Goal: Contribute content: Contribute content

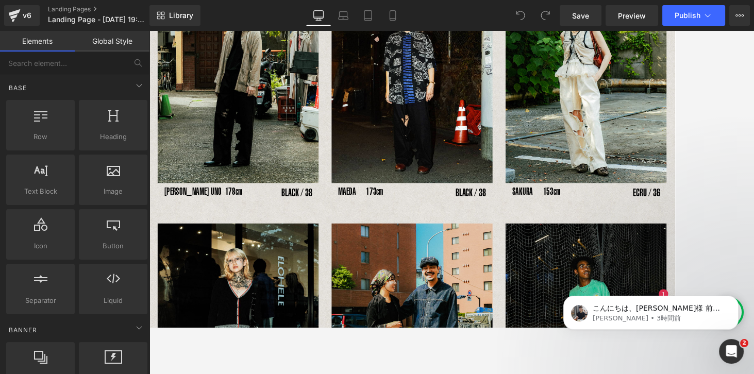
scroll to position [213, 0]
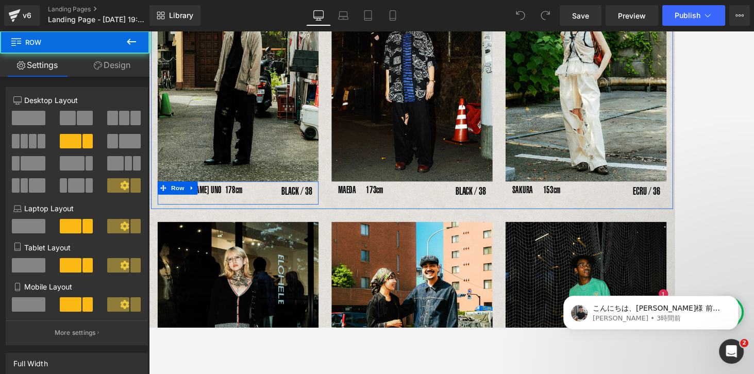
click at [279, 218] on div "[PERSON_NAME] UNO 178cm Text Block" at bounding box center [222, 219] width 127 height 21
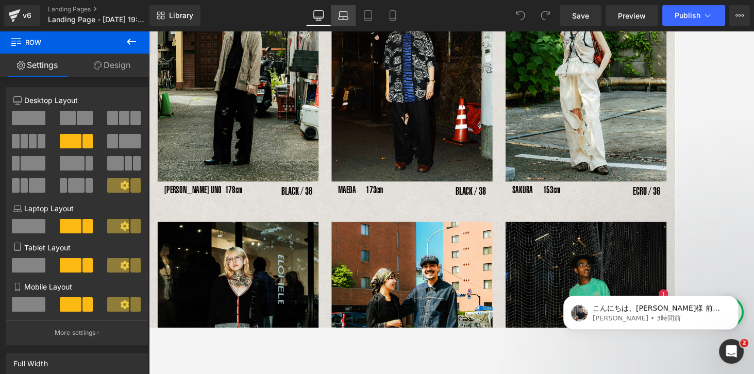
click at [347, 10] on link "Laptop" at bounding box center [343, 15] width 25 height 21
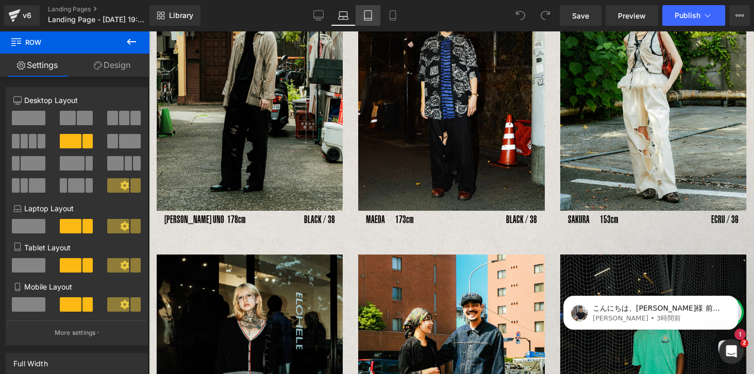
click at [370, 19] on icon at bounding box center [368, 15] width 10 height 10
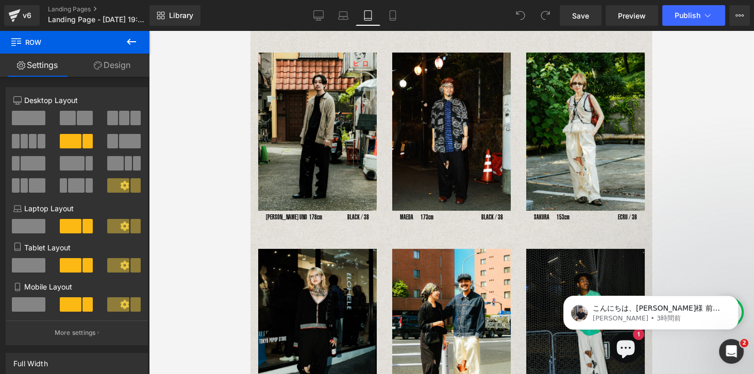
scroll to position [115, 0]
click at [393, 16] on icon at bounding box center [392, 15] width 10 height 10
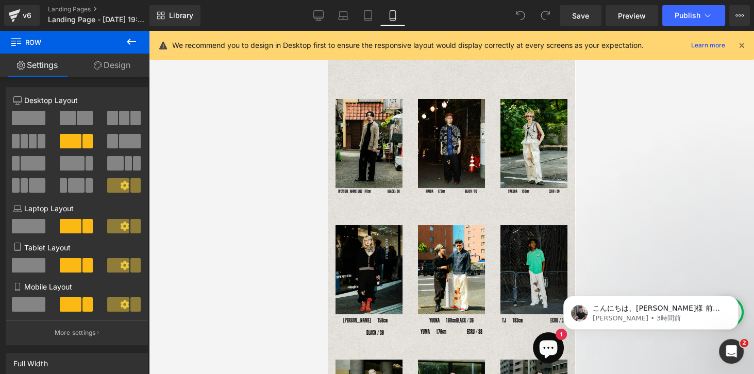
scroll to position [27, 0]
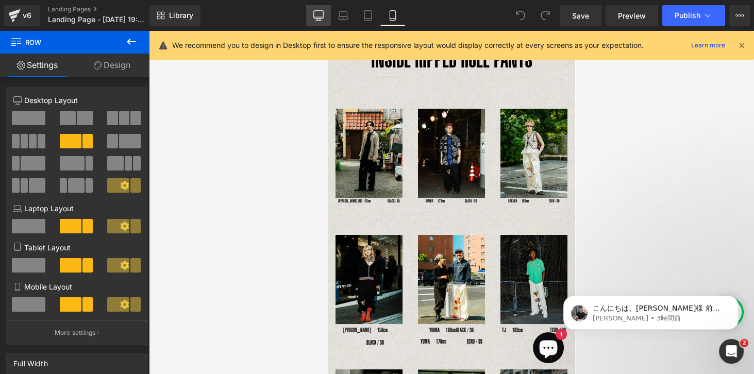
click at [321, 15] on icon at bounding box center [318, 15] width 10 height 10
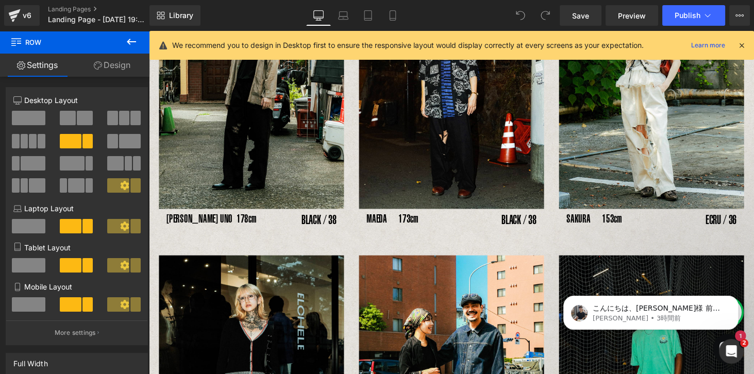
scroll to position [210, 0]
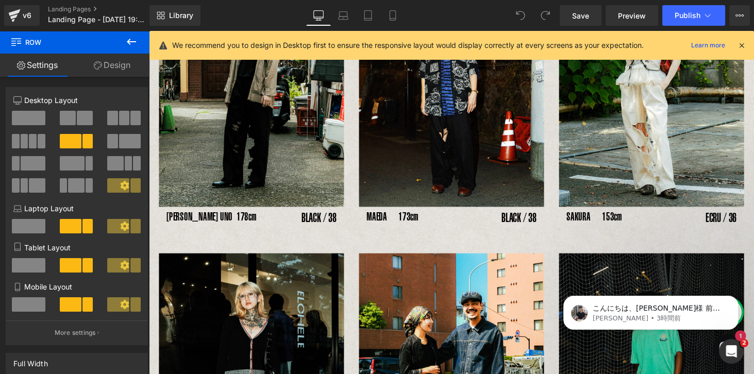
click at [193, 214] on link at bounding box center [196, 220] width 11 height 12
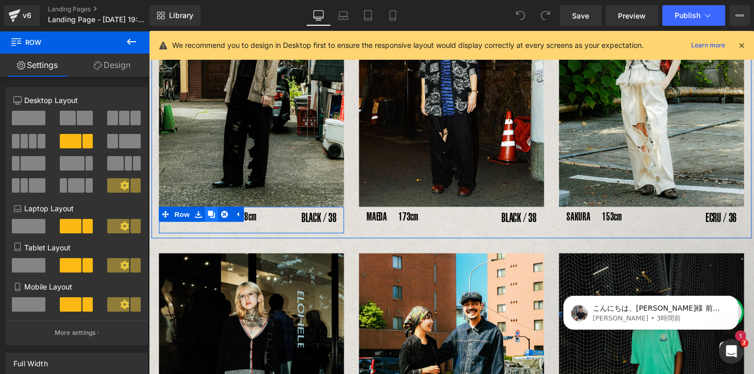
click at [210, 220] on icon at bounding box center [213, 219] width 7 height 7
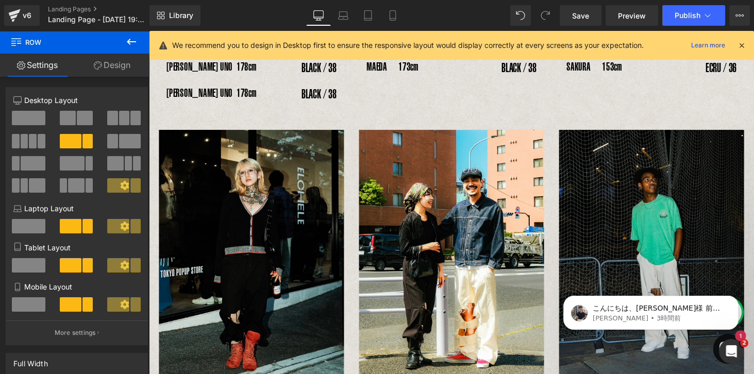
scroll to position [340, 0]
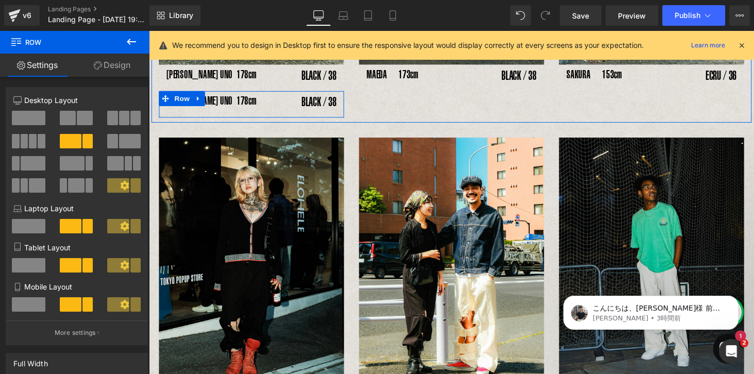
click at [163, 100] on icon at bounding box center [165, 100] width 7 height 7
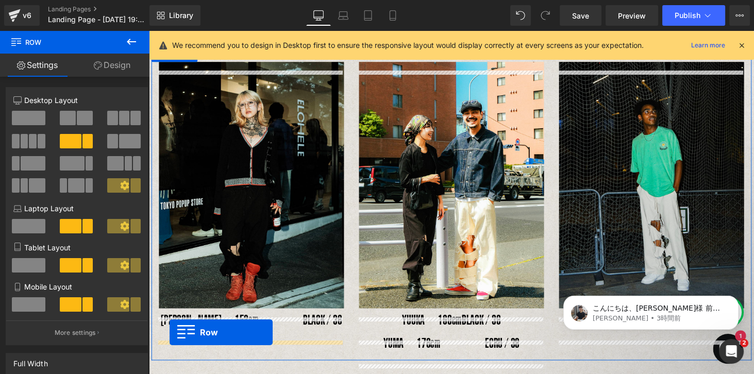
scroll to position [417, 0]
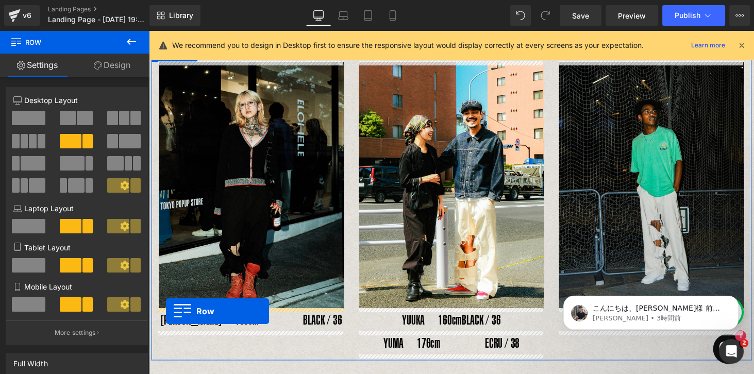
drag, startPoint x: 164, startPoint y: 100, endPoint x: 166, endPoint y: 319, distance: 218.9
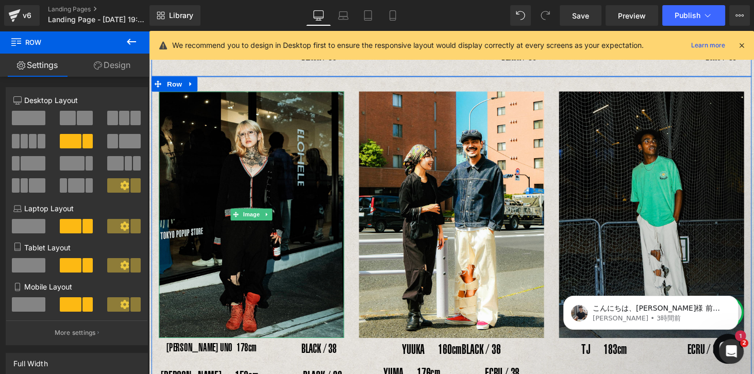
scroll to position [329, 0]
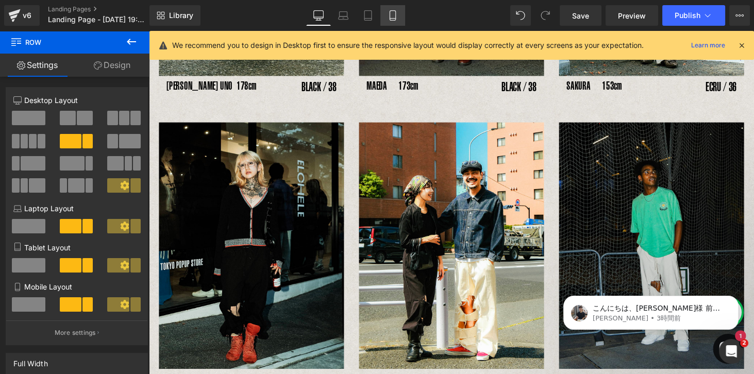
click at [392, 19] on icon at bounding box center [392, 19] width 6 height 0
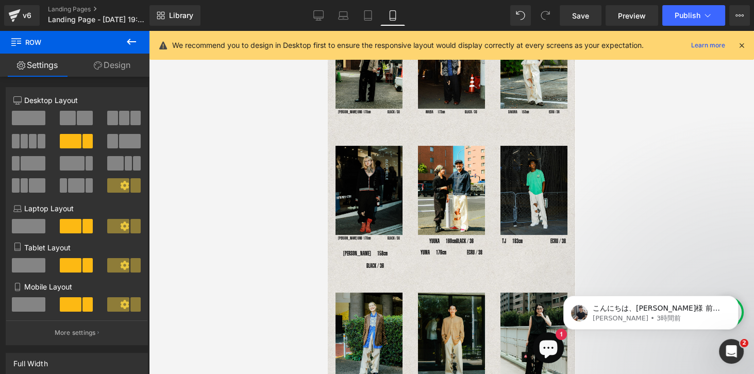
scroll to position [117, 0]
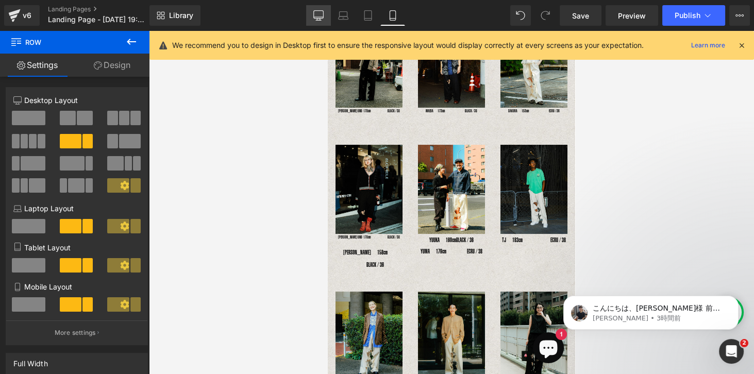
click at [327, 18] on link "Desktop" at bounding box center [318, 15] width 25 height 21
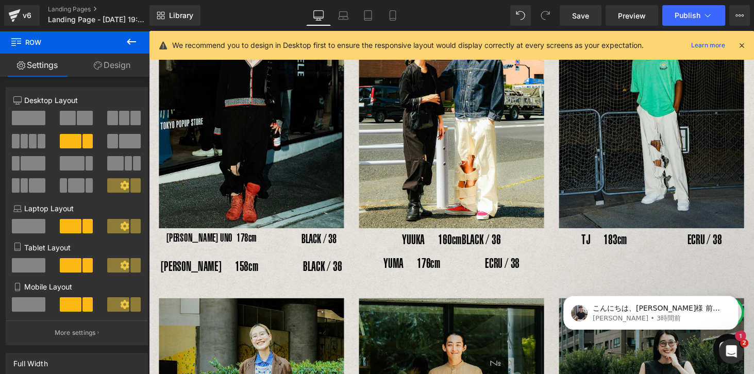
scroll to position [478, 0]
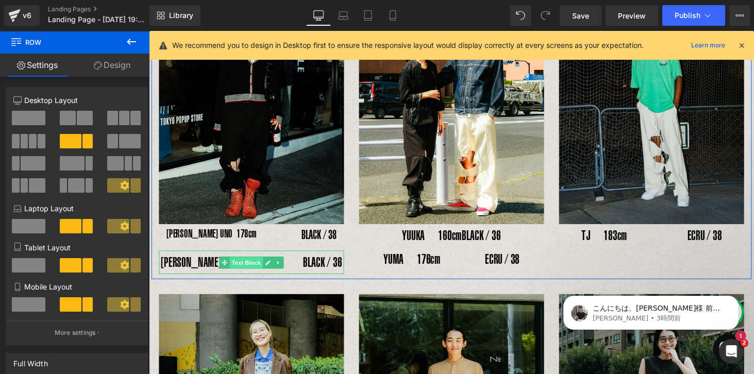
click at [235, 269] on span "Text Block" at bounding box center [249, 269] width 34 height 12
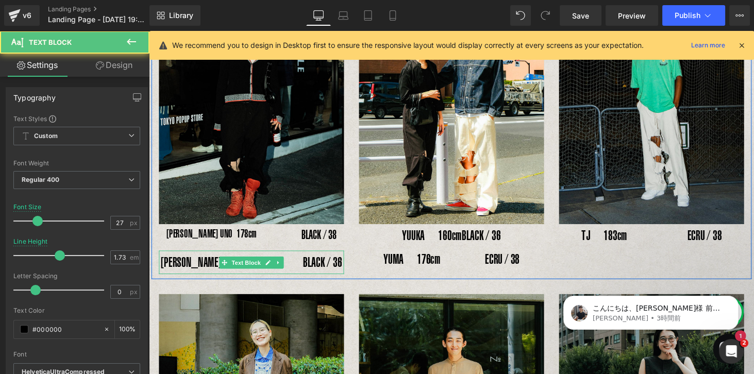
click at [211, 270] on p "[PERSON_NAME]　158cm　 　　BLACK / 36" at bounding box center [254, 269] width 191 height 24
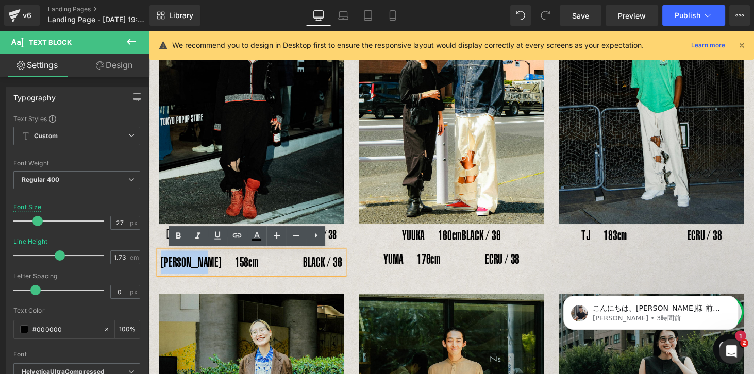
drag, startPoint x: 235, startPoint y: 270, endPoint x: 180, endPoint y: 267, distance: 55.2
click at [180, 267] on p "[PERSON_NAME]　158cm　 　　BLACK / 36" at bounding box center [254, 269] width 191 height 24
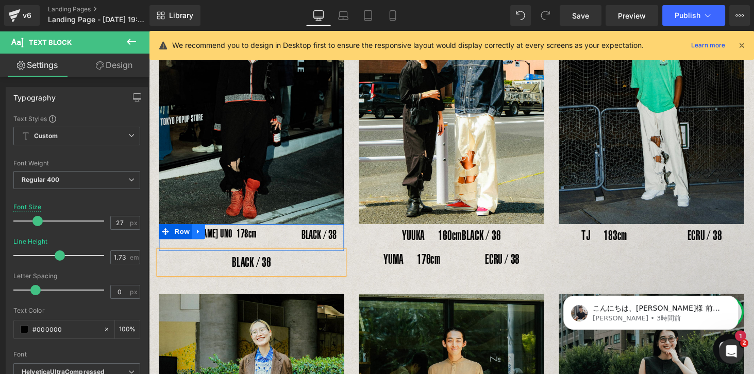
click at [202, 238] on link at bounding box center [199, 237] width 13 height 15
click at [259, 243] on p "[PERSON_NAME] UNO 178cm" at bounding box center [223, 240] width 112 height 21
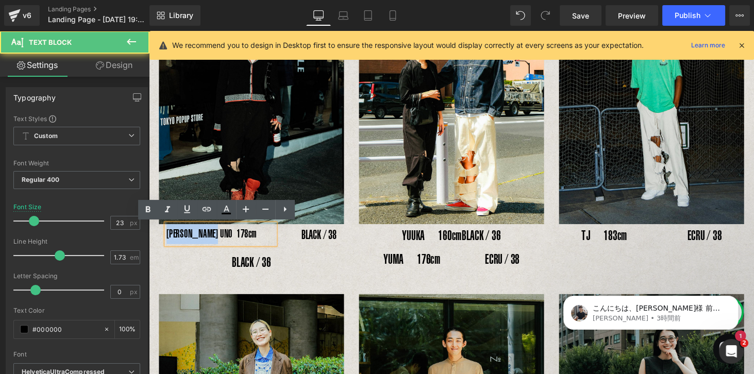
drag, startPoint x: 211, startPoint y: 238, endPoint x: 155, endPoint y: 237, distance: 56.1
click at [155, 237] on div "Image [PERSON_NAME] UNO 178cm Text Block BLACK / 38 Text Block Row 　 　　BLACK / …" at bounding box center [254, 128] width 206 height 305
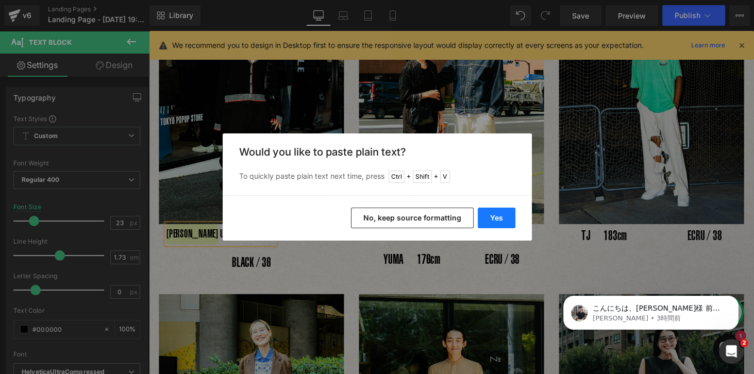
click at [495, 219] on button "Yes" at bounding box center [496, 218] width 38 height 21
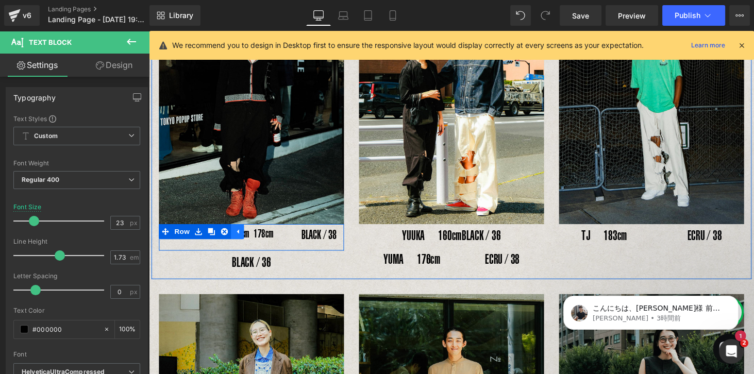
click at [245, 242] on link at bounding box center [239, 237] width 13 height 15
click at [271, 235] on p "[PERSON_NAME]　158cm 178cm" at bounding box center [223, 240] width 112 height 21
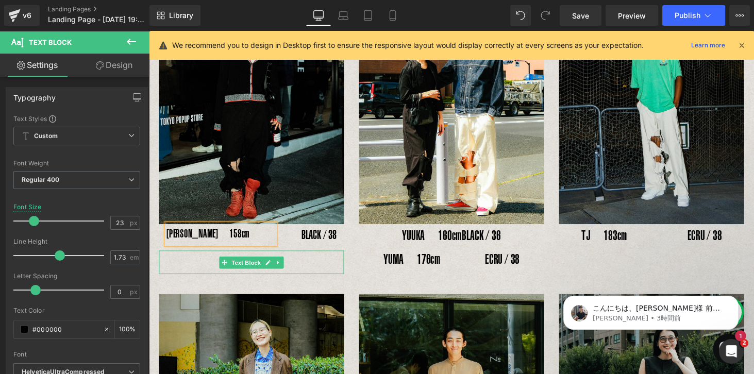
click at [301, 275] on p "BLACK / 36" at bounding box center [254, 269] width 191 height 24
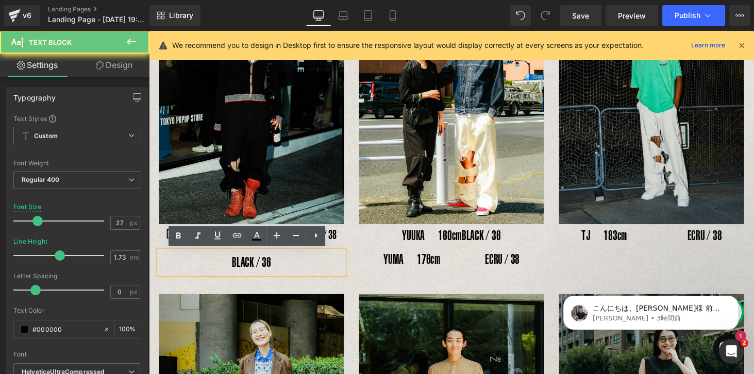
drag, startPoint x: 300, startPoint y: 270, endPoint x: 220, endPoint y: 270, distance: 79.8
click at [220, 270] on p "BLACK / 36" at bounding box center [254, 269] width 191 height 24
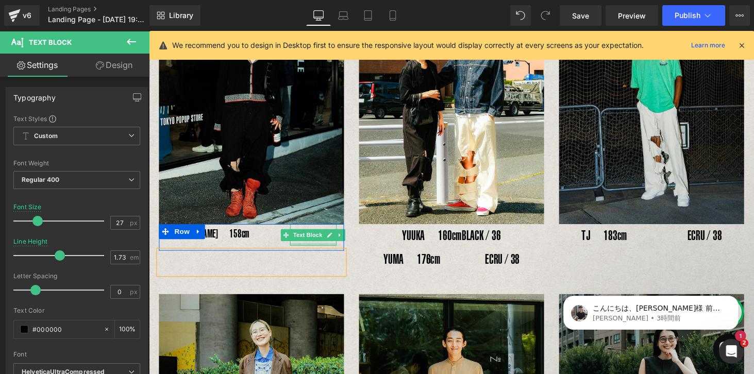
click at [311, 249] on div at bounding box center [318, 250] width 48 height 3
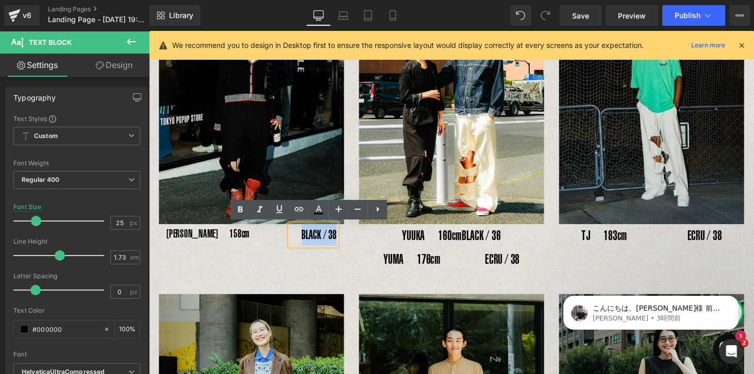
drag, startPoint x: 304, startPoint y: 239, endPoint x: 352, endPoint y: 238, distance: 47.9
click at [352, 238] on div "Image [PERSON_NAME]　158cm Text Block BLACK / 38 Text Block Row 　 Text Block" at bounding box center [254, 128] width 206 height 305
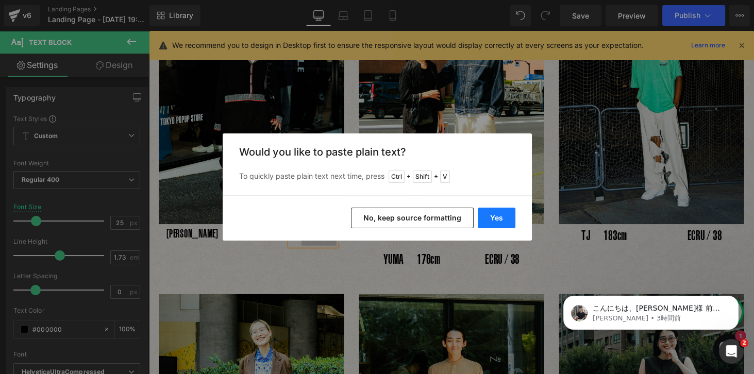
click at [489, 220] on button "Yes" at bounding box center [496, 218] width 38 height 21
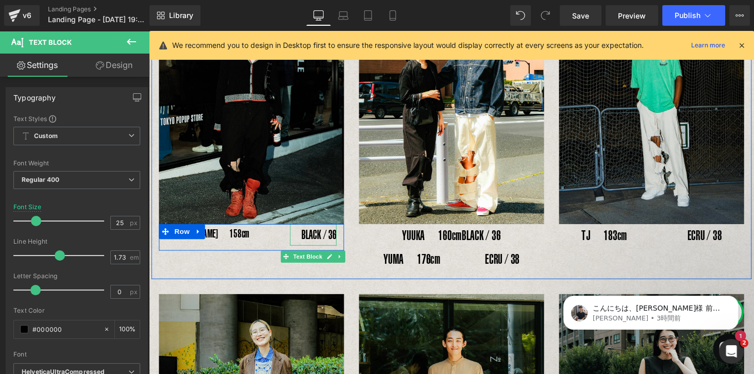
click at [321, 252] on div "BLACK / 36" at bounding box center [318, 241] width 48 height 22
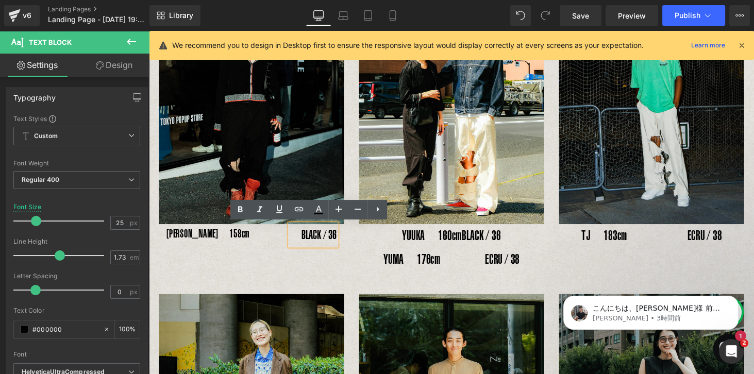
click at [315, 252] on div "BLACK / 36" at bounding box center [318, 241] width 48 height 22
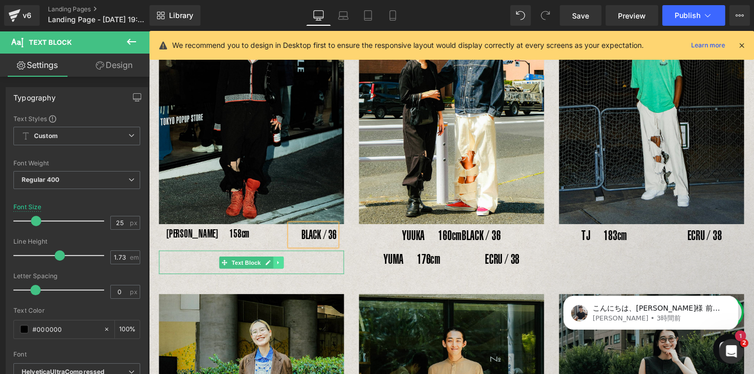
click at [284, 270] on link at bounding box center [282, 269] width 11 height 12
click at [285, 270] on icon at bounding box center [288, 269] width 6 height 6
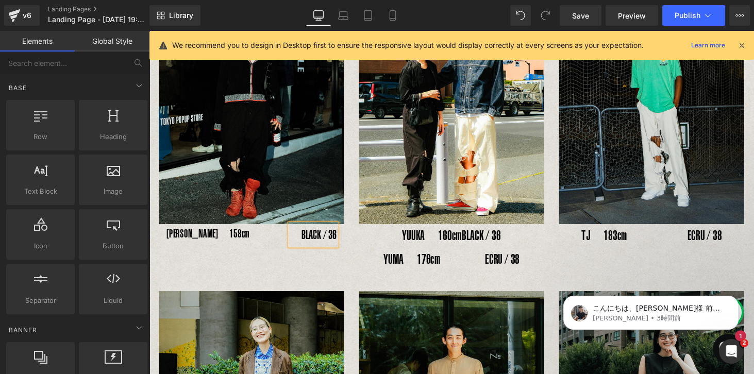
click at [334, 264] on div "Image [PERSON_NAME]　158cm Text Block BLACK / 36 Text Block Row Image YUUKA　160c…" at bounding box center [460, 121] width 618 height 323
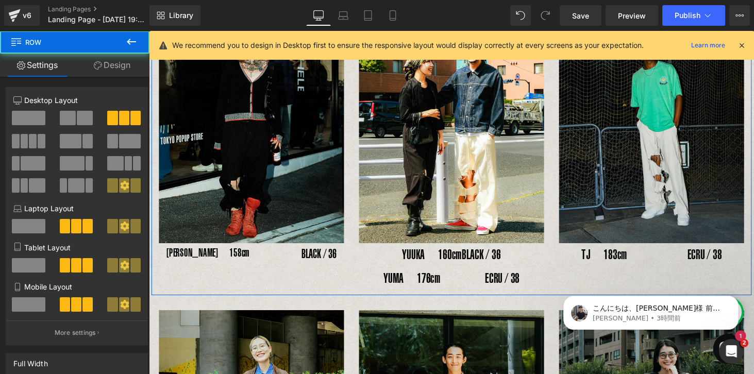
scroll to position [449, 0]
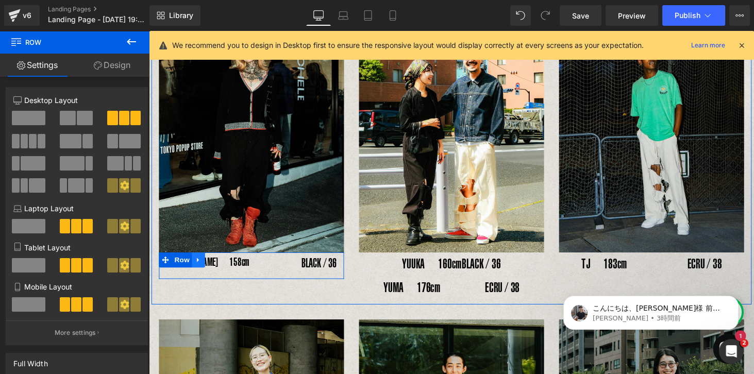
click at [198, 268] on icon at bounding box center [199, 267] width 7 height 8
click at [212, 270] on icon at bounding box center [213, 266] width 7 height 7
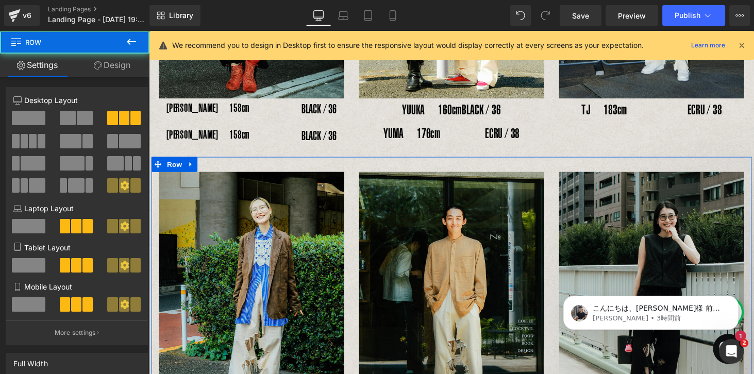
scroll to position [545, 0]
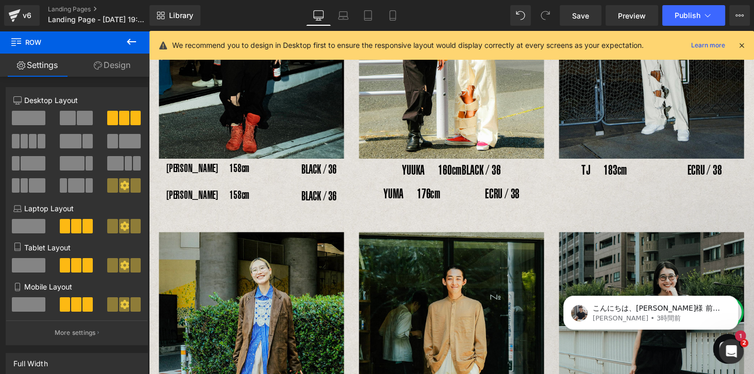
click at [197, 192] on div "[PERSON_NAME]　158cm Text Block BLACK / 36 Text Block Row" at bounding box center [254, 203] width 191 height 27
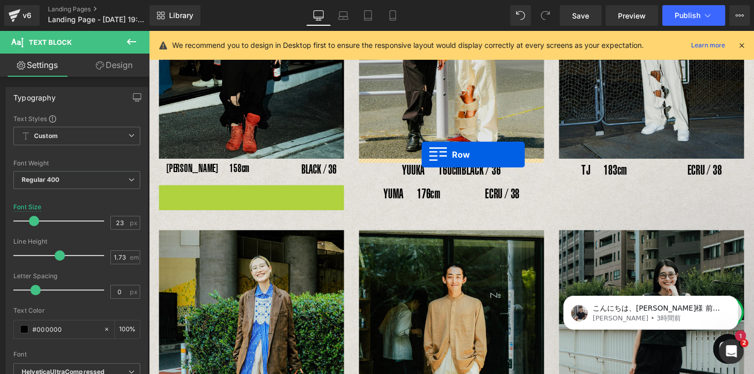
drag, startPoint x: 165, startPoint y: 195, endPoint x: 430, endPoint y: 158, distance: 266.8
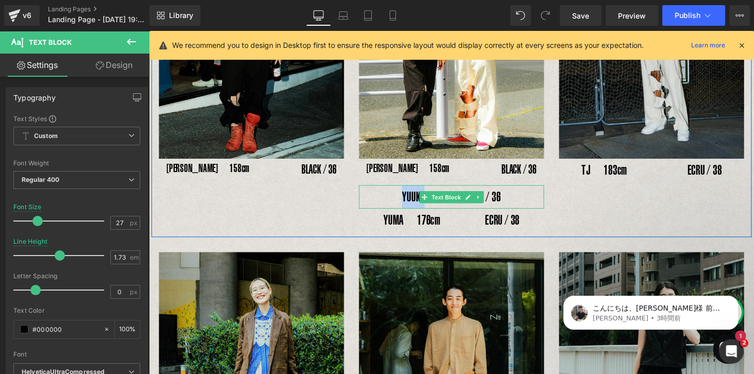
drag, startPoint x: 389, startPoint y: 200, endPoint x: 414, endPoint y: 199, distance: 24.7
click at [414, 199] on p "YUUKA　160cm 　 BLACK / 36" at bounding box center [460, 202] width 191 height 24
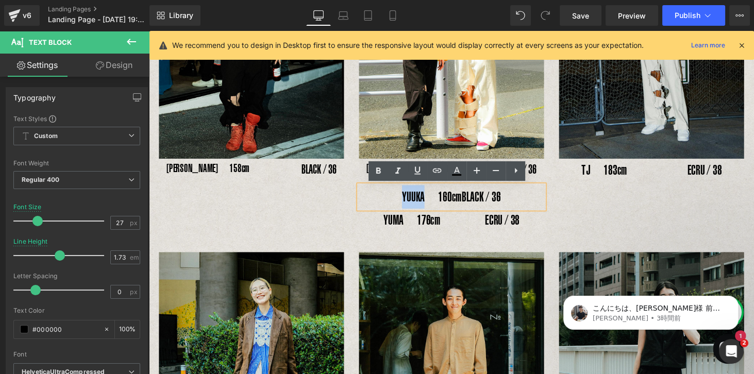
copy p "YUUKA"
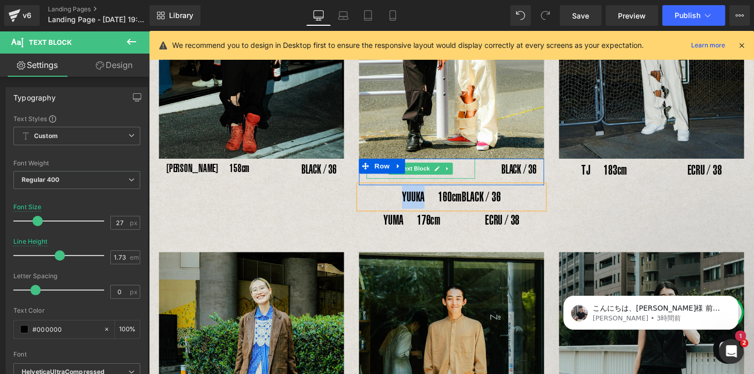
click at [385, 180] on p "[PERSON_NAME]　158cm" at bounding box center [429, 173] width 112 height 21
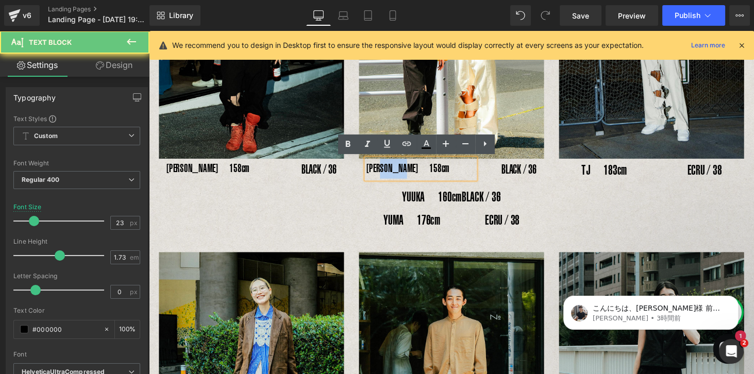
drag, startPoint x: 387, startPoint y: 174, endPoint x: 368, endPoint y: 173, distance: 19.6
click at [373, 173] on div "[PERSON_NAME]　158cm" at bounding box center [429, 173] width 112 height 21
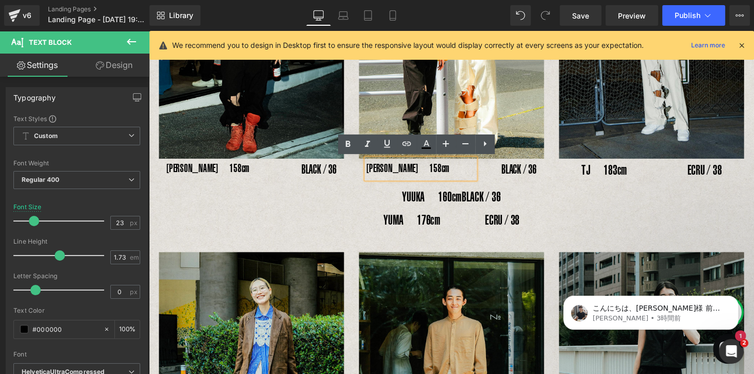
click at [374, 174] on p "[PERSON_NAME]　158cm" at bounding box center [429, 173] width 112 height 21
drag, startPoint x: 371, startPoint y: 174, endPoint x: 386, endPoint y: 174, distance: 15.5
click at [386, 174] on p "[PERSON_NAME]　158cm" at bounding box center [429, 173] width 112 height 21
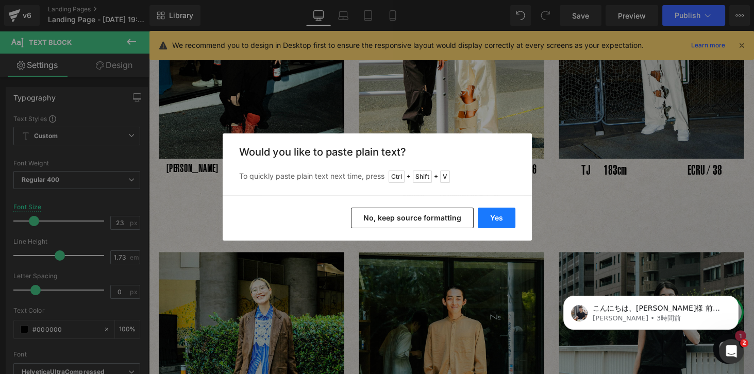
click at [492, 216] on button "Yes" at bounding box center [496, 218] width 38 height 21
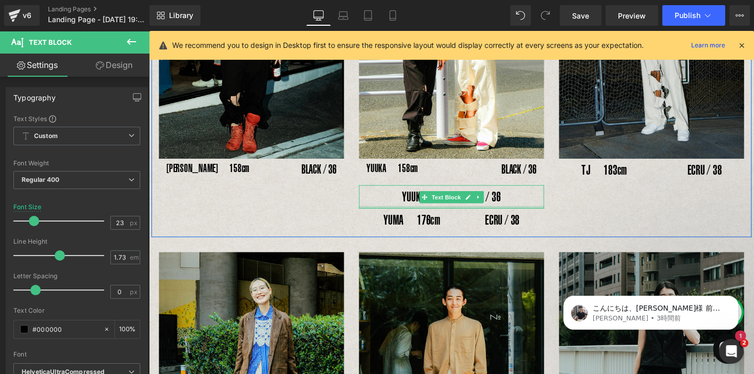
click at [419, 207] on p "YUUKA　160cm 　 BLACK / 36" at bounding box center [460, 202] width 191 height 24
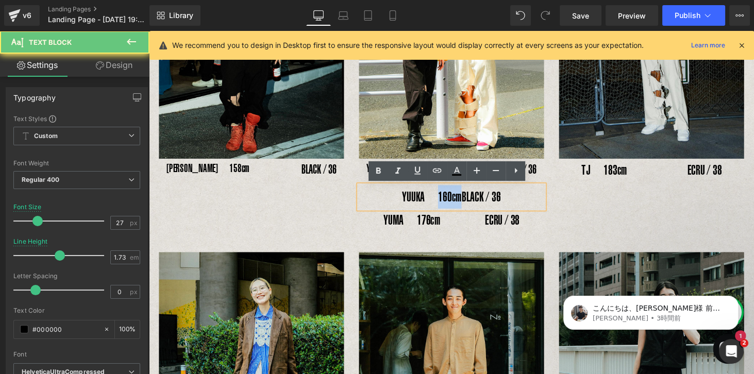
drag, startPoint x: 426, startPoint y: 202, endPoint x: 447, endPoint y: 202, distance: 21.1
click at [447, 202] on p "YUUKA　160cm 　 BLACK / 36" at bounding box center [460, 202] width 191 height 24
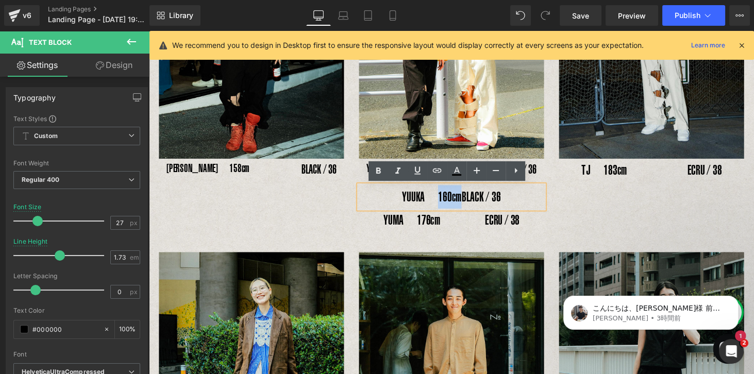
copy p "160cm"
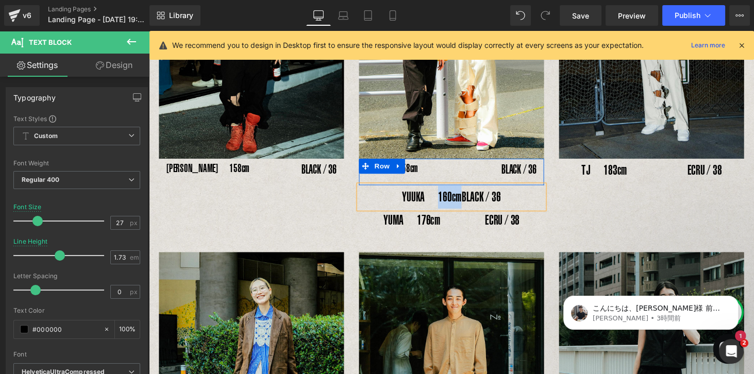
click at [407, 180] on div "YUUKA　158cm Text Block" at bounding box center [429, 173] width 112 height 21
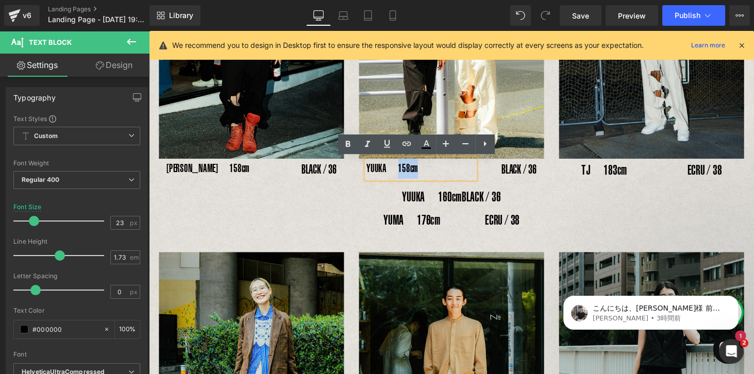
drag, startPoint x: 403, startPoint y: 170, endPoint x: 420, endPoint y: 170, distance: 17.5
click at [420, 170] on p "YUUKA　158cm" at bounding box center [429, 173] width 112 height 21
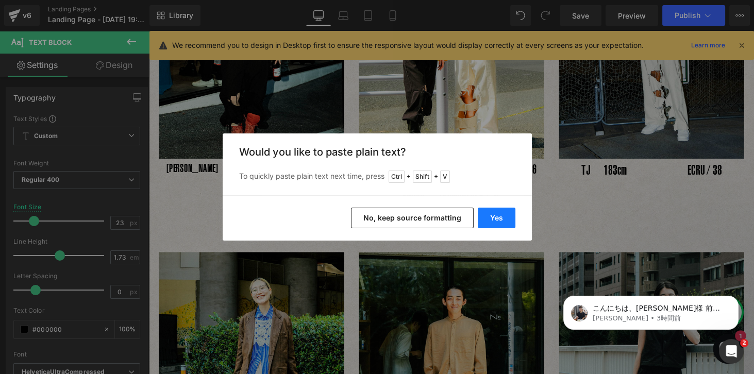
click at [484, 214] on button "Yes" at bounding box center [496, 218] width 38 height 21
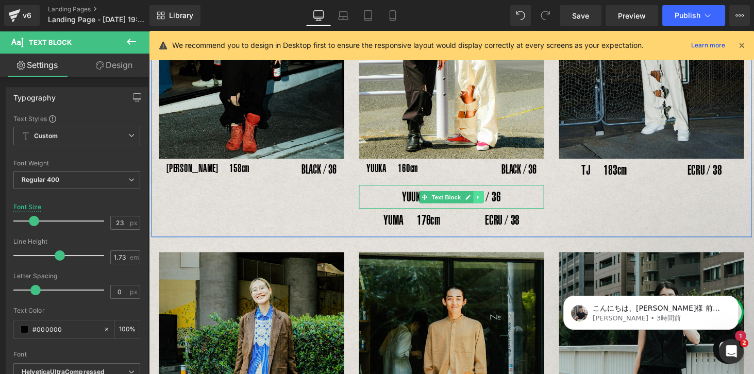
click at [488, 203] on icon at bounding box center [488, 202] width 6 height 6
click at [491, 202] on icon at bounding box center [494, 202] width 6 height 6
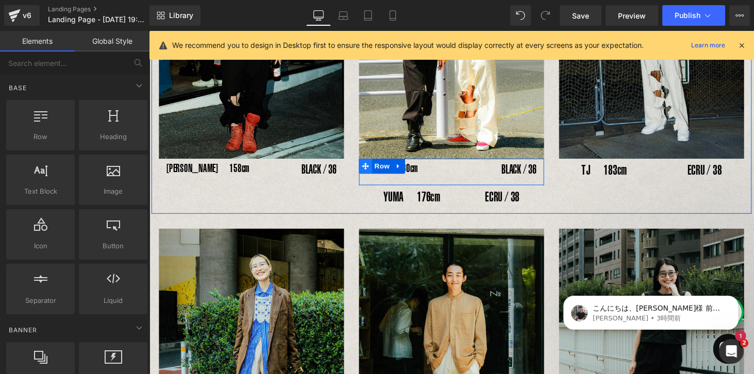
click at [370, 169] on icon at bounding box center [371, 170] width 7 height 7
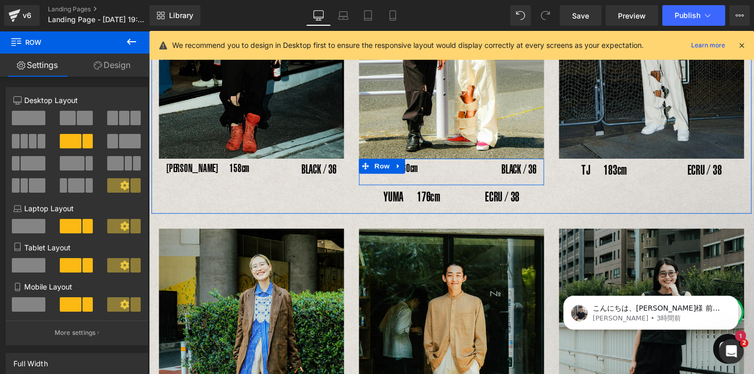
click at [406, 172] on icon at bounding box center [405, 171] width 7 height 8
click at [418, 172] on icon at bounding box center [419, 170] width 7 height 7
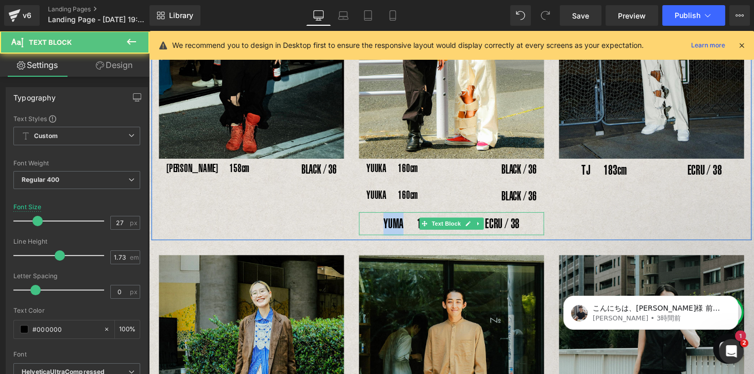
drag, startPoint x: 390, startPoint y: 229, endPoint x: 410, endPoint y: 230, distance: 20.1
click at [410, 230] on p "YUMA　176cm　　　 ECRU / 38" at bounding box center [460, 230] width 191 height 24
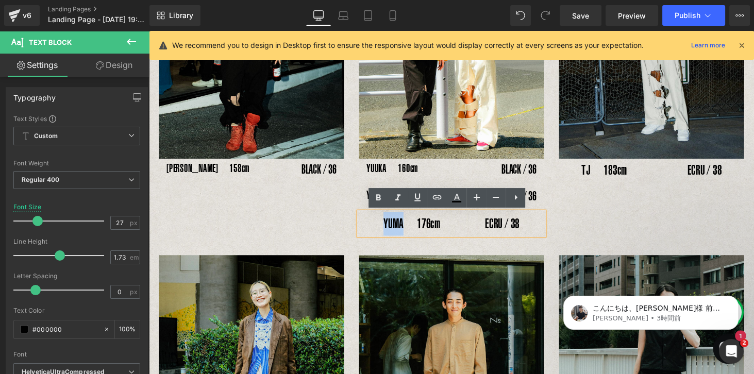
copy p "YUMA"
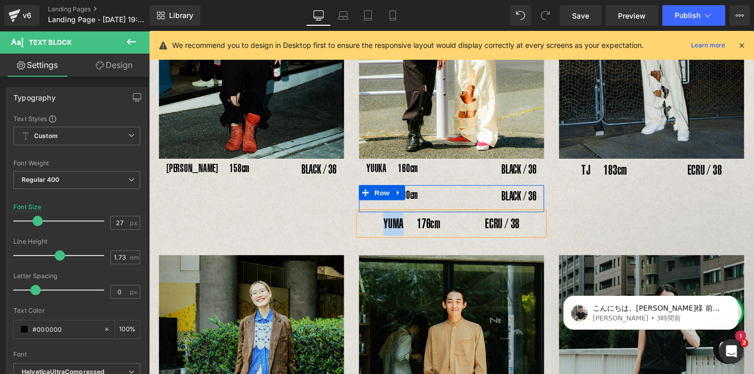
click at [149, 31] on div at bounding box center [149, 31] width 0 height 0
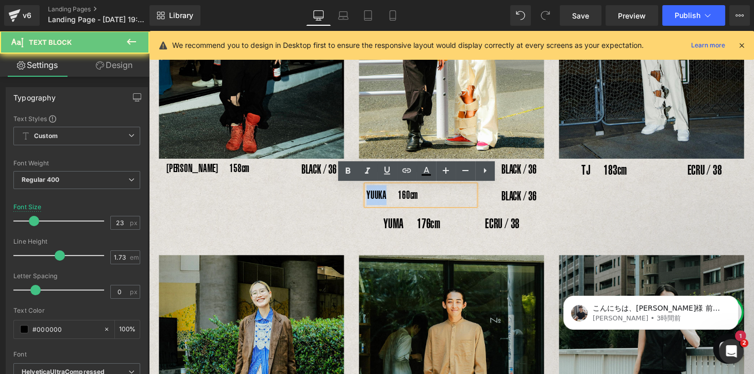
drag, startPoint x: 372, startPoint y: 200, endPoint x: 391, endPoint y: 201, distance: 18.6
click at [391, 201] on p "YUUKA　160cm" at bounding box center [429, 200] width 112 height 21
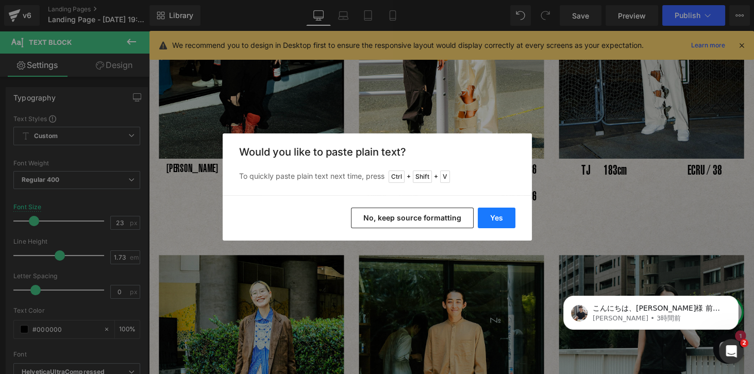
click at [498, 213] on button "Yes" at bounding box center [496, 218] width 38 height 21
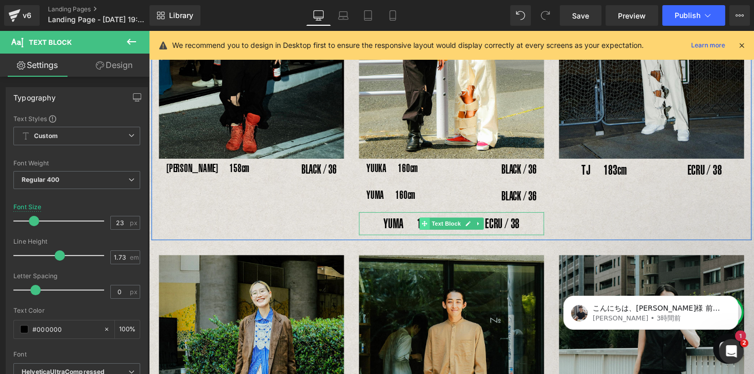
click at [428, 231] on span at bounding box center [433, 230] width 11 height 12
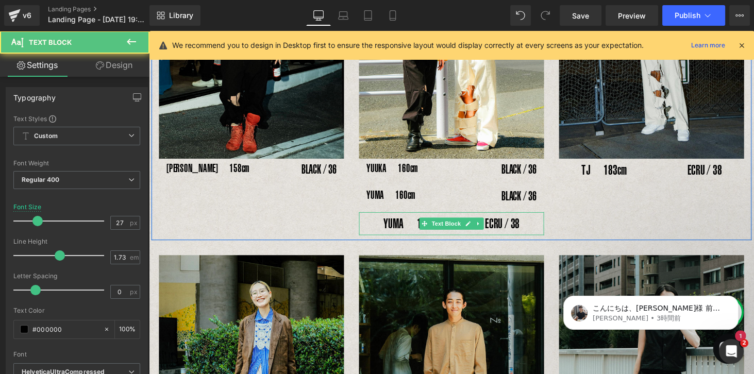
click at [422, 228] on p "YUMA　176cm　　　 ECRU / 38" at bounding box center [460, 230] width 191 height 24
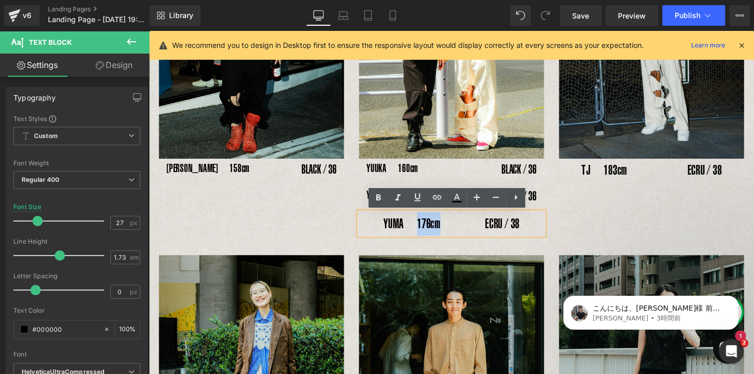
drag, startPoint x: 424, startPoint y: 229, endPoint x: 447, endPoint y: 231, distance: 22.8
click at [447, 231] on p "YUMA　176cm　　　 ECRU / 38" at bounding box center [460, 230] width 191 height 24
copy p "176cm"
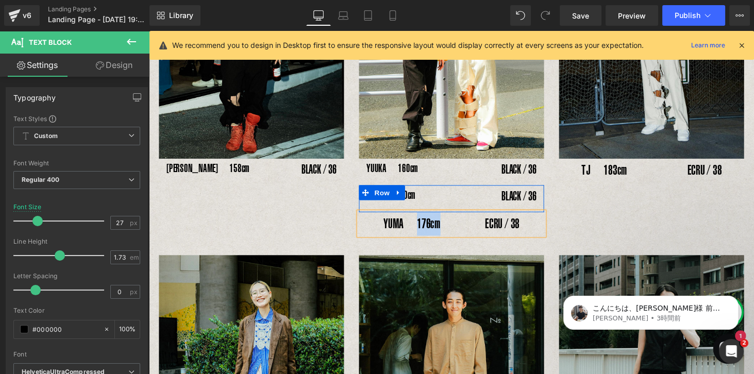
click at [149, 31] on div at bounding box center [149, 31] width 0 height 0
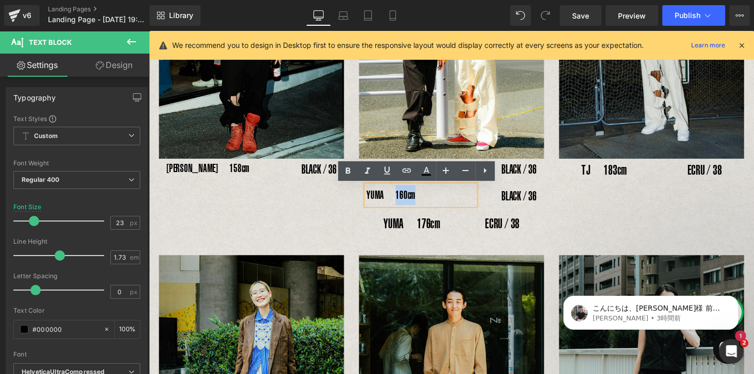
drag, startPoint x: 401, startPoint y: 199, endPoint x: 420, endPoint y: 201, distance: 19.2
click at [420, 201] on p "YUMA　160cm" at bounding box center [429, 200] width 112 height 21
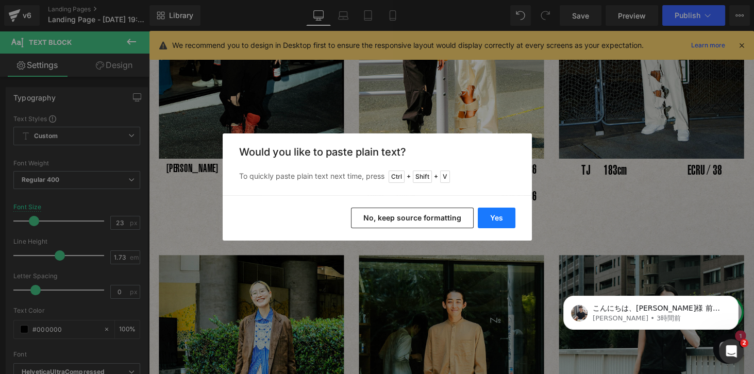
click at [493, 224] on button "Yes" at bounding box center [496, 218] width 38 height 21
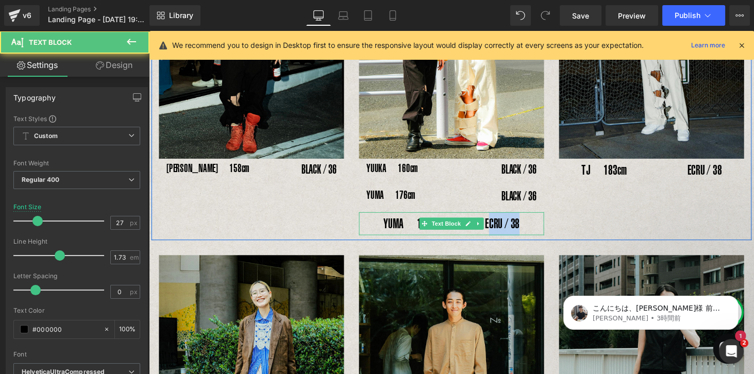
drag, startPoint x: 495, startPoint y: 231, endPoint x: 527, endPoint y: 231, distance: 31.9
click at [527, 231] on p "YUMA　176cm　　　 ECRU / 38" at bounding box center [460, 230] width 191 height 24
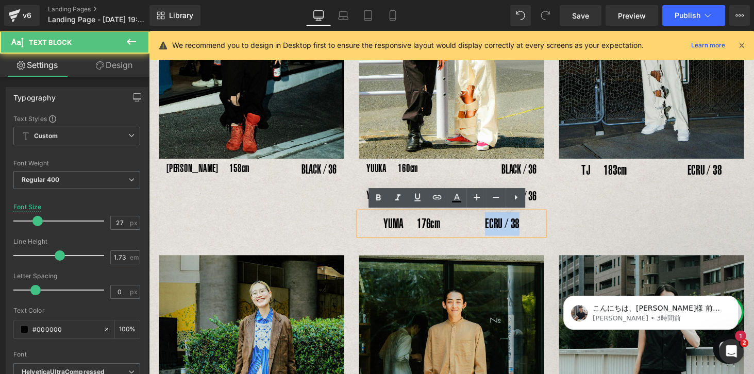
drag, startPoint x: 492, startPoint y: 229, endPoint x: 528, endPoint y: 232, distance: 35.6
click at [528, 232] on p "YUMA　176cm　　　 ECRU / 38" at bounding box center [460, 230] width 191 height 24
copy p "ECRU / 38"
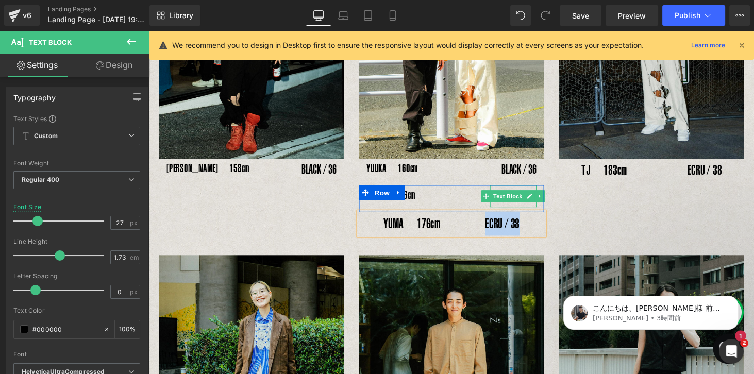
click at [503, 209] on div "BLACK / 36" at bounding box center [524, 201] width 48 height 22
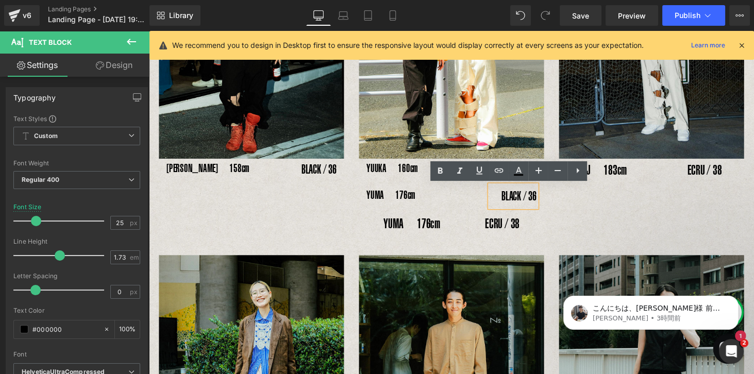
drag, startPoint x: 506, startPoint y: 201, endPoint x: 546, endPoint y: 202, distance: 39.7
click at [546, 202] on div "BLACK / 36" at bounding box center [524, 201] width 48 height 22
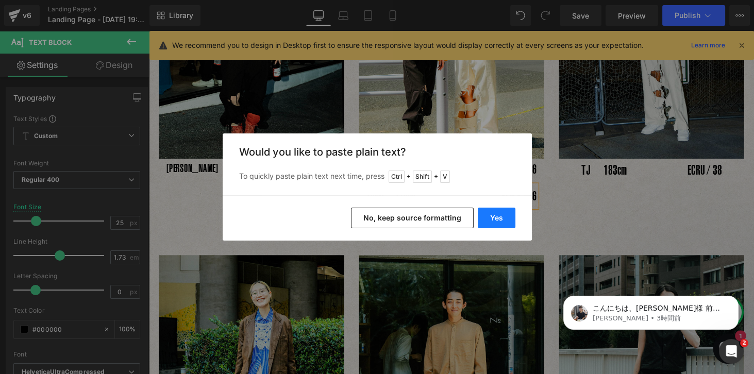
drag, startPoint x: 492, startPoint y: 213, endPoint x: 355, endPoint y: 187, distance: 139.8
click at [492, 213] on button "Yes" at bounding box center [496, 218] width 38 height 21
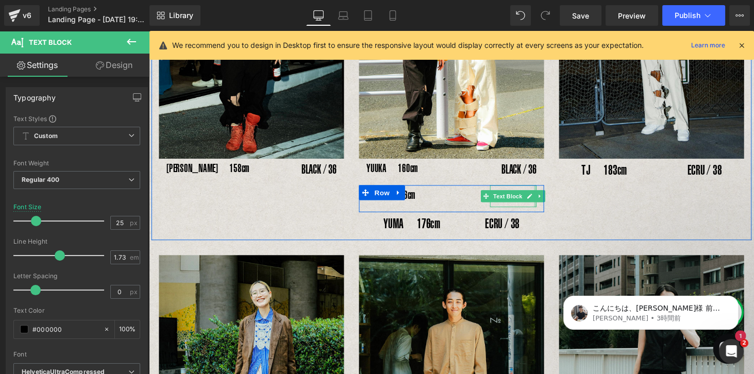
click at [533, 226] on div "Image YUUKA　160cm Text Block BLACK / 36 Text Block Row YUMA　176cm Text Block EC…" at bounding box center [460, 75] width 206 height 333
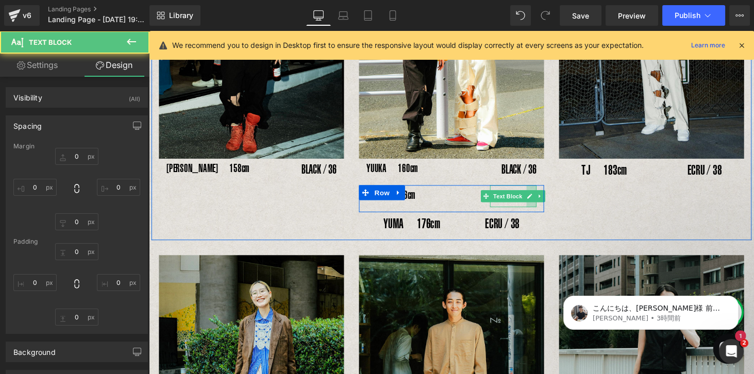
type input "0"
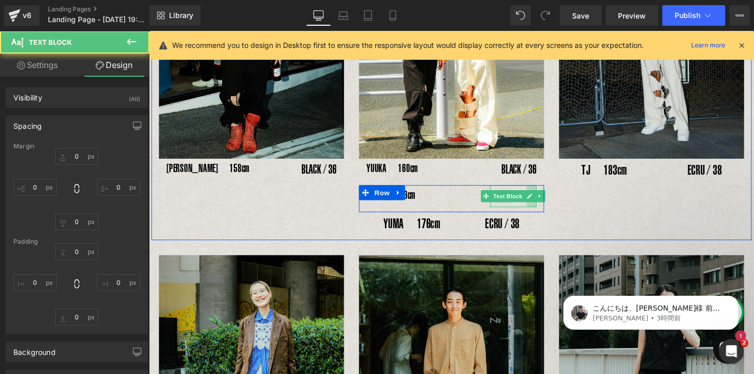
type input "20"
type input "0"
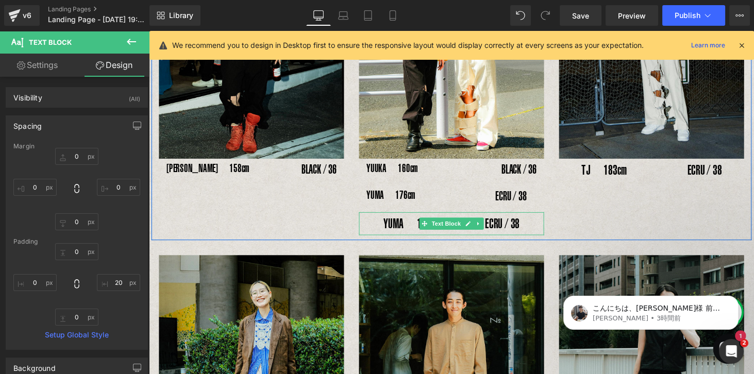
click at [415, 230] on p "YUMA　176cm　　　 ECRU / 38" at bounding box center [460, 230] width 191 height 24
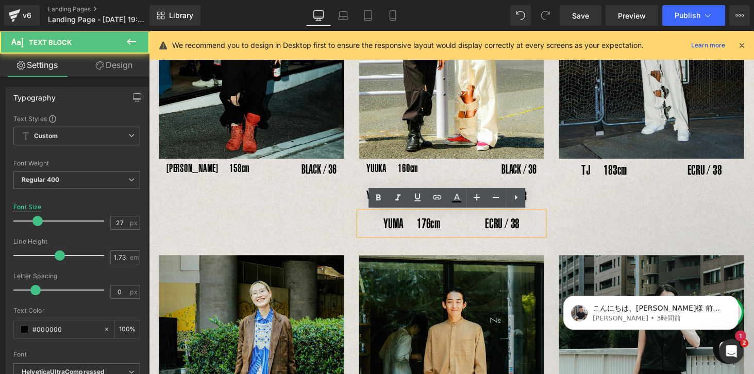
click at [493, 233] on p "YUMA　176cm　　　 ECRU / 38" at bounding box center [460, 230] width 191 height 24
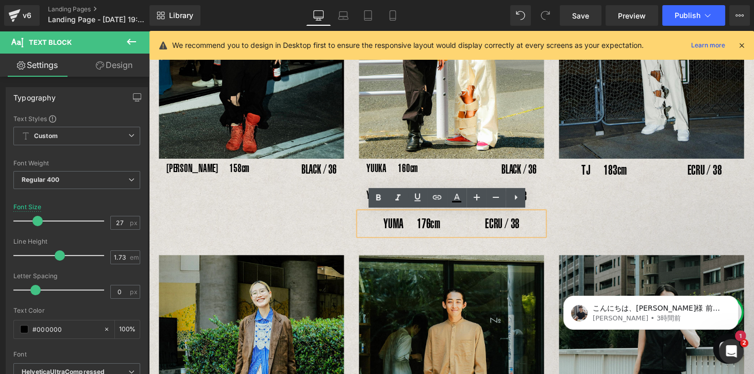
click at [526, 242] on div "YUMA　176cm　　　 ECRU / 38" at bounding box center [460, 230] width 191 height 24
click at [528, 245] on div "Image [PERSON_NAME]　158cm Text Block BLACK / 36 Text Block Row Image YUUKA　160c…" at bounding box center [460, 70] width 618 height 354
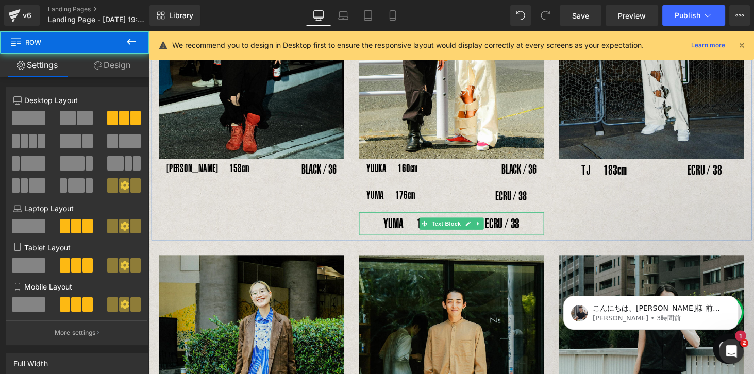
click at [525, 237] on p "YUMA　176cm　　　 ECRU / 38" at bounding box center [460, 230] width 191 height 24
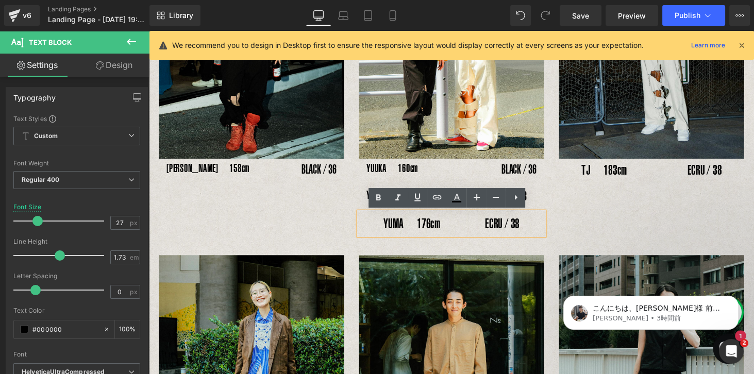
drag, startPoint x: 524, startPoint y: 236, endPoint x: 524, endPoint y: 244, distance: 7.7
click at [524, 236] on p "YUMA　176cm　　　 ECRU / 38" at bounding box center [460, 230] width 191 height 24
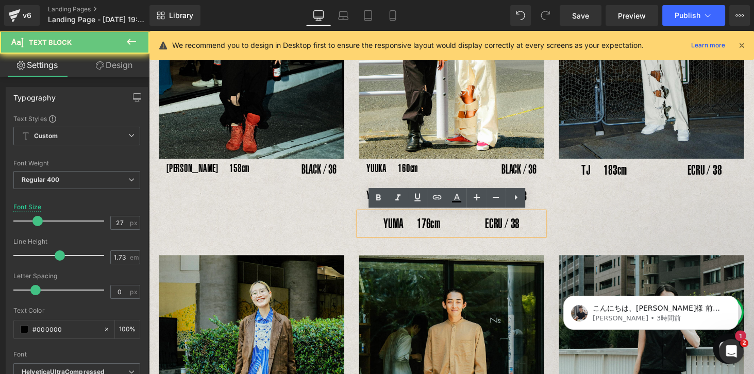
click at [524, 244] on div "Image [PERSON_NAME]　158cm Text Block BLACK / 36 Text Block Row Image YUUKA　160c…" at bounding box center [460, 70] width 618 height 354
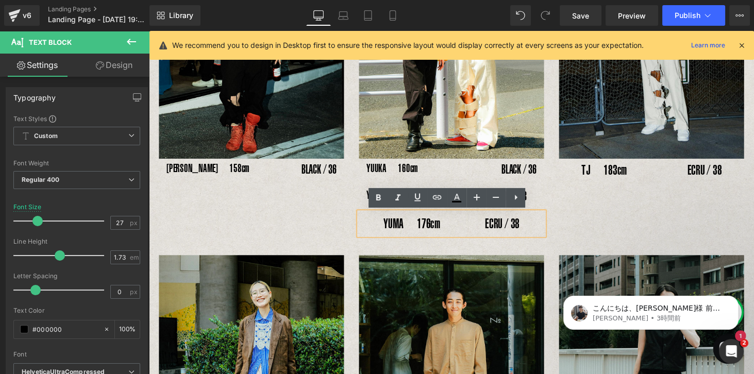
click at [479, 238] on p "YUMA　176cm　　　 ECRU / 38" at bounding box center [460, 230] width 191 height 24
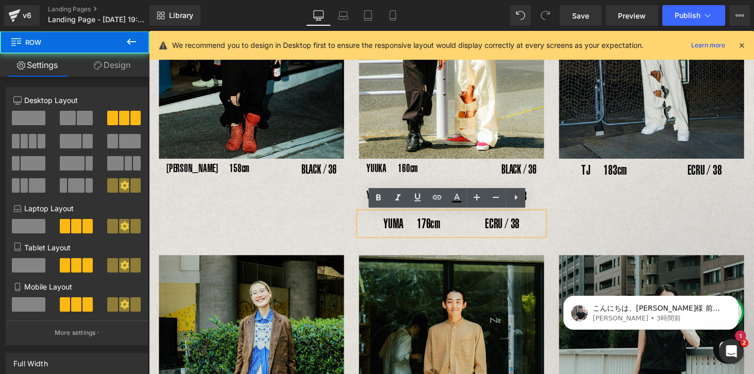
click at [475, 245] on div "Image [PERSON_NAME]　158cm Text Block BLACK / 36 Text Block Row Image YUUKA　160c…" at bounding box center [460, 70] width 618 height 354
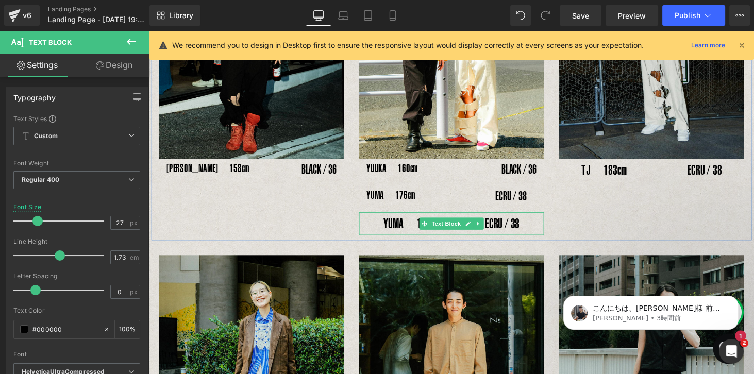
click at [475, 237] on p "YUMA　176cm　　　 ECRU / 38" at bounding box center [460, 230] width 191 height 24
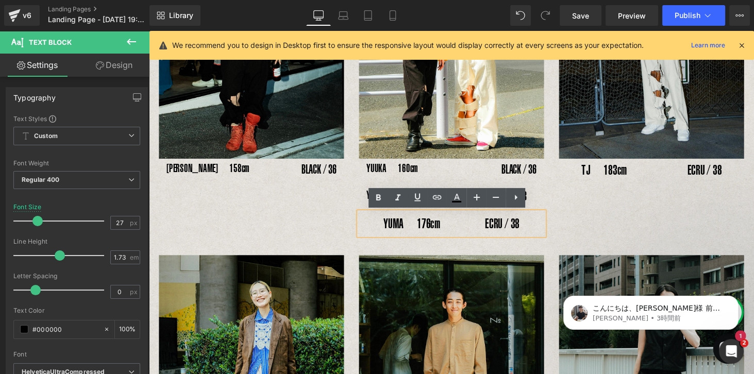
click at [482, 241] on p "YUMA　176cm　　　 ECRU / 38" at bounding box center [460, 230] width 191 height 24
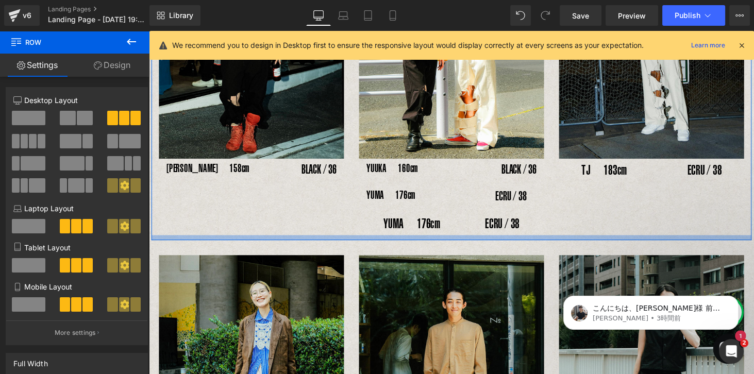
click at [475, 245] on div at bounding box center [460, 244] width 618 height 5
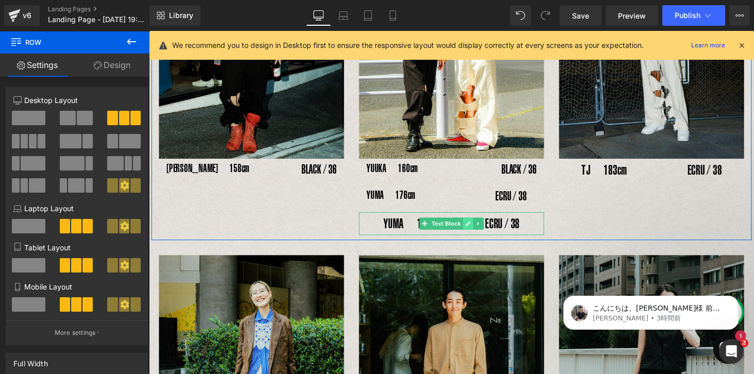
click at [474, 234] on link at bounding box center [477, 230] width 11 height 12
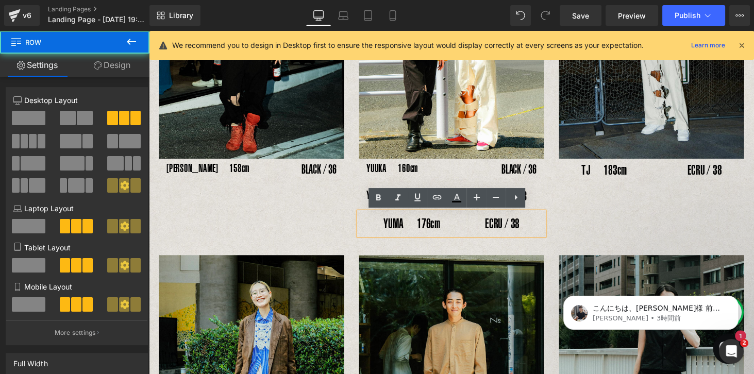
click at [475, 244] on div "Image [PERSON_NAME]　158cm Text Block BLACK / 36 Text Block Row Image YUUKA　160c…" at bounding box center [460, 70] width 618 height 354
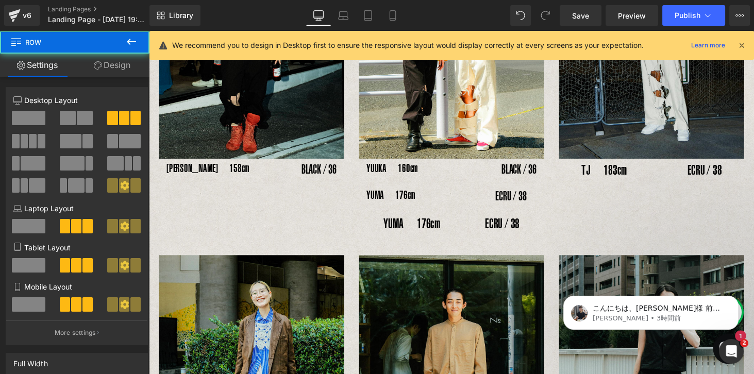
click at [477, 239] on div "YUMA　176cm　　　 ECRU / 38　　 Text Block" at bounding box center [460, 230] width 191 height 24
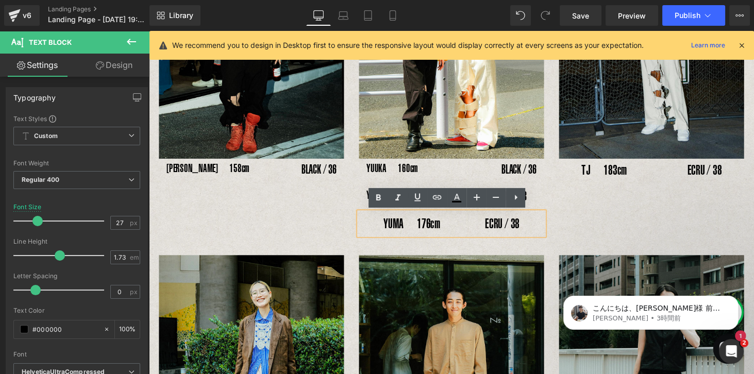
click at [478, 238] on p "YUMA　176cm　　　 ECRU / 38" at bounding box center [460, 230] width 191 height 24
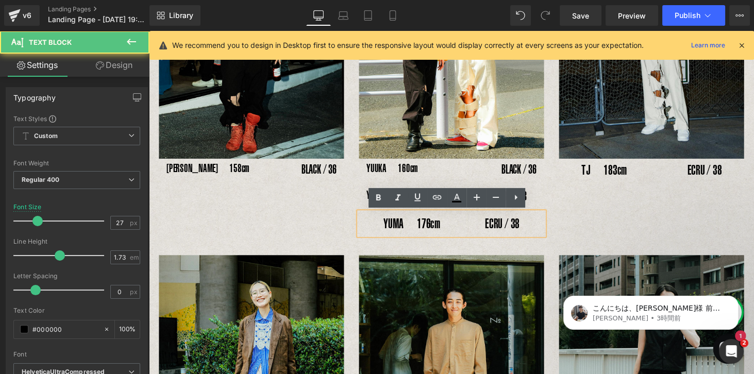
click at [478, 242] on div "YUMA　176cm　　　 ECRU / 38" at bounding box center [460, 230] width 191 height 24
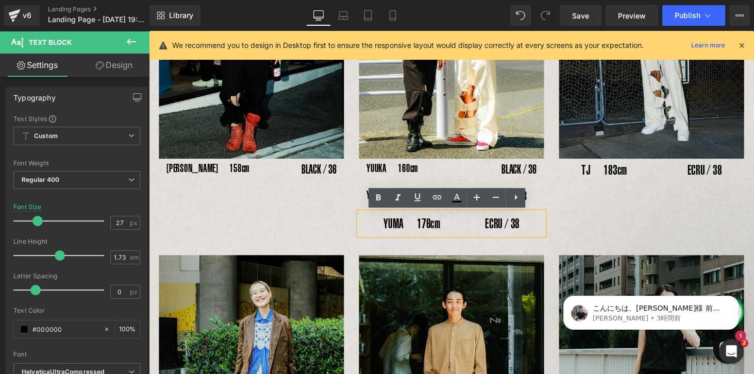
click at [486, 242] on div "YUMA　176cm　　　 ECRU / 38" at bounding box center [460, 230] width 191 height 24
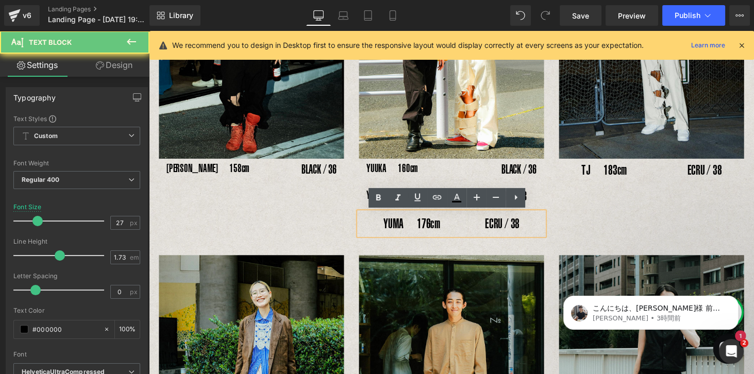
click at [487, 228] on p "YUMA　176cm　　　 ECRU / 38" at bounding box center [460, 230] width 191 height 24
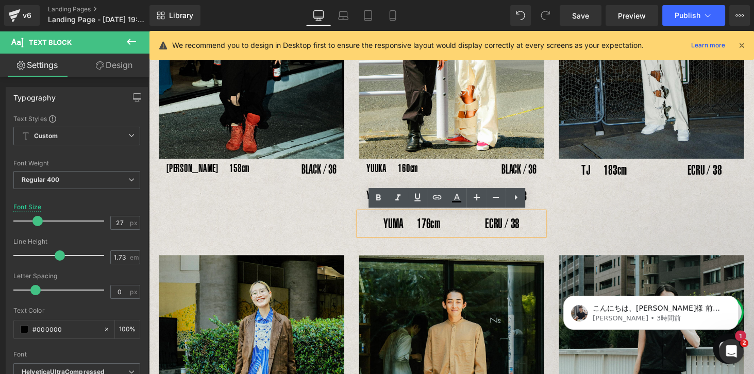
drag, startPoint x: 496, startPoint y: 227, endPoint x: 501, endPoint y: 228, distance: 5.2
click at [499, 228] on p "YUMA　176cm　　　 ECRU / 38" at bounding box center [460, 230] width 191 height 24
click at [502, 229] on p "YUMA　176cm　　　 ECRU / 38" at bounding box center [460, 230] width 191 height 24
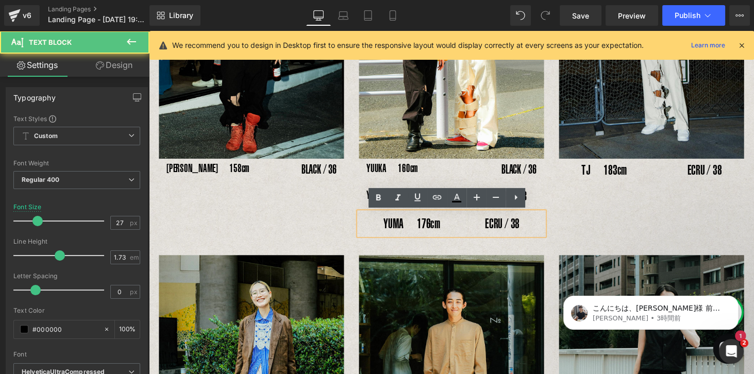
click at [495, 229] on p "YUMA　176cm　　　 ECRU / 38" at bounding box center [460, 230] width 191 height 24
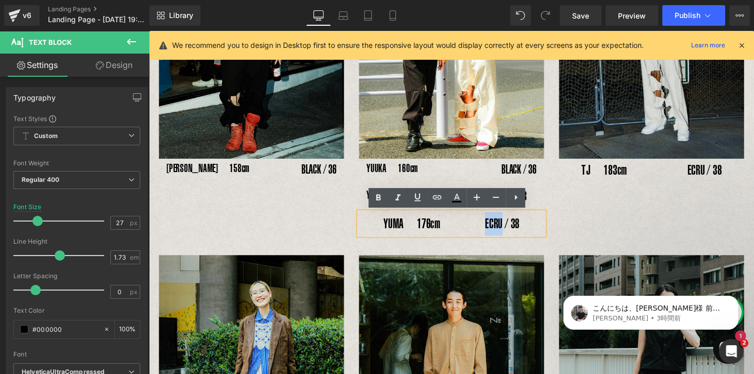
click at [570, 235] on div "Image [PERSON_NAME]　158cm Text Block BLACK / 36 Text Block Row Image YUUKA　160c…" at bounding box center [460, 70] width 618 height 354
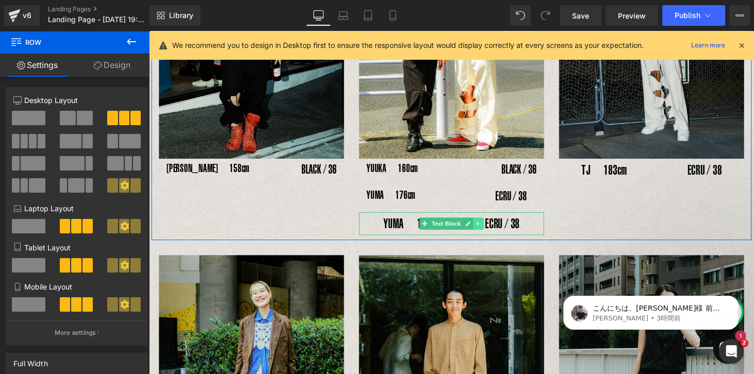
click at [487, 230] on icon at bounding box center [488, 230] width 6 height 6
click at [491, 229] on icon at bounding box center [494, 230] width 6 height 6
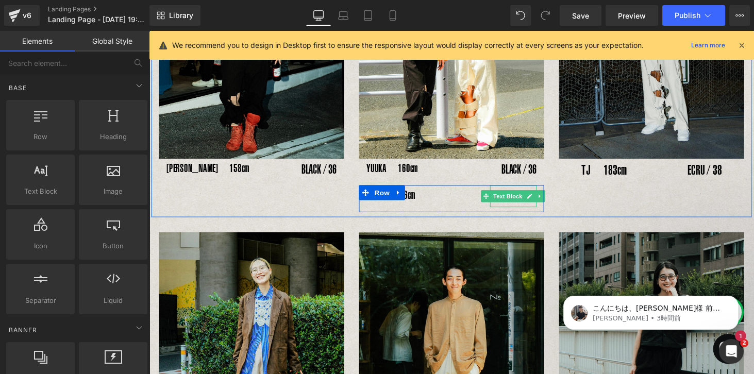
click at [505, 209] on div "ECRU / 38" at bounding box center [524, 201] width 48 height 22
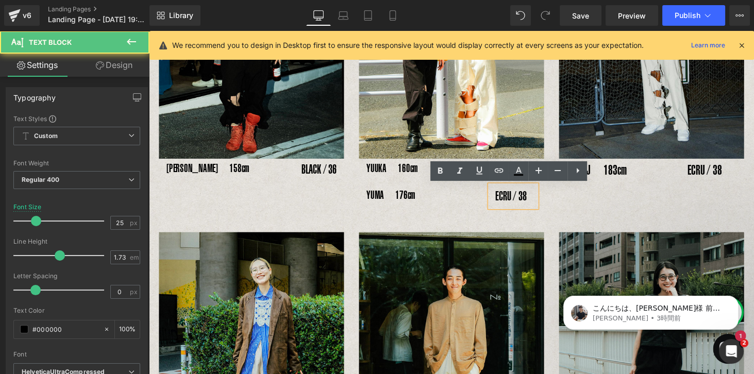
click at [539, 203] on div "ECRU / 38" at bounding box center [524, 201] width 48 height 22
drag, startPoint x: 512, startPoint y: 202, endPoint x: 509, endPoint y: 209, distance: 7.2
click at [513, 202] on div "ECRU / 38" at bounding box center [524, 201] width 48 height 22
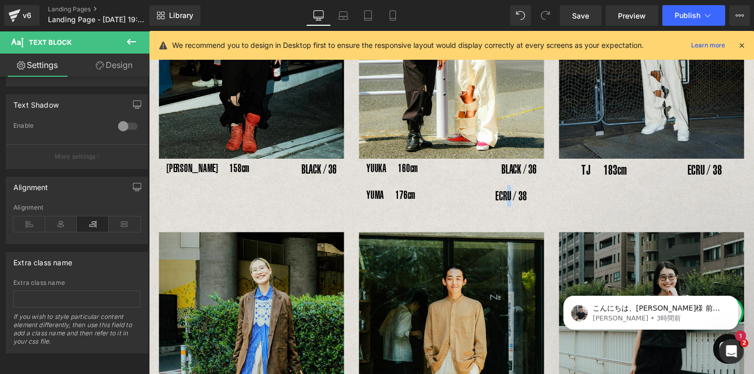
scroll to position [457, 0]
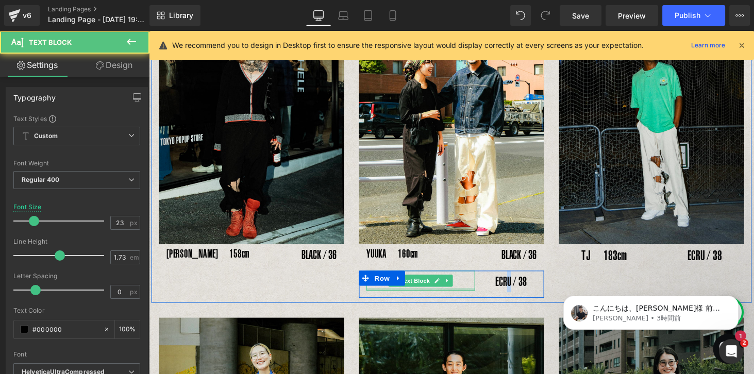
click at [463, 297] on div at bounding box center [429, 297] width 112 height 3
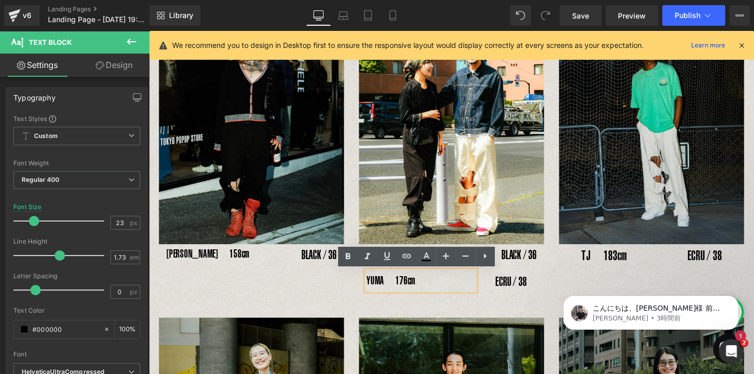
click at [394, 298] on p "YUMA　176cm" at bounding box center [429, 288] width 112 height 21
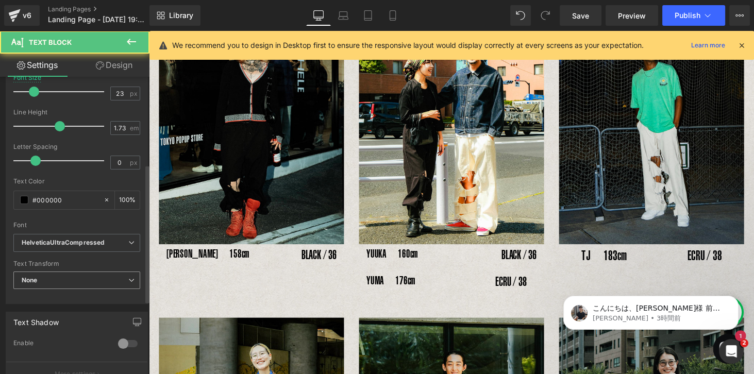
scroll to position [206, 0]
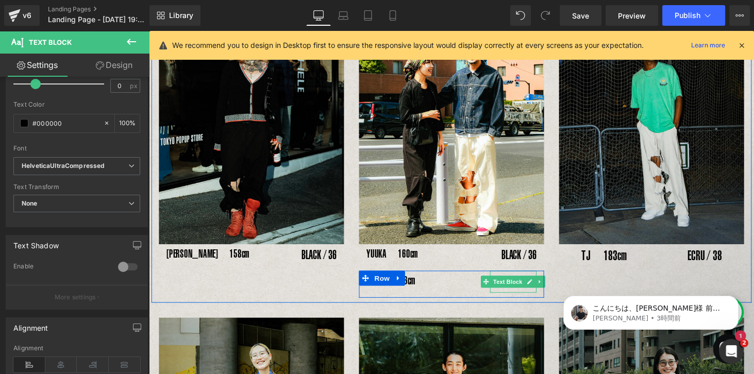
click at [508, 296] on div "ECRU / 38" at bounding box center [524, 289] width 48 height 22
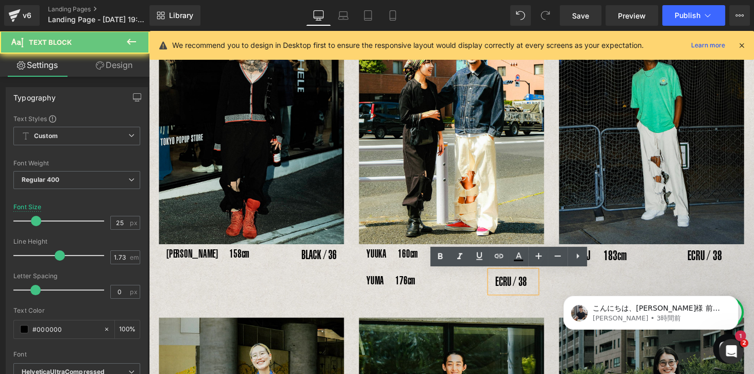
click at [541, 289] on div "ECRU / 38" at bounding box center [524, 289] width 48 height 22
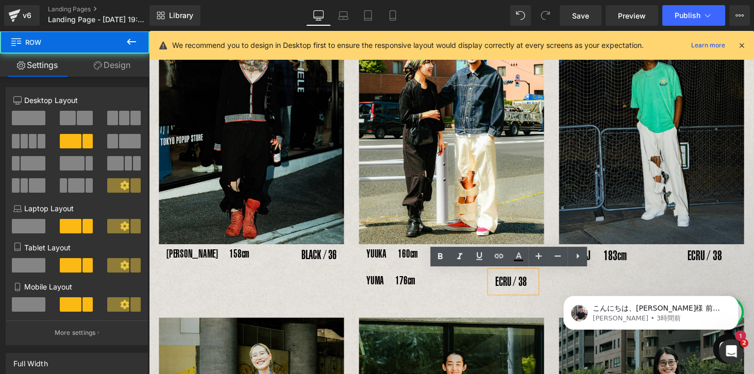
click at [549, 289] on div "ECRU / 38 Text Block" at bounding box center [523, 289] width 63 height 22
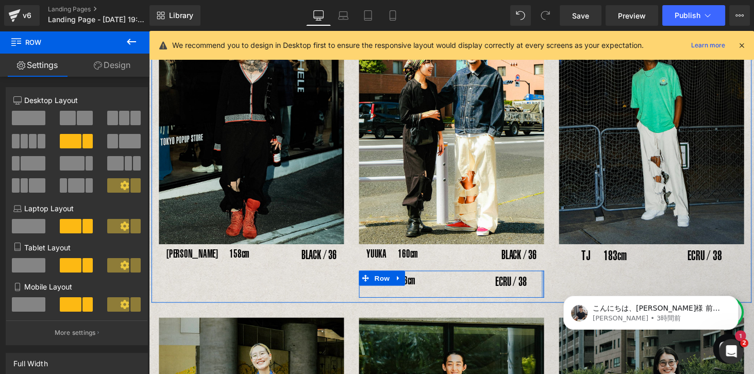
drag, startPoint x: 545, startPoint y: 287, endPoint x: 552, endPoint y: 286, distance: 7.2
click at [552, 286] on div "YUMA　176cm Text Block ECRU / 38 Text Block Row" at bounding box center [460, 291] width 191 height 27
drag, startPoint x: 552, startPoint y: 287, endPoint x: 570, endPoint y: 288, distance: 18.1
click at [570, 288] on div "Image [PERSON_NAME]　158cm Text Block BLACK / 36 Text Block Row Image YUUKA　160c…" at bounding box center [460, 146] width 618 height 330
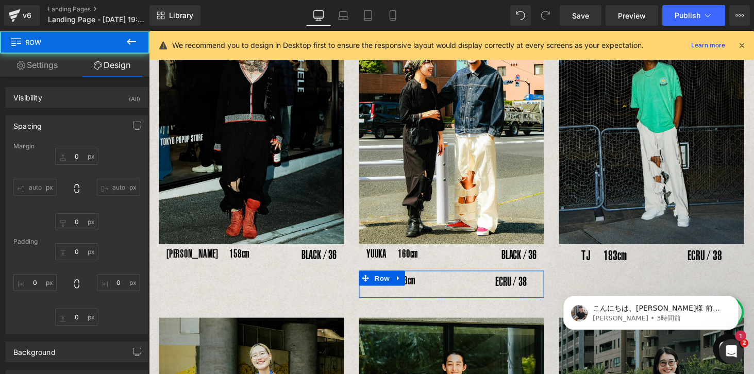
type input "0"
type input "10"
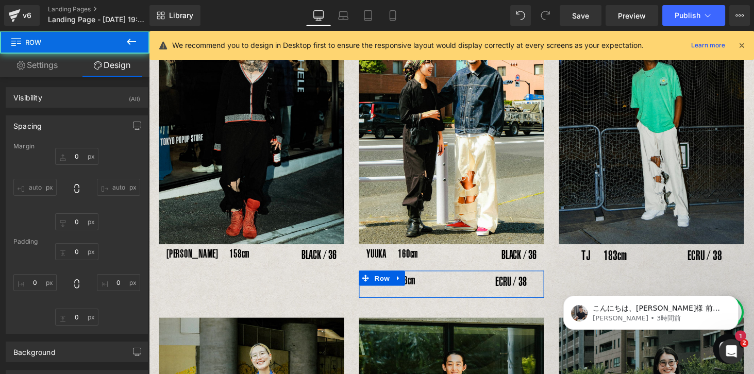
type input "0"
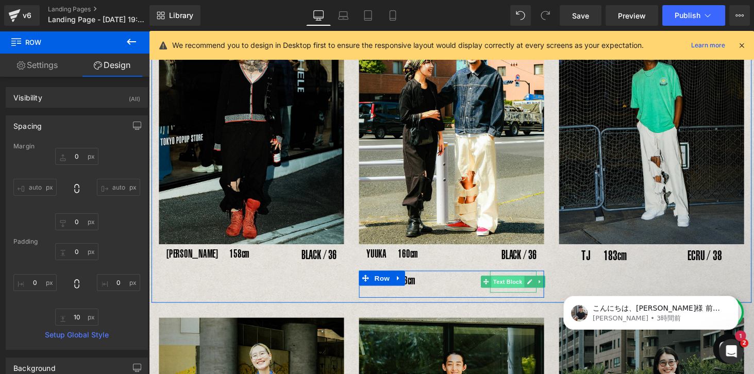
click at [504, 295] on span "Text Block" at bounding box center [519, 290] width 34 height 12
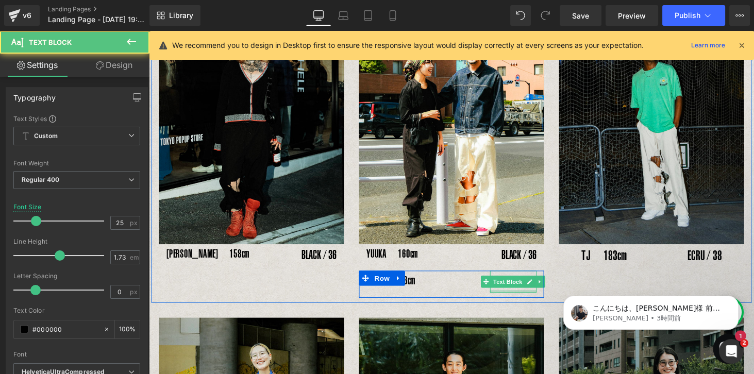
click at [503, 298] on div at bounding box center [524, 299] width 48 height 3
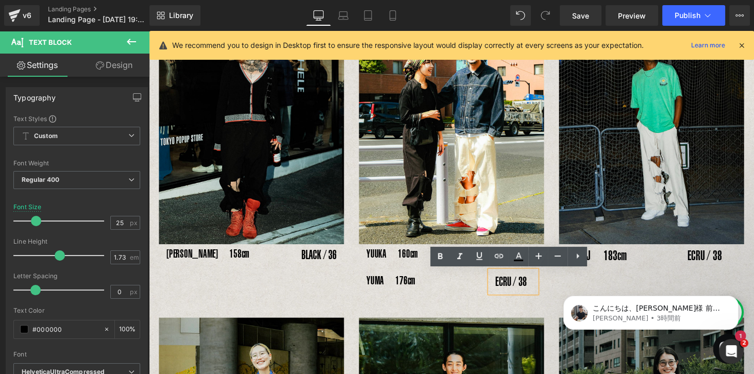
click at [503, 294] on div "ECRU / 38" at bounding box center [524, 289] width 48 height 22
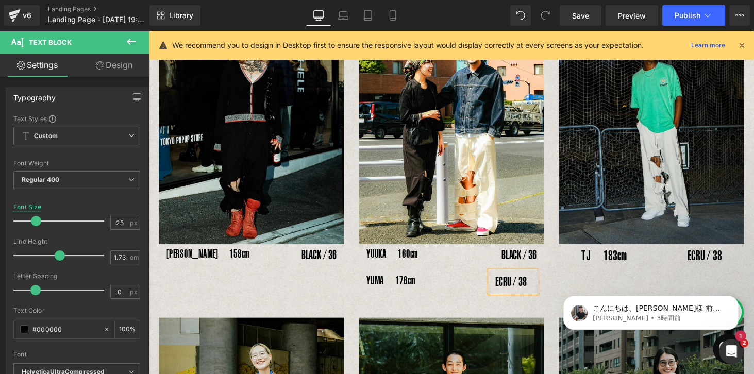
click at [461, 306] on div "Image [PERSON_NAME]　158cm Text Block BLACK / 36 Text Block Row Image YUUKA　160c…" at bounding box center [460, 146] width 618 height 330
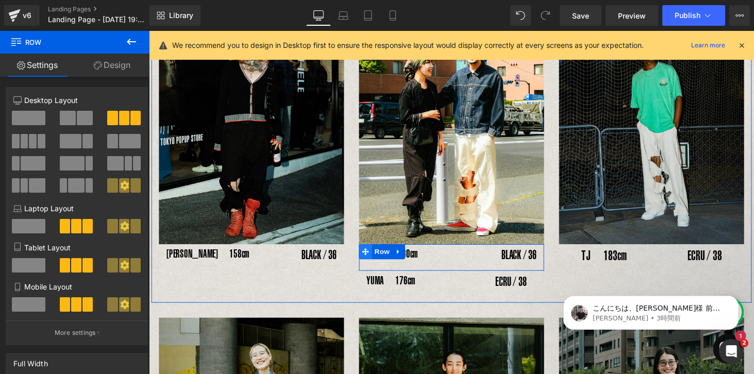
click at [369, 261] on icon at bounding box center [371, 258] width 7 height 7
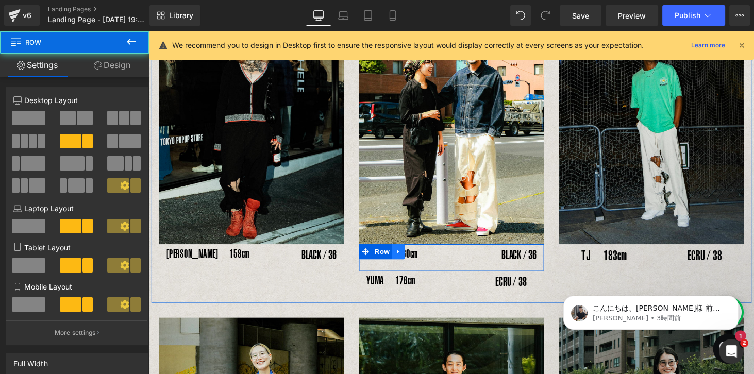
click at [402, 259] on icon at bounding box center [405, 259] width 7 height 8
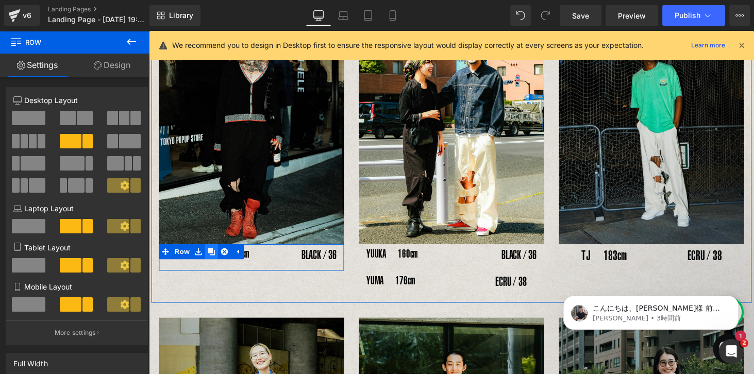
click at [213, 258] on icon at bounding box center [213, 259] width 7 height 8
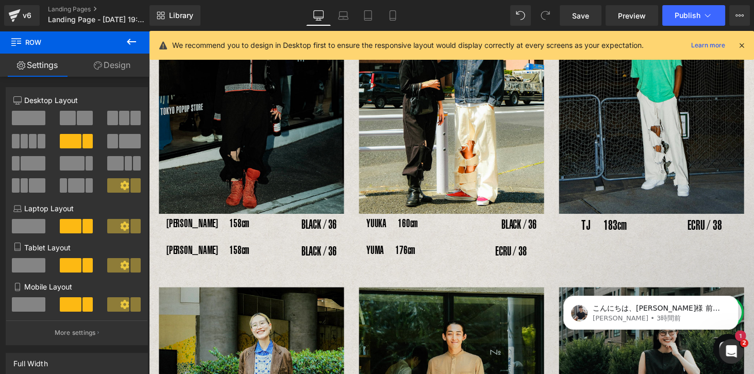
scroll to position [486, 0]
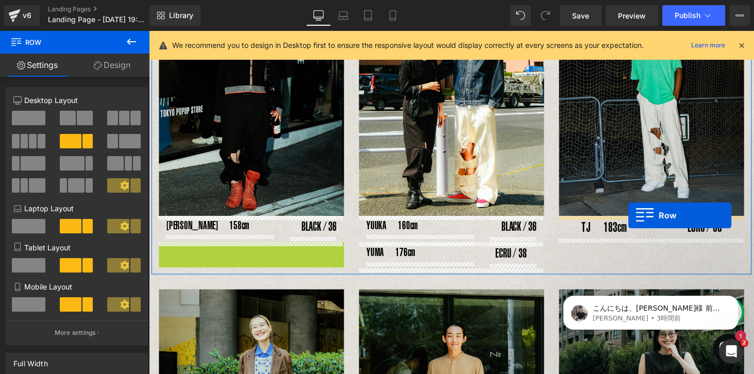
drag, startPoint x: 161, startPoint y: 258, endPoint x: 643, endPoint y: 221, distance: 483.0
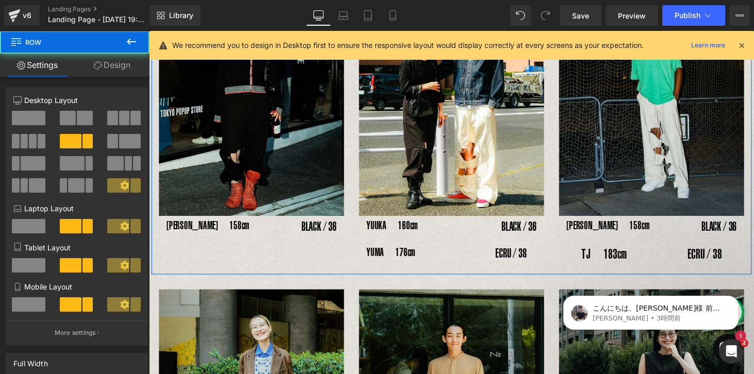
click at [606, 257] on p "TJ　183cm　　 　　 ECRU / 38" at bounding box center [666, 261] width 191 height 24
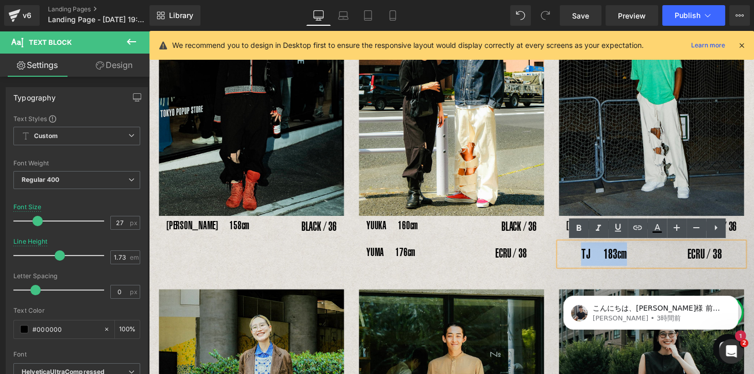
drag, startPoint x: 592, startPoint y: 262, endPoint x: 638, endPoint y: 263, distance: 45.9
click at [638, 263] on p "TJ　183cm　　 　　 ECRU / 38" at bounding box center [666, 261] width 191 height 24
copy p "TJ　183cm"
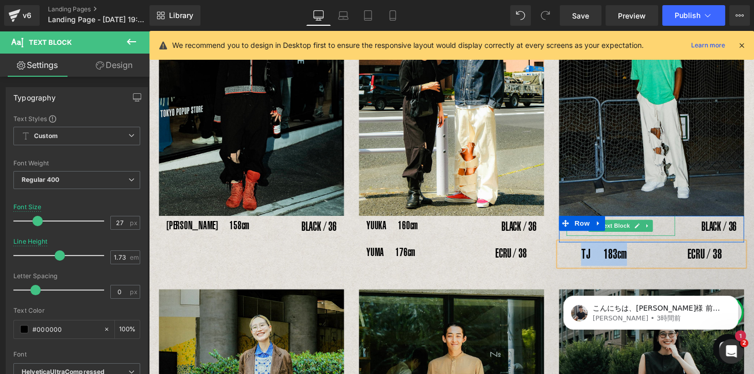
click at [583, 241] on div at bounding box center [635, 241] width 112 height 3
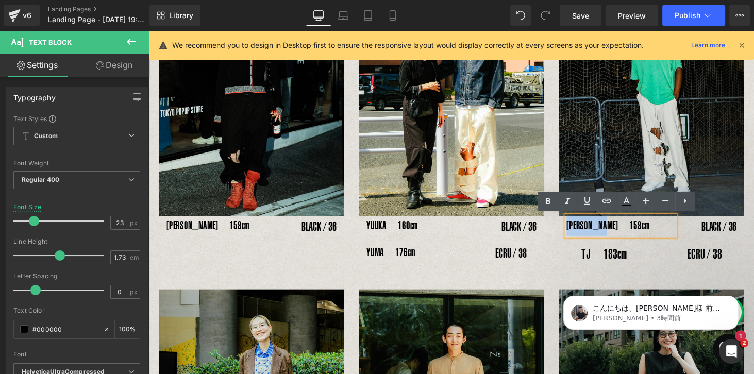
drag, startPoint x: 578, startPoint y: 232, endPoint x: 626, endPoint y: 233, distance: 48.4
click at [626, 233] on p "[PERSON_NAME]　158cm" at bounding box center [635, 231] width 112 height 21
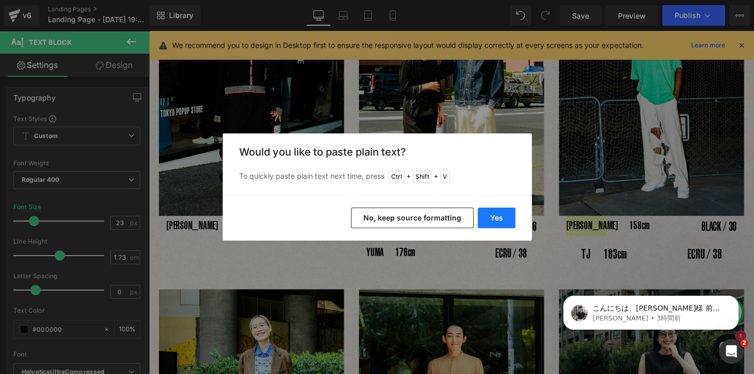
click at [503, 215] on button "Yes" at bounding box center [496, 218] width 38 height 21
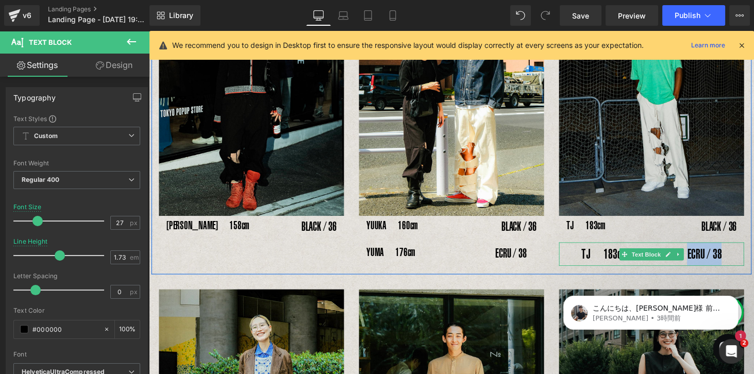
drag, startPoint x: 700, startPoint y: 261, endPoint x: 735, endPoint y: 261, distance: 34.5
click at [659, 261] on p "TJ　183cm　　 　　 ECRU / 38" at bounding box center [666, 261] width 191 height 24
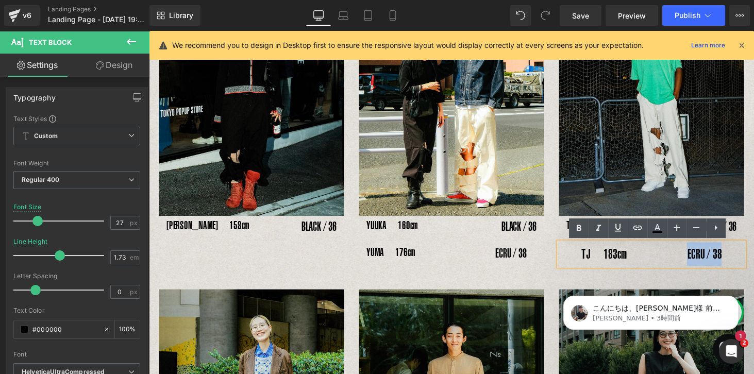
copy p "ECRU / 38"
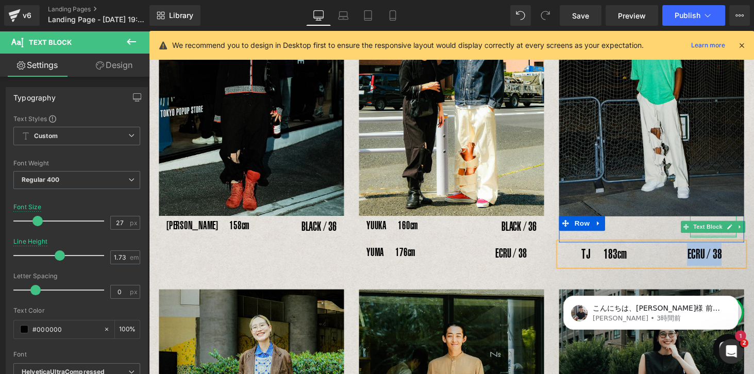
click at [659, 242] on div "BLACK / 36 Text Block" at bounding box center [730, 232] width 48 height 22
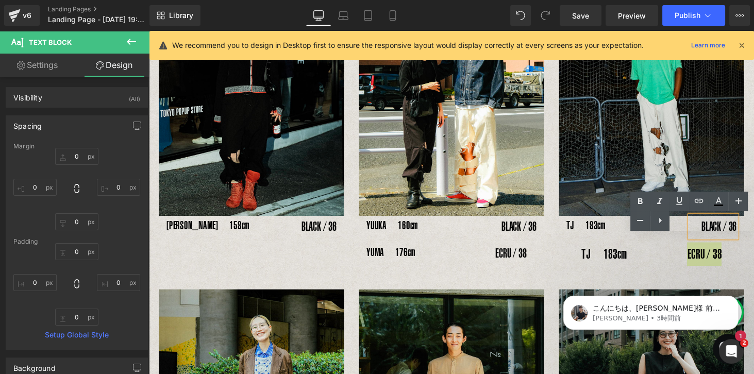
drag, startPoint x: 562, startPoint y: 206, endPoint x: 708, endPoint y: 228, distance: 147.9
click at [659, 228] on div "Text Color Highlight Color #333333" at bounding box center [692, 211] width 124 height 39
click at [659, 226] on div "Text Color Highlight Color #333333" at bounding box center [692, 211] width 124 height 39
click at [659, 225] on div "Text Color Highlight Color #333333" at bounding box center [692, 211] width 124 height 39
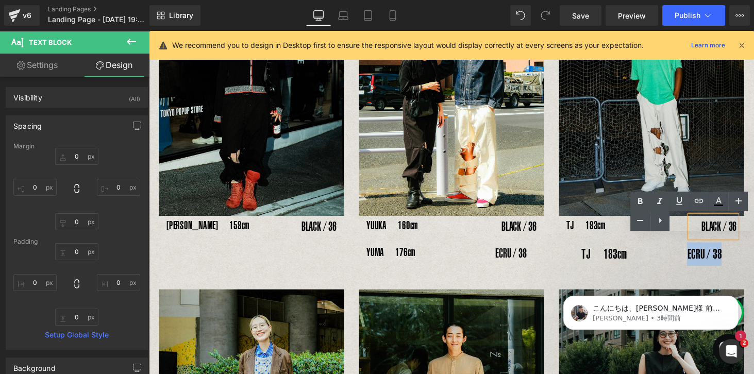
click at [659, 259] on p "TJ　183cm　　 　　 ECRU / 38" at bounding box center [666, 261] width 191 height 24
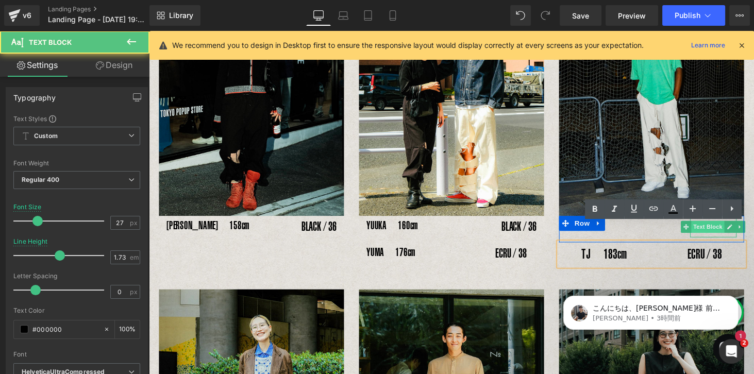
click at [659, 234] on span "Text Block" at bounding box center [725, 233] width 34 height 12
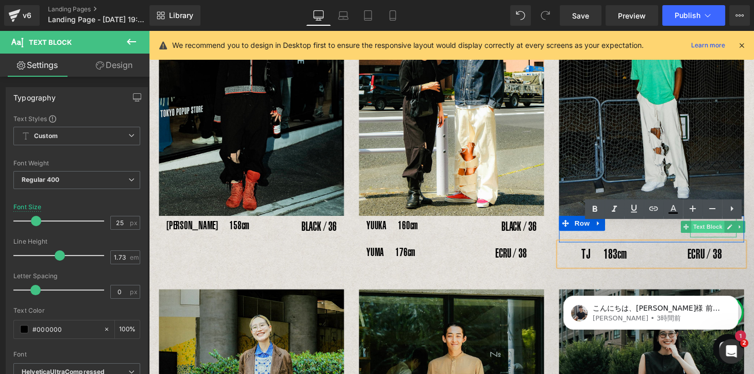
click at [659, 238] on span "Text Block" at bounding box center [725, 233] width 34 height 12
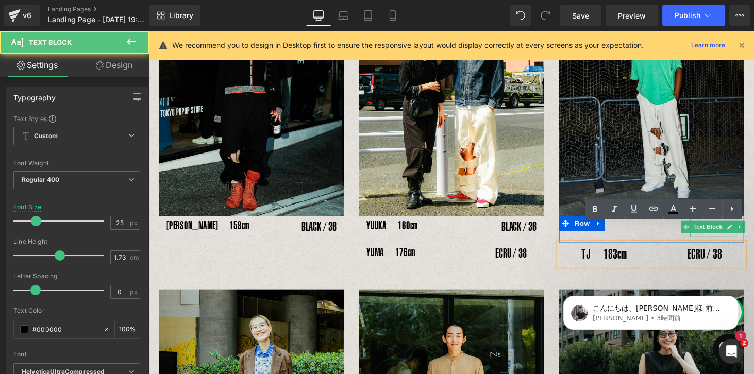
click at [659, 240] on div "BLACK / 36" at bounding box center [730, 232] width 48 height 22
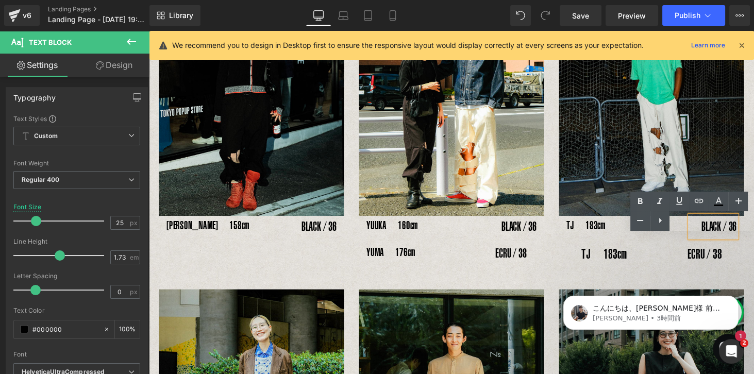
drag, startPoint x: 695, startPoint y: 224, endPoint x: 739, endPoint y: 226, distance: 43.3
click at [659, 226] on div "Text Color Highlight Color #333333" at bounding box center [692, 211] width 124 height 39
click at [659, 227] on div "Text Color Highlight Color #333333" at bounding box center [692, 211] width 124 height 39
click at [659, 230] on div "Text Color Highlight Color #333333" at bounding box center [692, 211] width 124 height 39
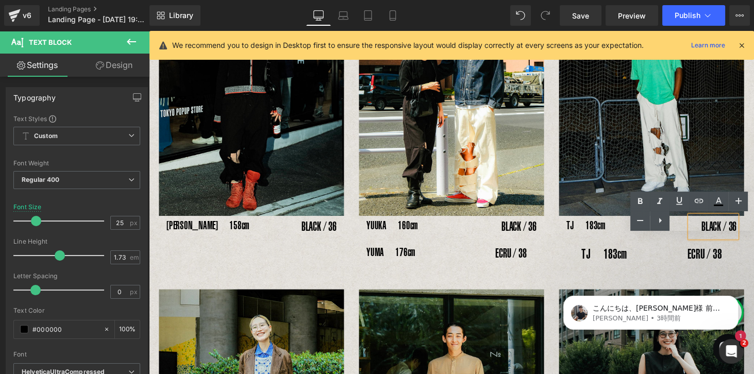
click at [659, 230] on div "Text Color Highlight Color #333333" at bounding box center [692, 211] width 124 height 39
click at [659, 227] on div "Text Color Highlight Color #333333" at bounding box center [692, 211] width 124 height 39
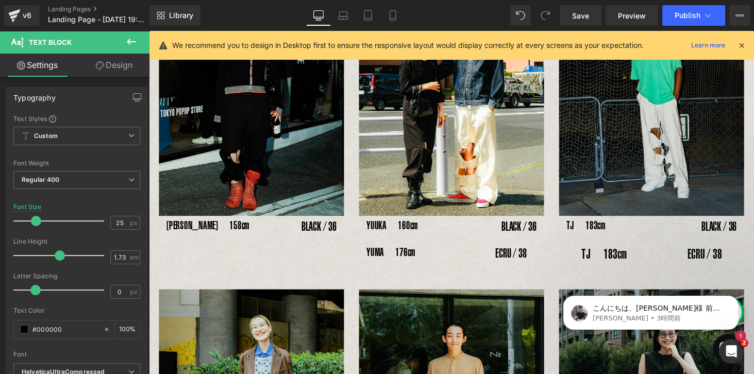
click at [659, 46] on icon at bounding box center [741, 45] width 9 height 9
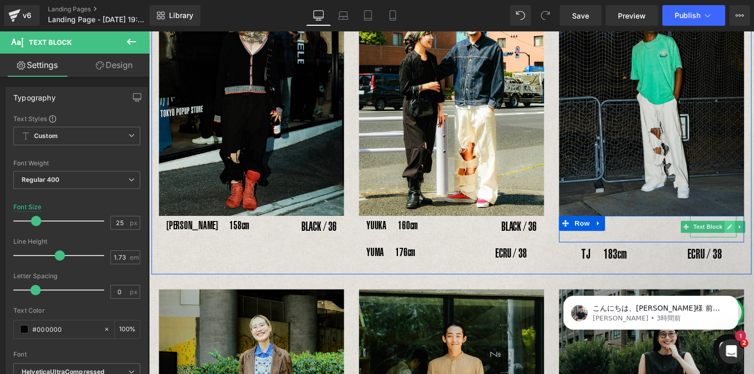
click at [659, 234] on icon at bounding box center [747, 233] width 6 height 6
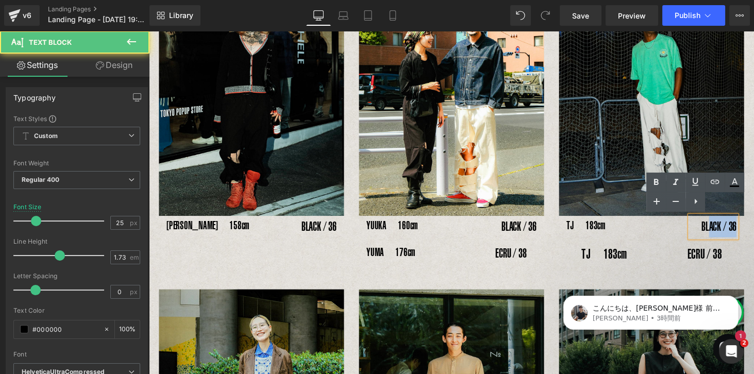
drag, startPoint x: 746, startPoint y: 234, endPoint x: 715, endPoint y: 235, distance: 31.5
click at [659, 235] on div "BLACK / 36" at bounding box center [730, 232] width 48 height 22
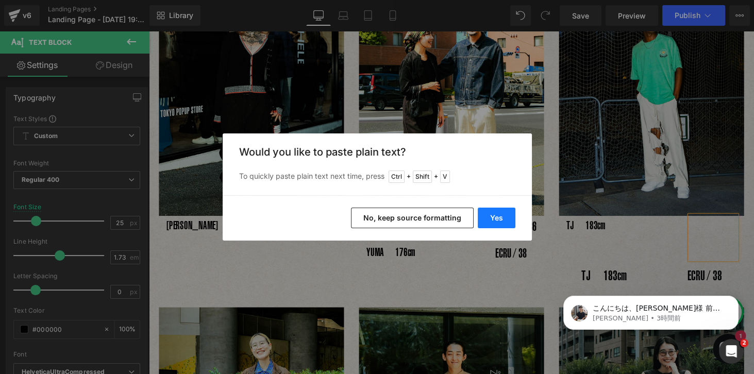
click at [485, 222] on button "Yes" at bounding box center [496, 218] width 38 height 21
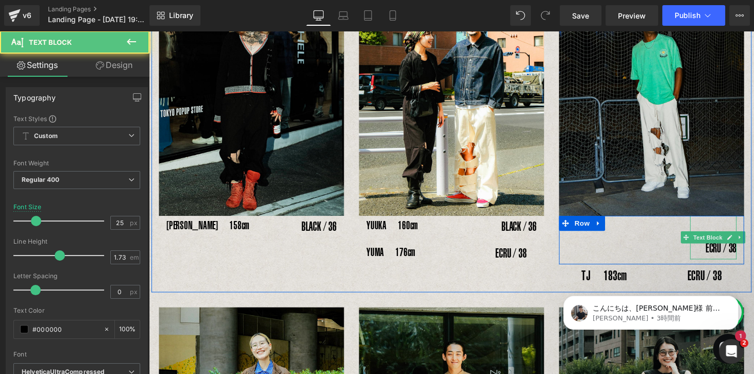
click at [659, 258] on div "ECRU / 38" at bounding box center [730, 243] width 48 height 45
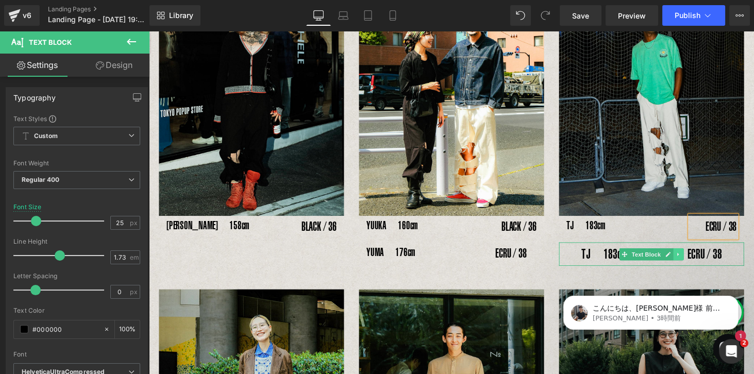
click at [659, 261] on icon at bounding box center [694, 261] width 6 height 6
click at [659, 261] on icon at bounding box center [700, 261] width 6 height 6
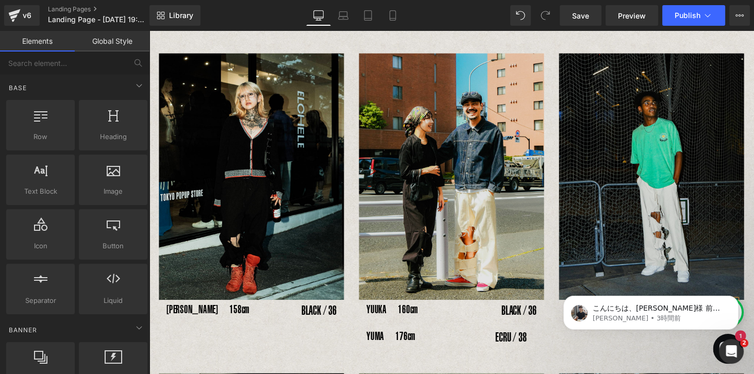
scroll to position [398, 0]
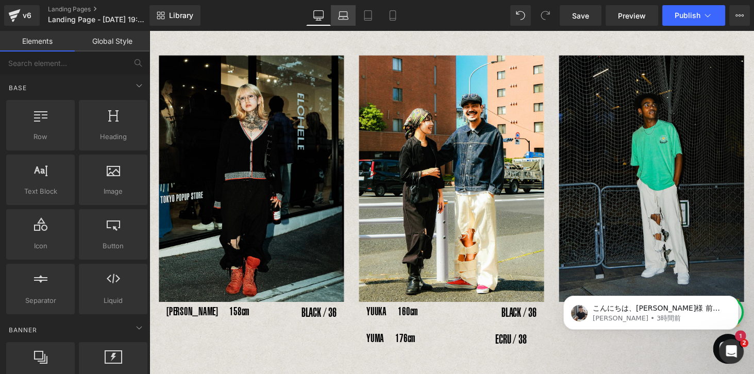
click at [344, 14] on icon at bounding box center [343, 15] width 10 height 10
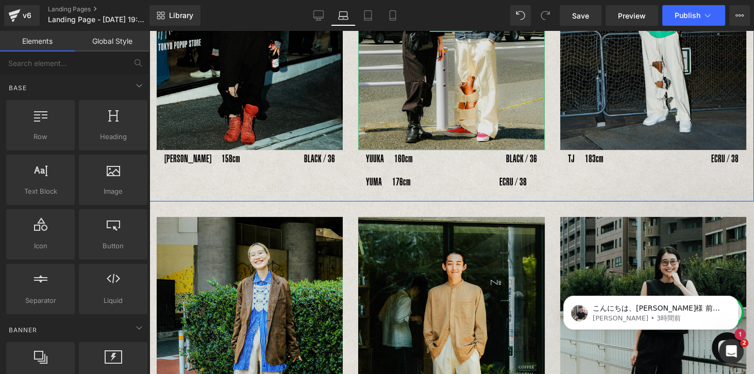
scroll to position [542, 0]
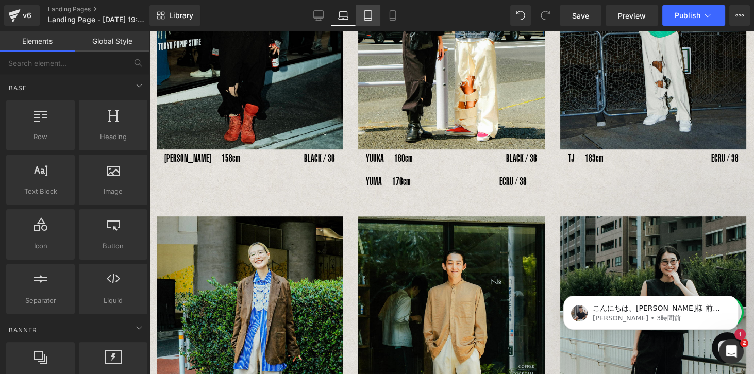
click at [364, 18] on icon at bounding box center [368, 15] width 10 height 10
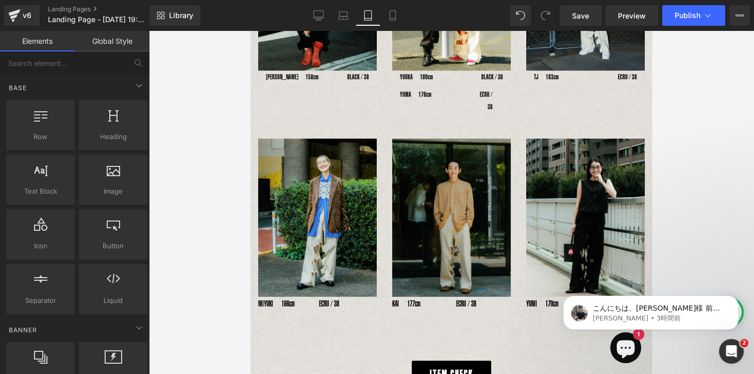
scroll to position [288, 0]
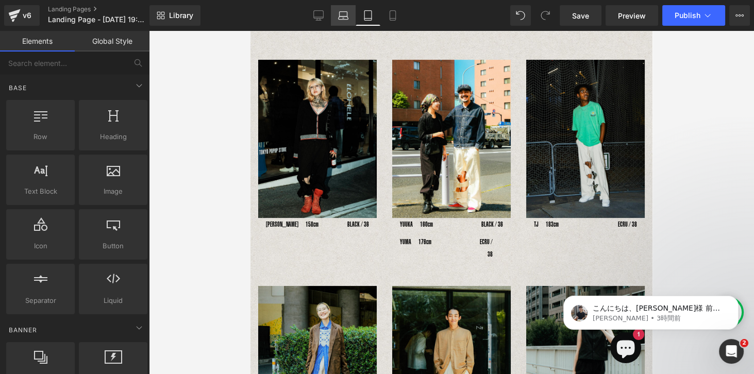
click at [346, 16] on icon at bounding box center [343, 17] width 10 height 3
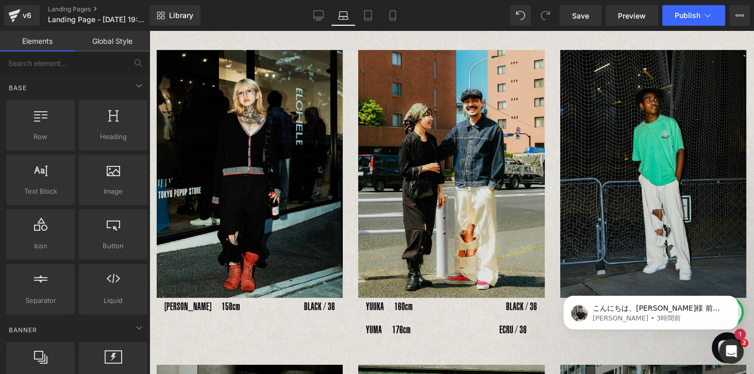
scroll to position [395, 0]
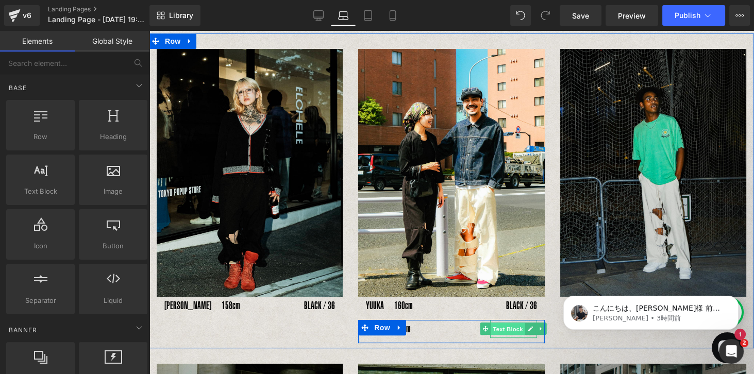
click at [492, 323] on span "Text Block" at bounding box center [507, 329] width 34 height 12
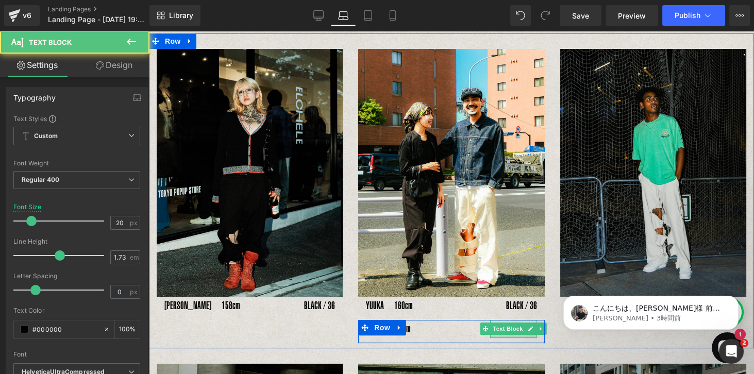
click at [492, 327] on div at bounding box center [513, 336] width 46 height 3
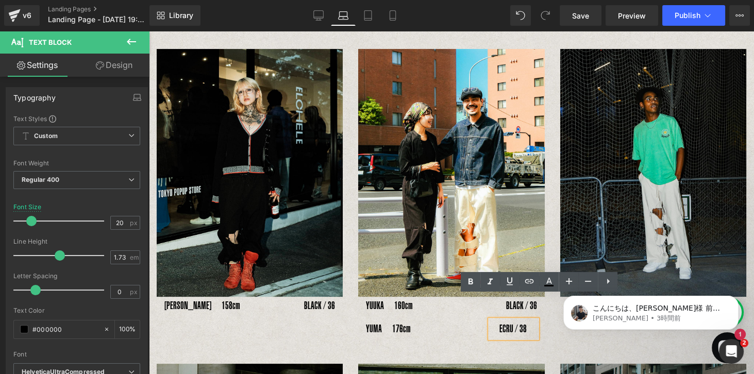
click at [494, 327] on div "ECRU / 38" at bounding box center [513, 329] width 46 height 18
click at [525, 326] on div "ECRU / 38" at bounding box center [513, 329] width 46 height 18
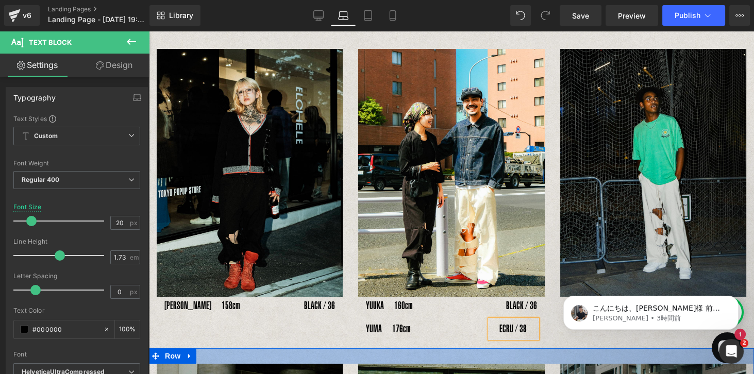
click at [484, 327] on div at bounding box center [451, 355] width 605 height 15
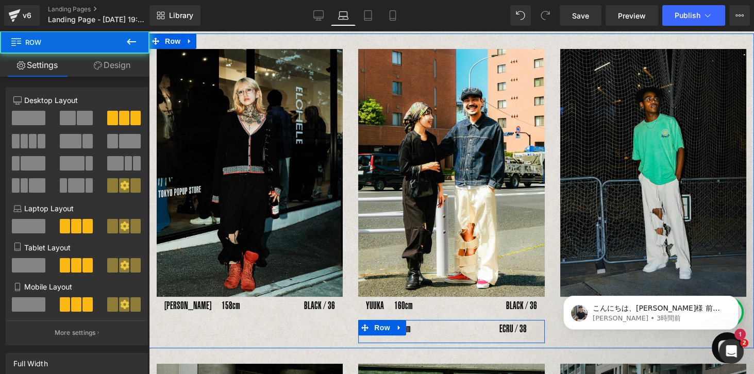
click at [477, 321] on div "YUMA　176cm Text Block" at bounding box center [420, 329] width 124 height 18
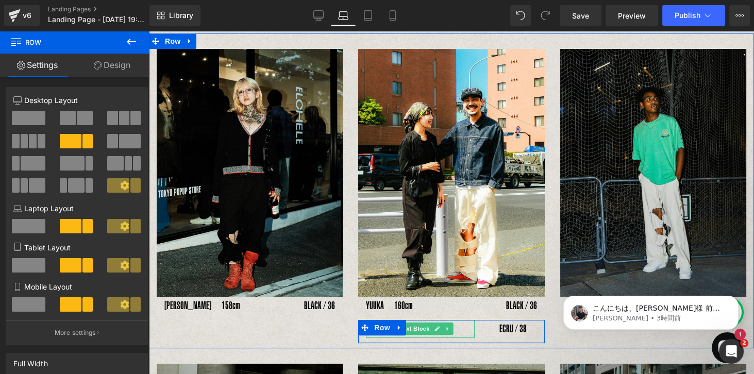
click at [442, 327] on link at bounding box center [447, 328] width 11 height 12
click at [436, 327] on div at bounding box center [451, 340] width 186 height 5
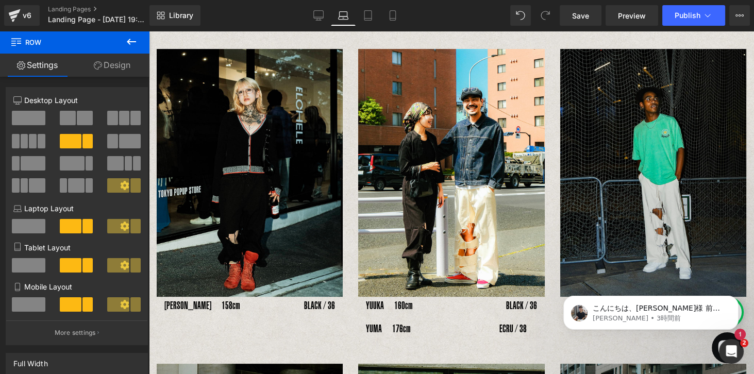
drag, startPoint x: 564, startPoint y: 340, endPoint x: 589, endPoint y: 337, distance: 25.5
click at [565, 327] on body "こんにちは、[PERSON_NAME]様 前回のやり取りについて、改めてご連絡いたします。ご提供いただいた情報はお手元に届いていますか？ もし他にご不明な点が…" at bounding box center [651, 310] width 198 height 64
click at [659, 299] on icon "Dismiss notification" at bounding box center [735, 299] width 6 height 6
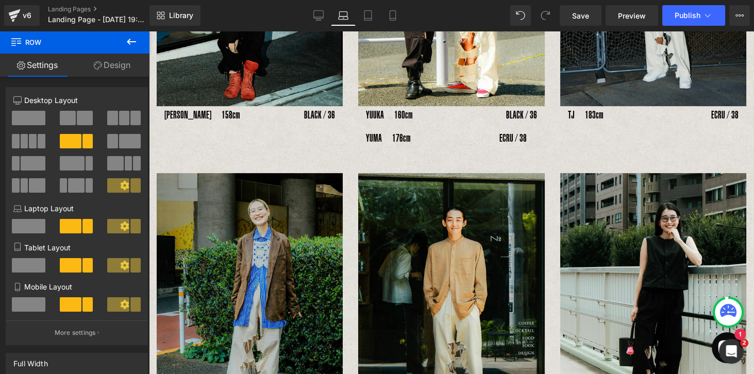
scroll to position [571, 0]
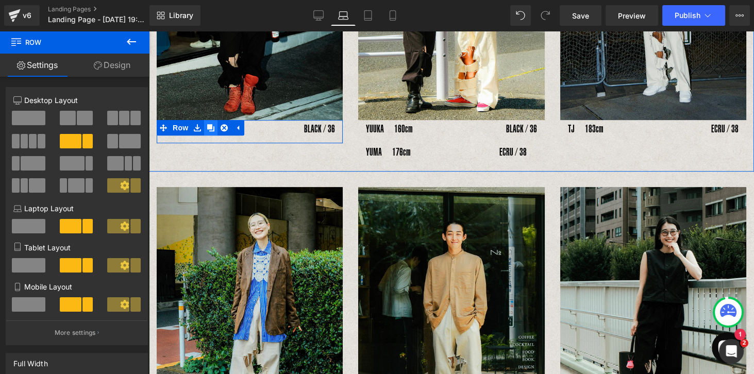
click at [210, 124] on icon at bounding box center [210, 127] width 7 height 7
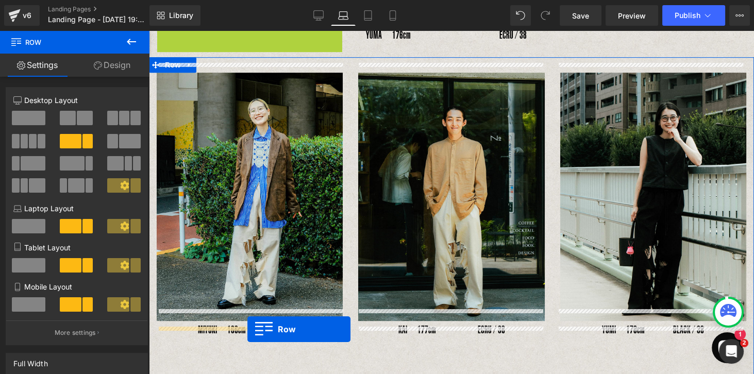
scroll to position [698, 0]
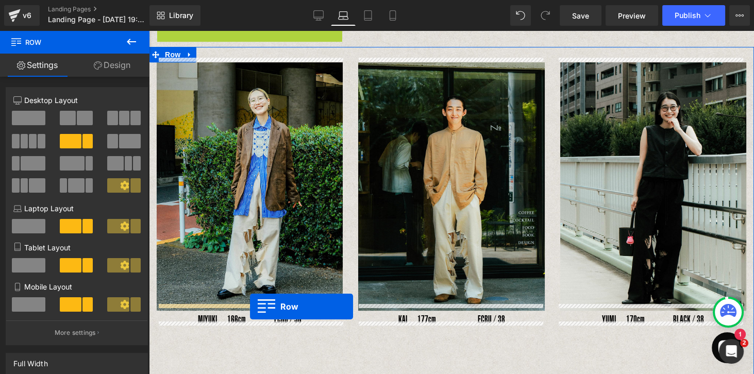
drag, startPoint x: 161, startPoint y: 144, endPoint x: 250, endPoint y: 306, distance: 184.9
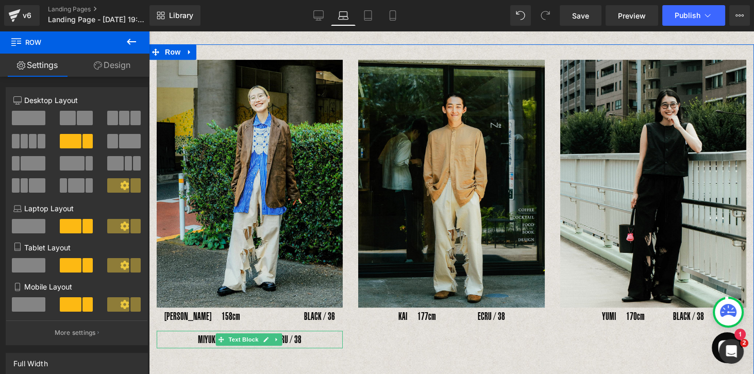
click at [203, 327] on p "MIYUKI　166cm 　　 ECRU / 38" at bounding box center [250, 340] width 186 height 18
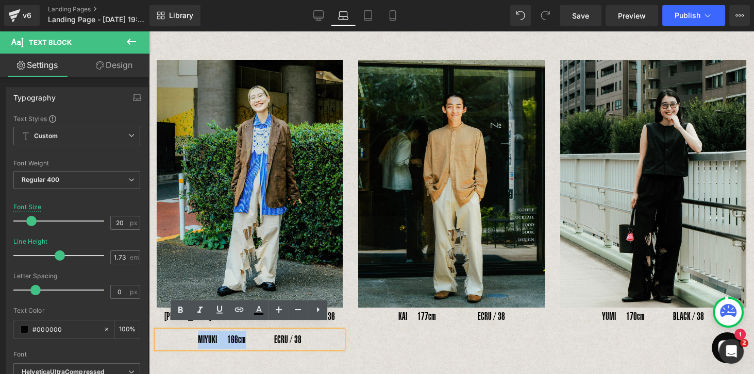
drag, startPoint x: 198, startPoint y: 332, endPoint x: 244, endPoint y: 334, distance: 45.9
click at [244, 327] on p "MIYUKI　166cm 　　 ECRU / 38" at bounding box center [250, 340] width 186 height 18
copy p "MIYUKI　166cm"
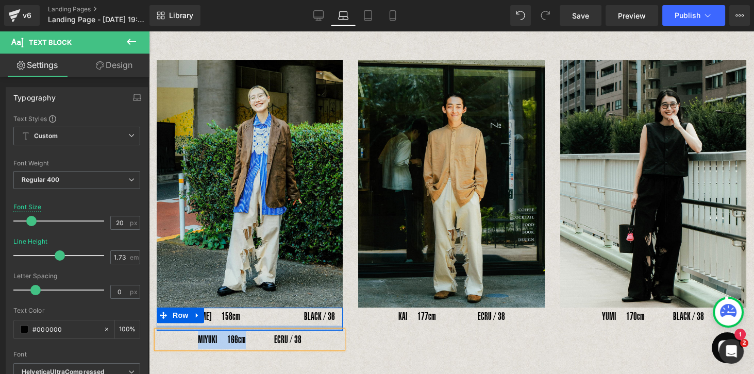
click at [165, 326] on div at bounding box center [250, 328] width 186 height 5
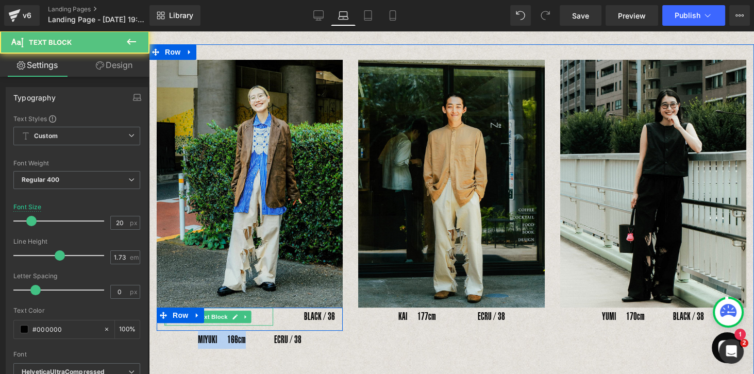
click at [166, 318] on div at bounding box center [165, 317] width 3 height 18
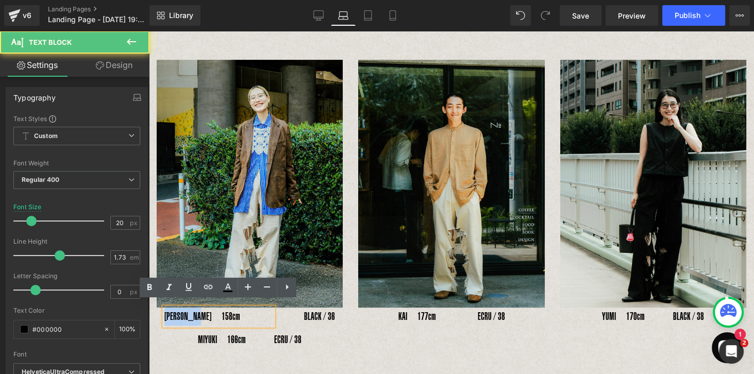
drag, startPoint x: 165, startPoint y: 309, endPoint x: 208, endPoint y: 312, distance: 43.3
click at [208, 312] on p "[PERSON_NAME]　158cm" at bounding box center [218, 317] width 109 height 18
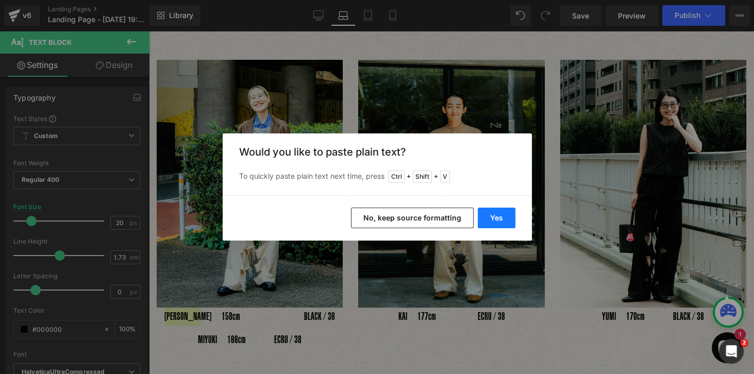
click at [496, 218] on button "Yes" at bounding box center [496, 218] width 38 height 21
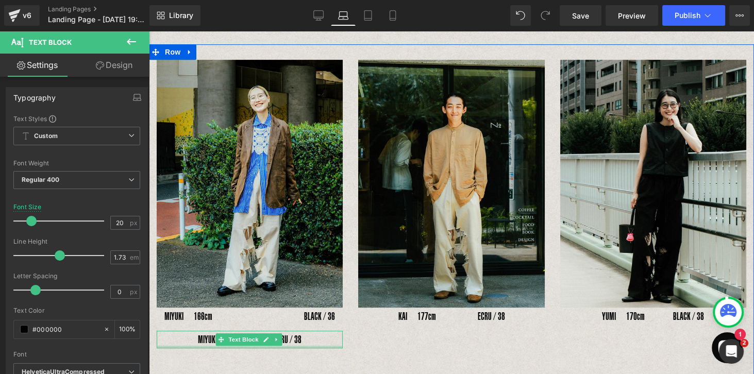
click at [298, 327] on p "MIYUKI　166cm 　　 ECRU / 38" at bounding box center [250, 340] width 186 height 18
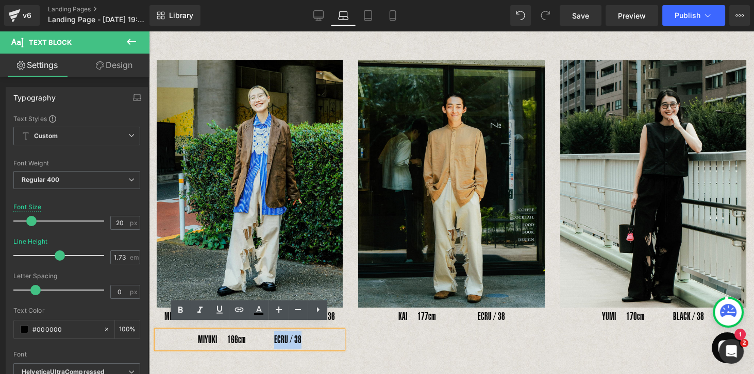
drag, startPoint x: 299, startPoint y: 333, endPoint x: 274, endPoint y: 333, distance: 25.2
click at [274, 327] on p "MIYUKI　166cm 　　 ECRU / 38" at bounding box center [250, 340] width 186 height 18
copy p "ECRU / 38"
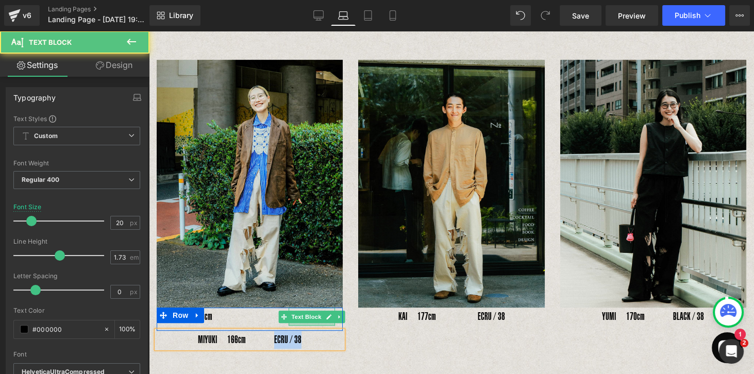
click at [305, 323] on div at bounding box center [311, 324] width 46 height 3
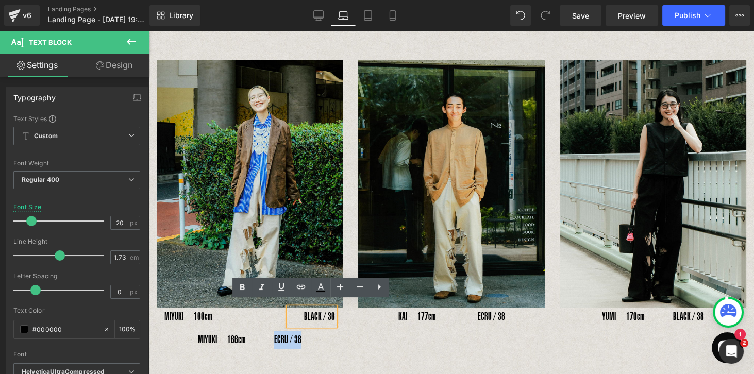
drag, startPoint x: 303, startPoint y: 310, endPoint x: 343, endPoint y: 309, distance: 40.2
click at [343, 309] on div "Image MIYUKI　166cm Text Block BLACK / 36 Text Block Row MIYUKI　166cm 　　 ECRU / …" at bounding box center [249, 204] width 201 height 289
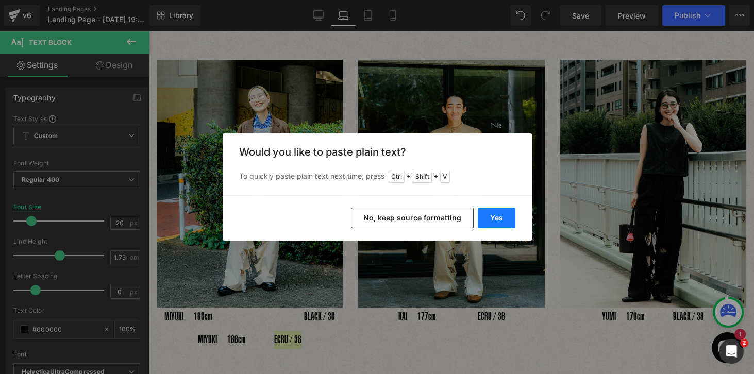
click at [486, 221] on button "Yes" at bounding box center [496, 218] width 38 height 21
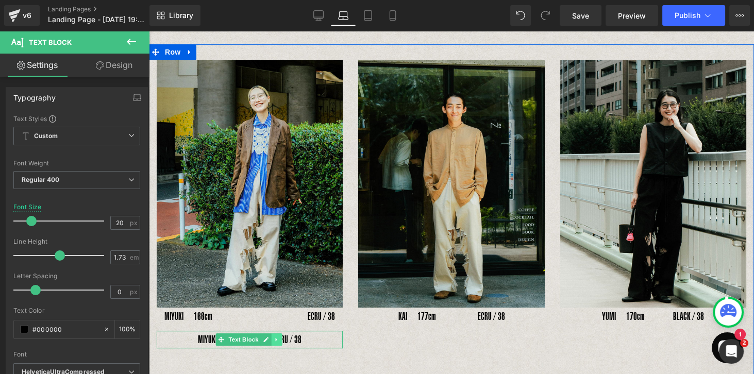
click at [276, 327] on icon at bounding box center [277, 340] width 2 height 4
click at [283, 327] on icon at bounding box center [282, 339] width 6 height 6
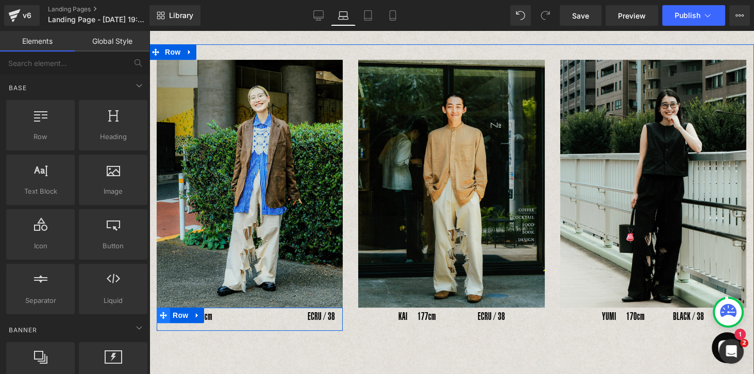
click at [162, 312] on icon at bounding box center [163, 316] width 7 height 8
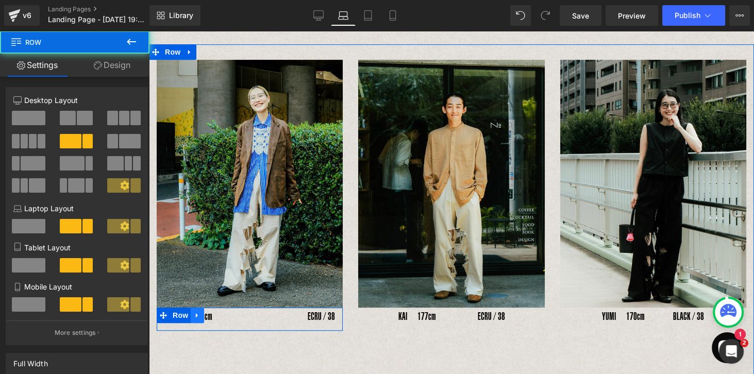
click at [201, 309] on link at bounding box center [197, 315] width 13 height 15
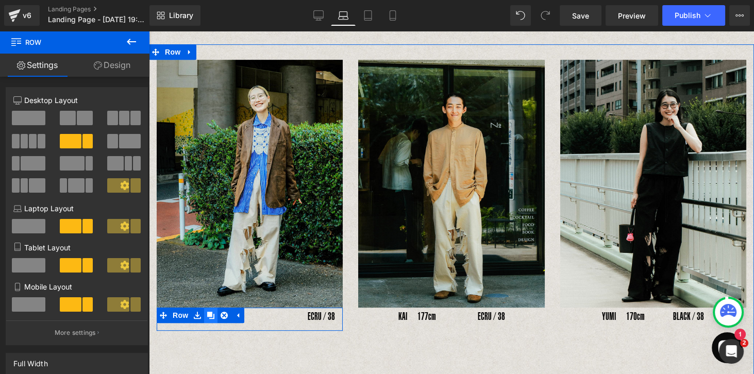
click at [214, 310] on link at bounding box center [210, 315] width 13 height 15
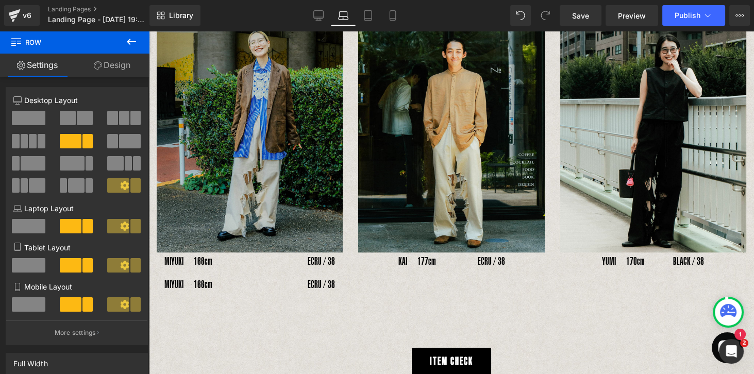
scroll to position [745, 0]
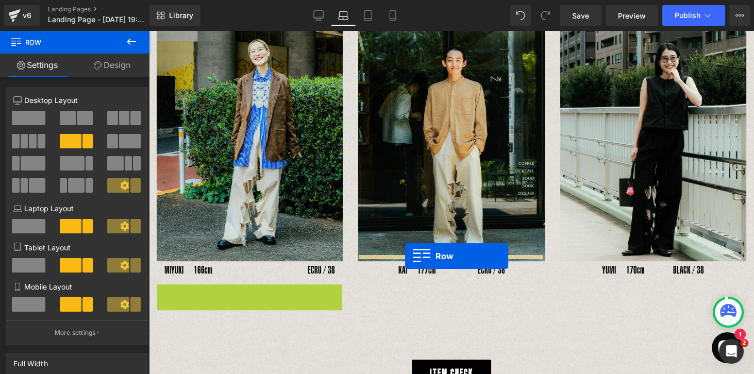
drag, startPoint x: 162, startPoint y: 284, endPoint x: 405, endPoint y: 256, distance: 244.8
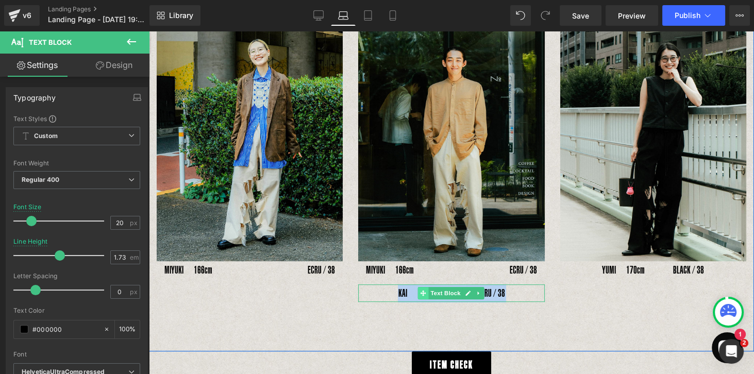
drag, startPoint x: 396, startPoint y: 289, endPoint x: 417, endPoint y: 282, distance: 22.2
click at [417, 284] on div "KAI　177cm 　　 　 ECRU / 38 Text Block" at bounding box center [451, 293] width 186 height 18
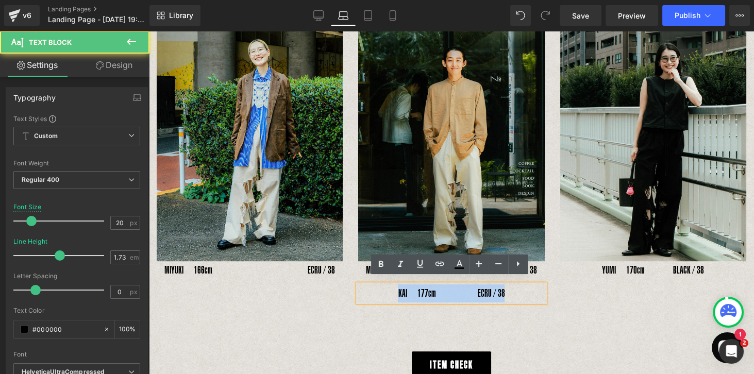
drag, startPoint x: 425, startPoint y: 287, endPoint x: 434, endPoint y: 291, distance: 9.5
click at [425, 287] on p "KAI　177cm 　　 　 ECRU / 38" at bounding box center [451, 293] width 186 height 18
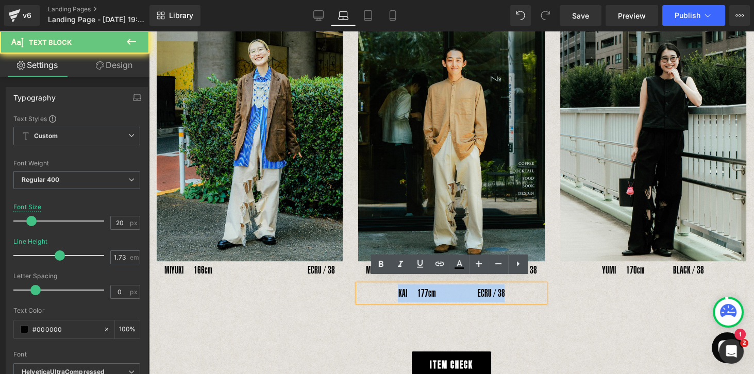
click at [432, 288] on p "KAI　177cm 　　 　 ECRU / 38" at bounding box center [451, 293] width 186 height 18
click at [432, 296] on p "KAI　177cm 　　 　 ECRU / 38" at bounding box center [451, 293] width 186 height 18
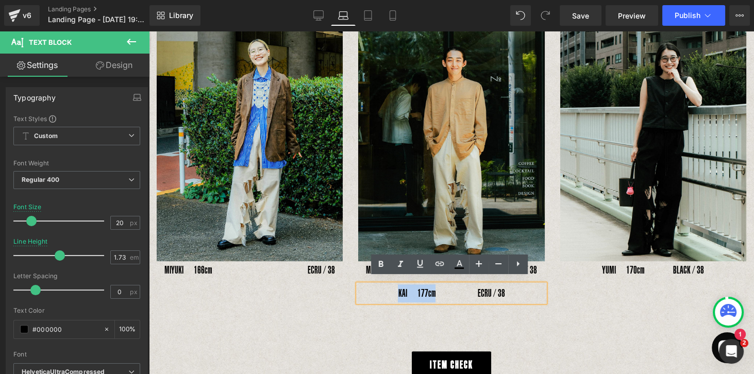
drag, startPoint x: 431, startPoint y: 287, endPoint x: 394, endPoint y: 287, distance: 36.6
click at [394, 287] on p "KAI　177cm 　　 　 ECRU / 38" at bounding box center [451, 293] width 186 height 18
copy p "KAI　177cm"
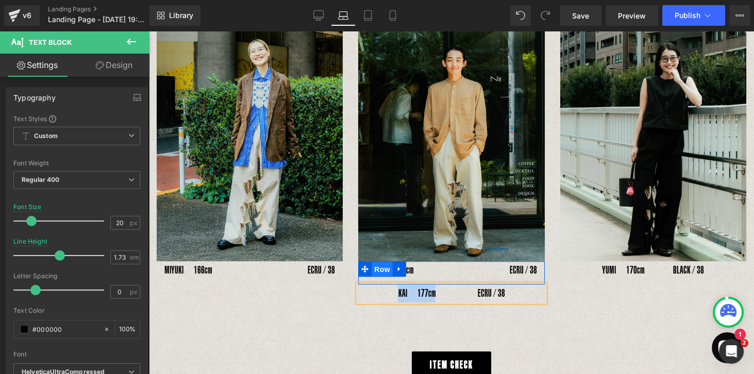
click at [371, 264] on span "Row" at bounding box center [381, 269] width 21 height 15
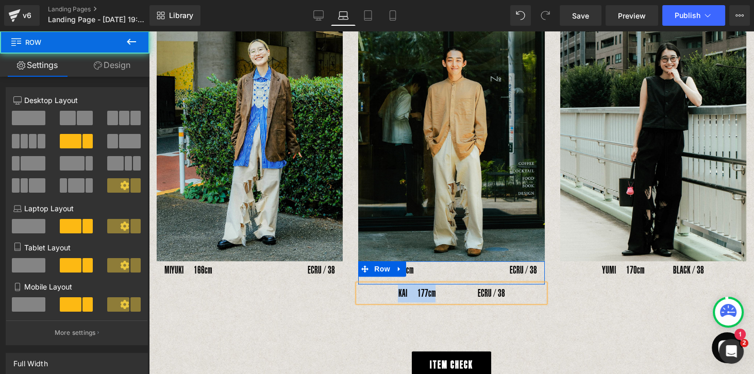
click at [407, 265] on div "MIYUKI　166cm Text Block" at bounding box center [420, 270] width 109 height 18
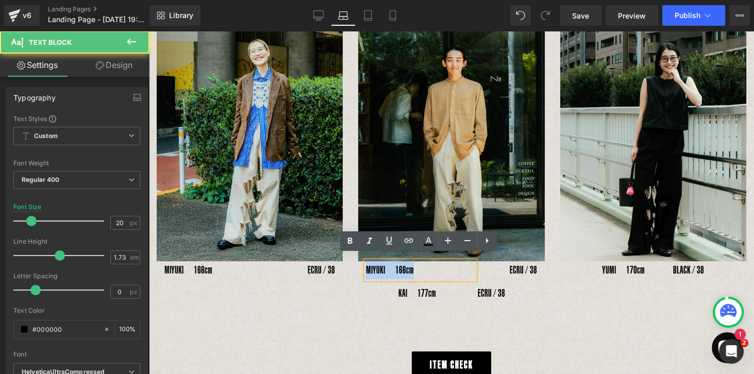
drag, startPoint x: 366, startPoint y: 264, endPoint x: 432, endPoint y: 270, distance: 66.2
click at [432, 270] on p "MIYUKI　166cm" at bounding box center [420, 270] width 109 height 18
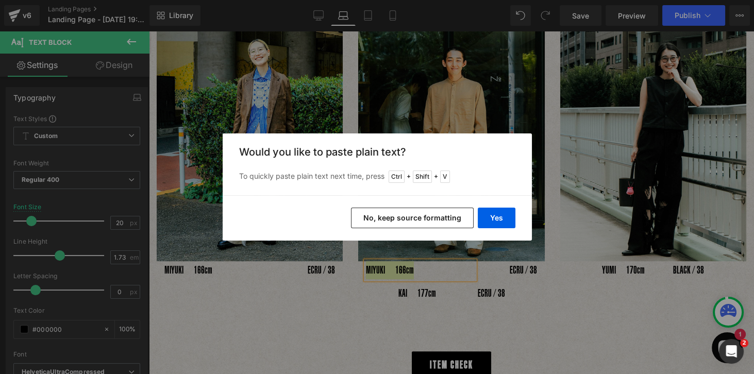
click at [529, 221] on div "Yes No, keep source formatting" at bounding box center [377, 217] width 309 height 45
click at [490, 223] on button "Yes" at bounding box center [496, 218] width 38 height 21
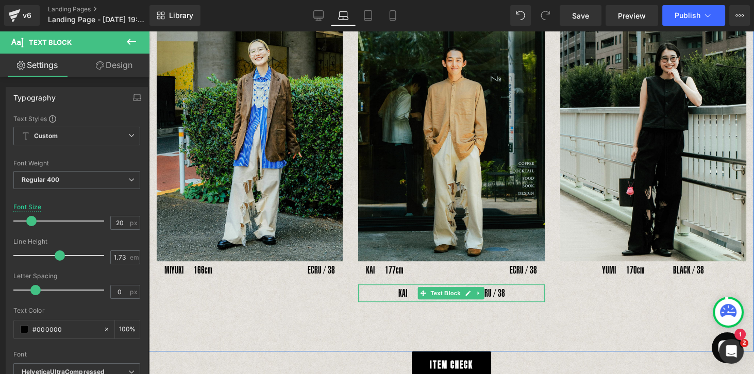
click at [490, 289] on p "KAI　177cm 　　 　 ECRU / 38" at bounding box center [451, 293] width 186 height 18
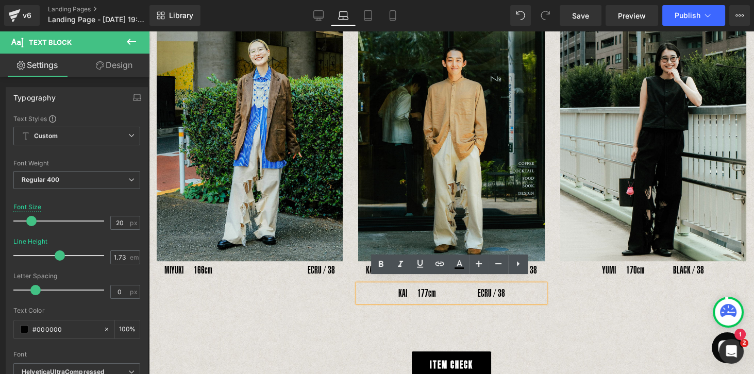
drag, startPoint x: 475, startPoint y: 286, endPoint x: 502, endPoint y: 286, distance: 26.8
click at [502, 286] on p "KAI　177cm 　　 　 ECRU / 38" at bounding box center [451, 293] width 186 height 18
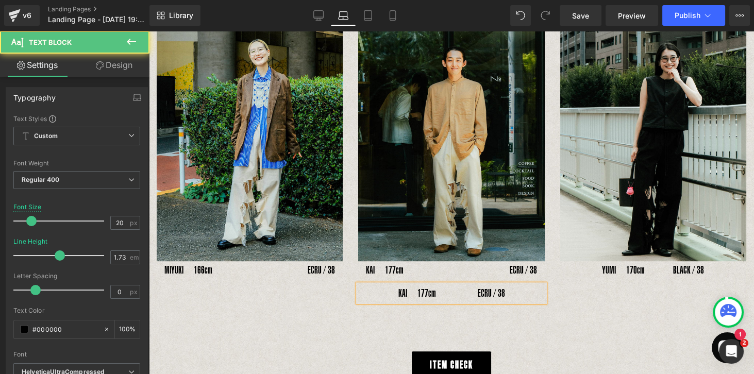
click at [360, 284] on p "KAI　177cm 　　 　 ECRU / 38" at bounding box center [451, 293] width 186 height 18
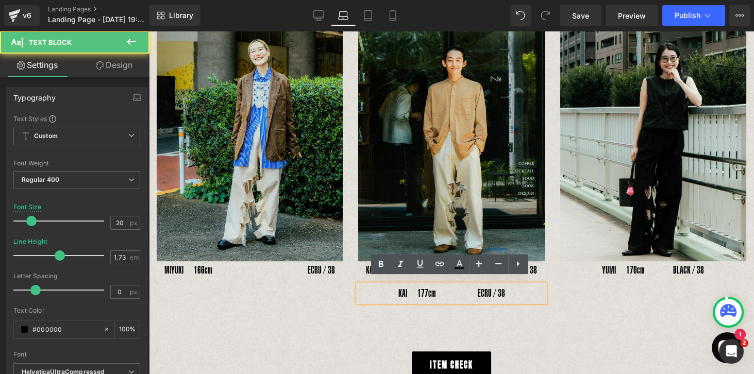
click at [445, 292] on p "KAI　177cm 　　 　 ECRU / 38" at bounding box center [451, 293] width 186 height 18
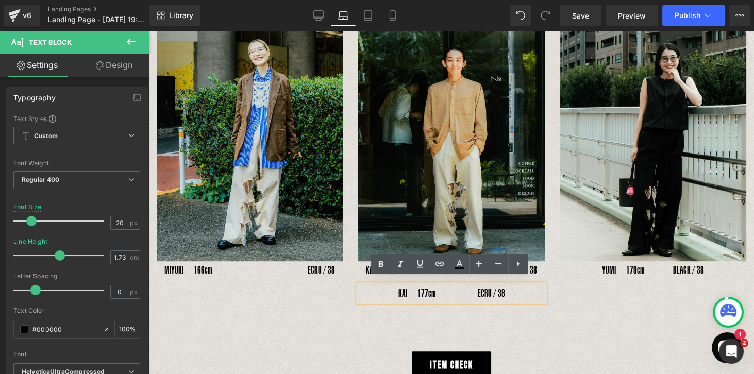
click at [449, 295] on p "KAI　177cm 　　 　 ECRU / 38" at bounding box center [451, 293] width 186 height 18
click at [451, 296] on div "KAI　177cm 　　 　 ECRU / 38" at bounding box center [451, 293] width 186 height 18
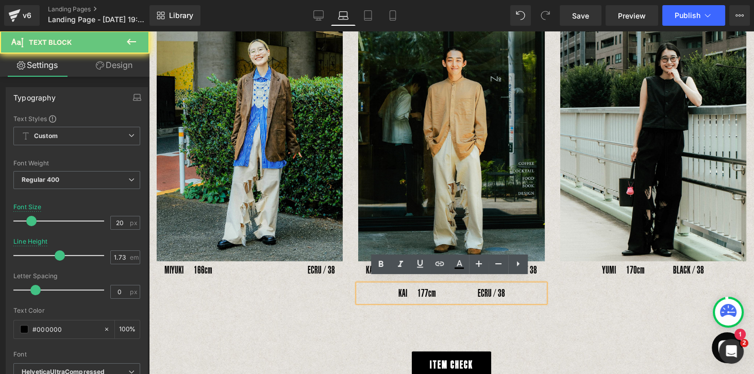
click at [451, 296] on div "KAI　177cm 　　 　 ECRU / 38" at bounding box center [451, 293] width 186 height 18
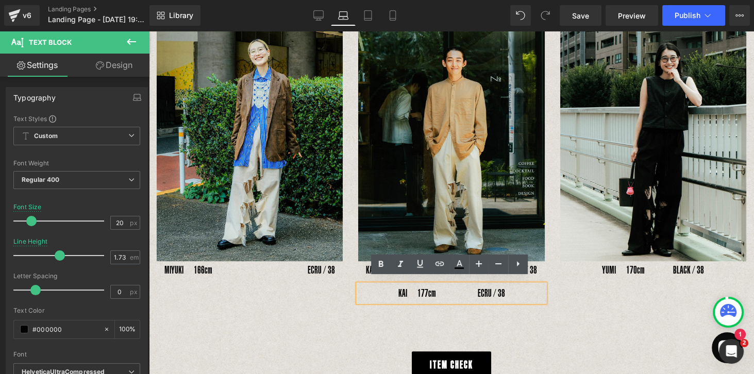
click at [474, 292] on p "KAI　177cm 　　 　 ECRU / 38" at bounding box center [451, 293] width 186 height 18
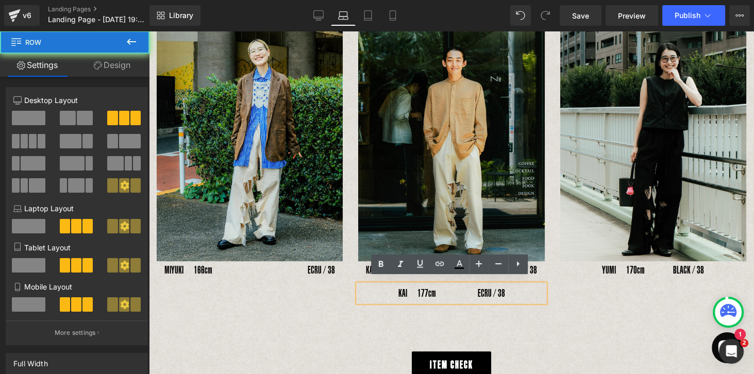
drag, startPoint x: 476, startPoint y: 306, endPoint x: 471, endPoint y: 299, distance: 8.4
click at [475, 306] on div "Image MIYUKI　166cm Text Block ECRU / 38 Text Block Row Image KAI　177cm Text Blo…" at bounding box center [451, 175] width 605 height 354
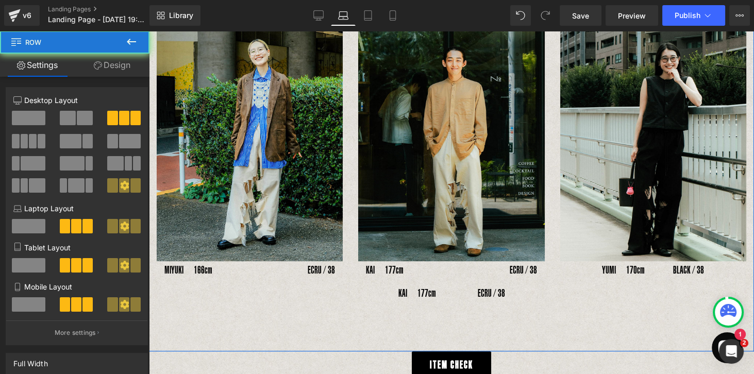
click at [469, 296] on div "Image MIYUKI　166cm Text Block ECRU / 38 Text Block Row Image KAI　177cm Text Blo…" at bounding box center [451, 175] width 605 height 354
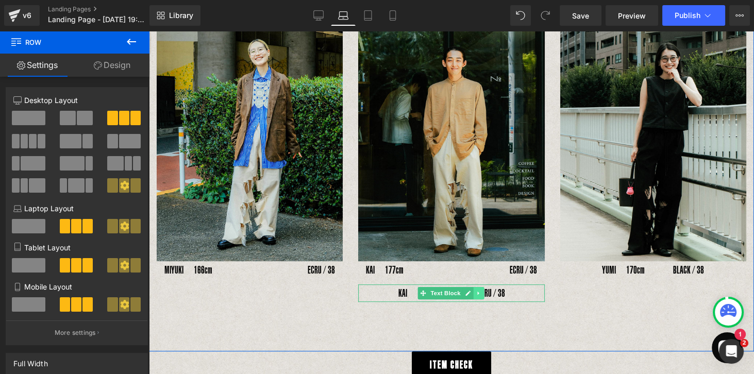
click at [477, 292] on icon at bounding box center [478, 294] width 2 height 4
click at [482, 291] on icon at bounding box center [484, 294] width 6 height 6
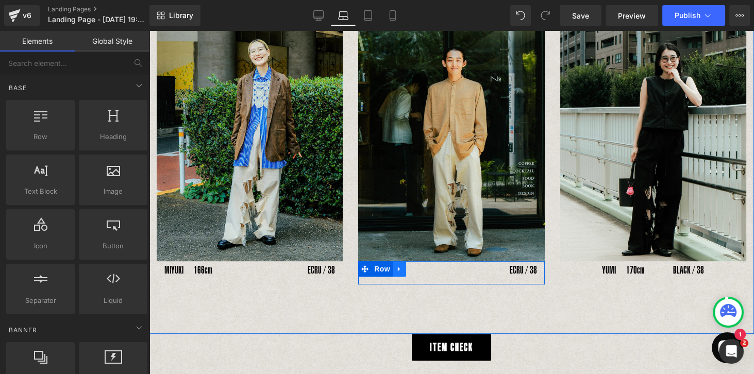
click at [396, 266] on icon at bounding box center [399, 269] width 7 height 8
click at [412, 265] on icon at bounding box center [412, 268] width 7 height 7
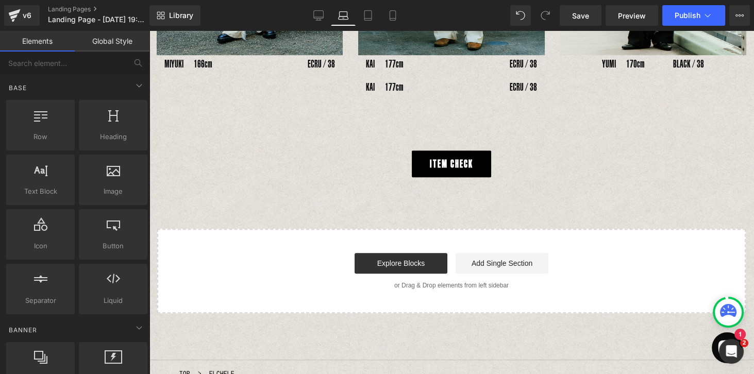
scroll to position [833, 0]
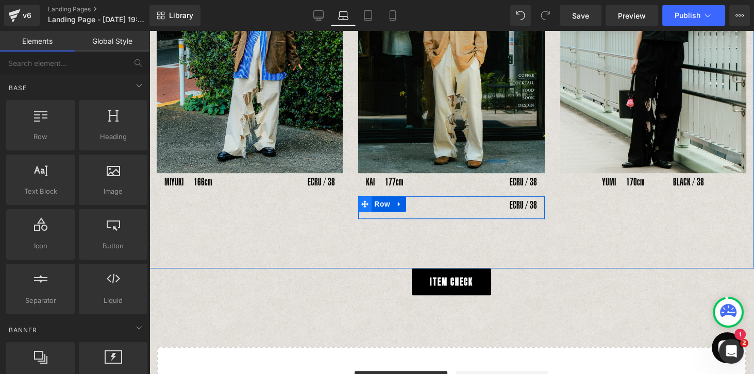
click at [368, 197] on span at bounding box center [364, 203] width 13 height 15
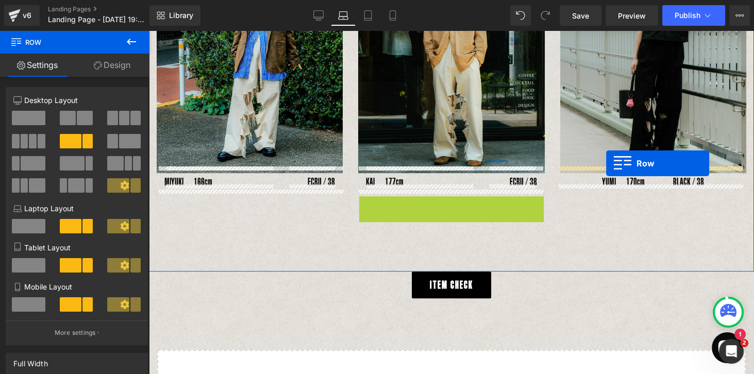
drag, startPoint x: 364, startPoint y: 196, endPoint x: 606, endPoint y: 163, distance: 243.7
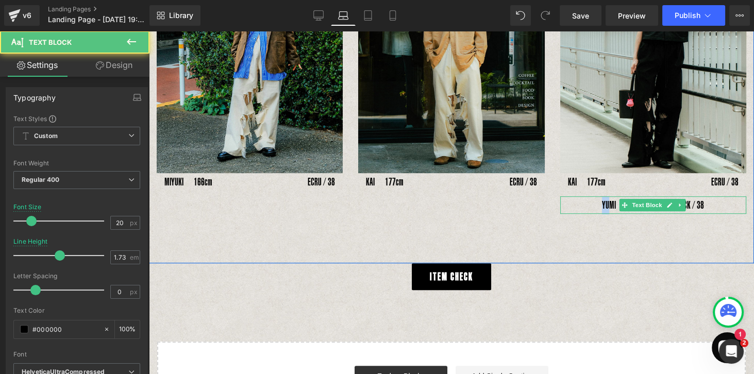
drag, startPoint x: 599, startPoint y: 197, endPoint x: 605, endPoint y: 197, distance: 6.2
click at [605, 197] on p "YUMI　170cm 　　 BLACK / 38" at bounding box center [653, 205] width 186 height 18
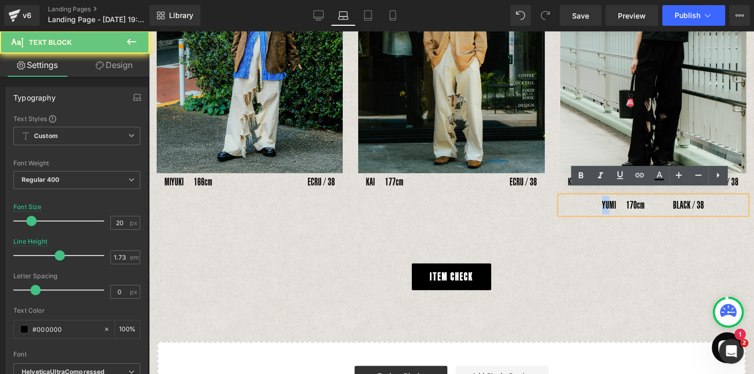
click at [603, 199] on p "YUMI　170cm 　　 BLACK / 38" at bounding box center [653, 205] width 186 height 18
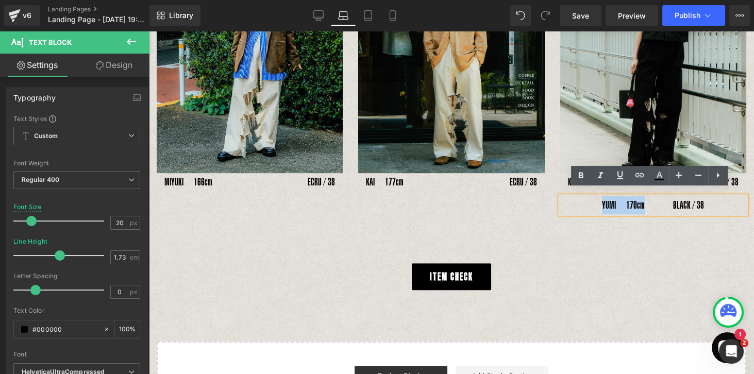
drag, startPoint x: 599, startPoint y: 198, endPoint x: 640, endPoint y: 198, distance: 41.7
click at [640, 198] on p "YUMI　170cm 　　 BLACK / 38" at bounding box center [653, 205] width 186 height 18
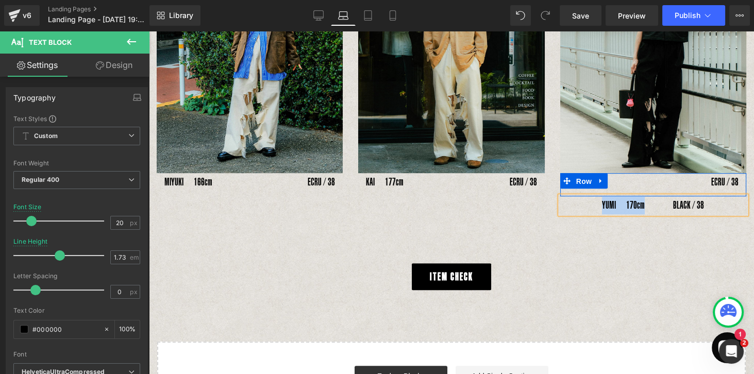
click at [573, 179] on span "Row" at bounding box center [583, 181] width 21 height 15
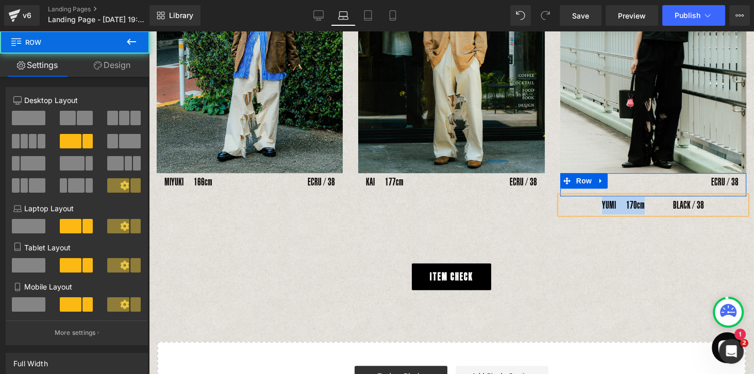
click at [566, 182] on div "KAI　177cm Text Block ECRU / 38 Text Block Row" at bounding box center [653, 184] width 186 height 23
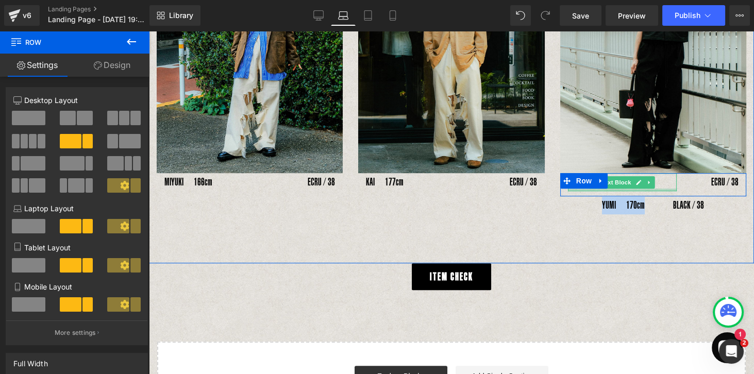
click at [570, 189] on div at bounding box center [622, 190] width 109 height 3
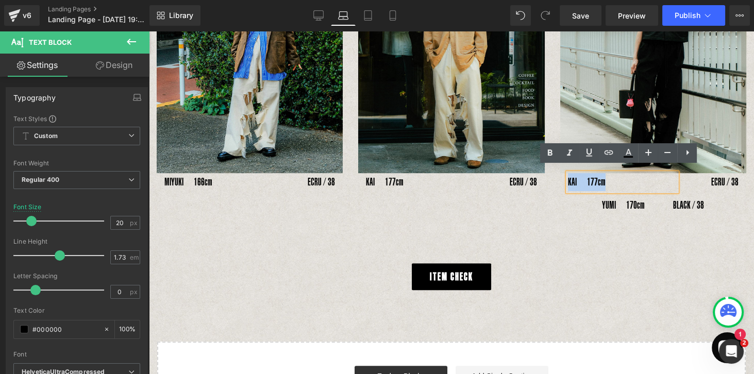
click at [568, 176] on div "KAI　177cm" at bounding box center [622, 182] width 109 height 18
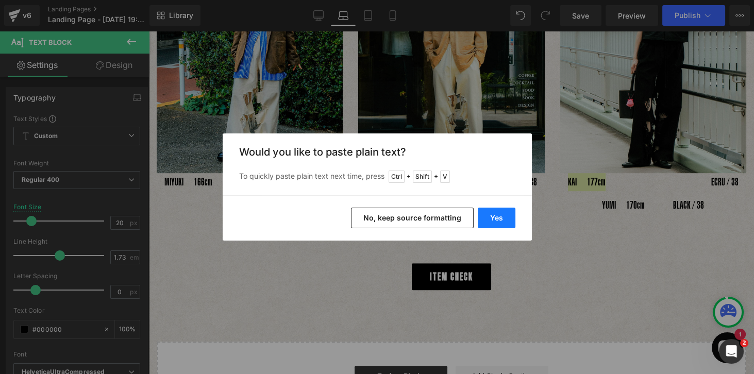
click at [513, 219] on button "Yes" at bounding box center [496, 218] width 38 height 21
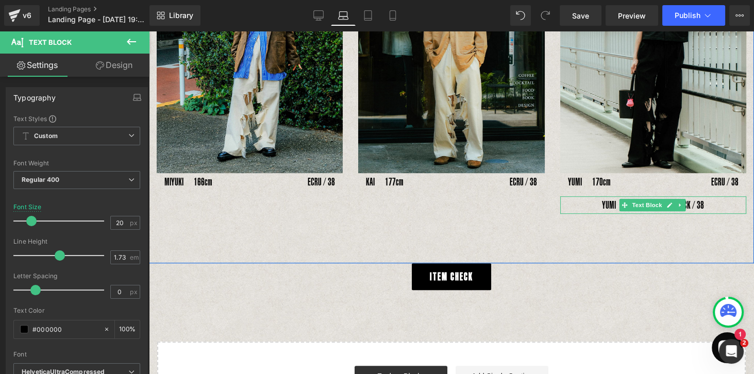
click at [659, 196] on p "YUMI　170cm 　　 BLACK / 38" at bounding box center [653, 205] width 186 height 18
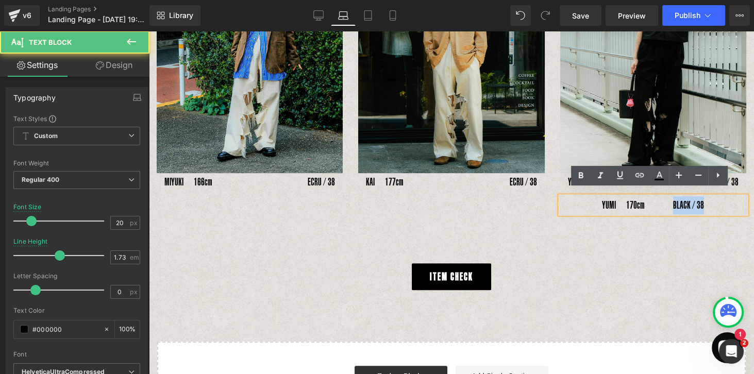
drag, startPoint x: 669, startPoint y: 199, endPoint x: 702, endPoint y: 200, distance: 33.5
click at [659, 200] on p "YUMI　170cm 　　 BLACK / 38" at bounding box center [653, 205] width 186 height 18
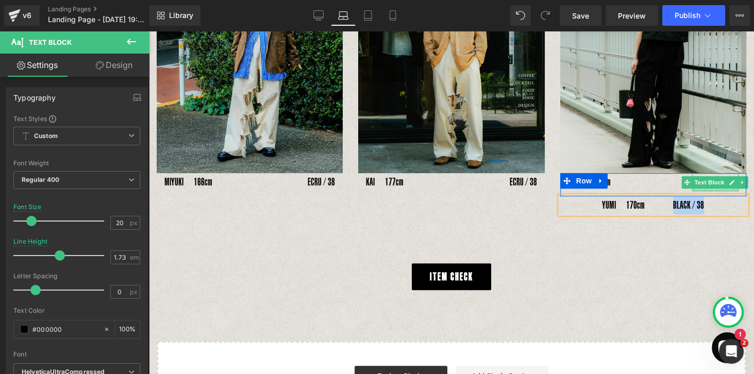
click at [659, 189] on div at bounding box center [715, 190] width 46 height 3
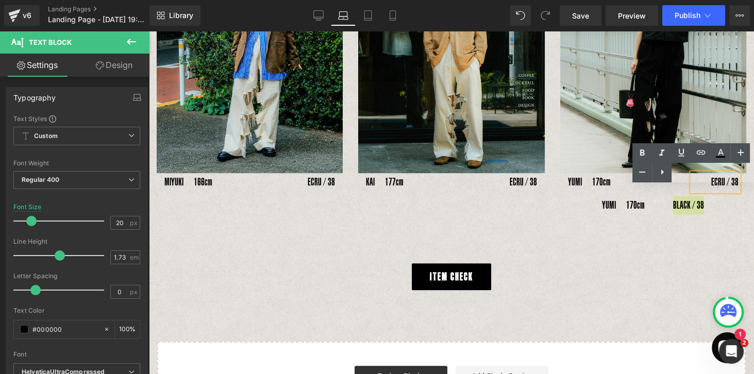
click at [659, 175] on div "Text Color Highlight Color #333333" at bounding box center [693, 162] width 122 height 39
click at [659, 174] on div "Text Color Highlight Color #333333" at bounding box center [693, 162] width 122 height 39
click at [659, 178] on div "Text Color Highlight Color #333333" at bounding box center [693, 162] width 122 height 39
click at [659, 177] on div "Text Color Highlight Color #333333" at bounding box center [693, 162] width 122 height 39
click at [659, 173] on div "Text Color Highlight Color #333333" at bounding box center [693, 162] width 122 height 39
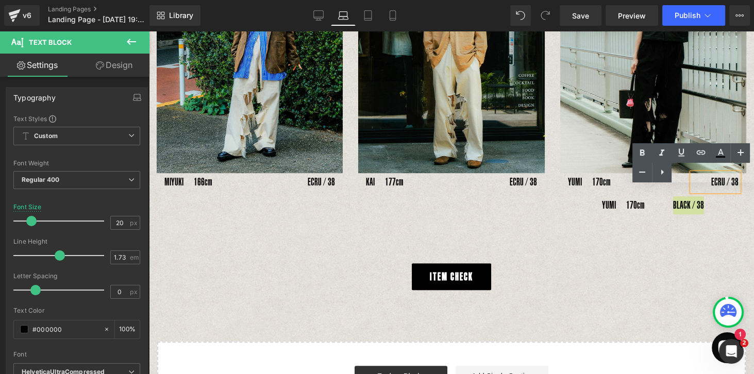
click at [659, 173] on div "Text Color Highlight Color #333333" at bounding box center [693, 162] width 122 height 39
click at [659, 168] on div "Text Color Highlight Color #333333" at bounding box center [693, 162] width 122 height 39
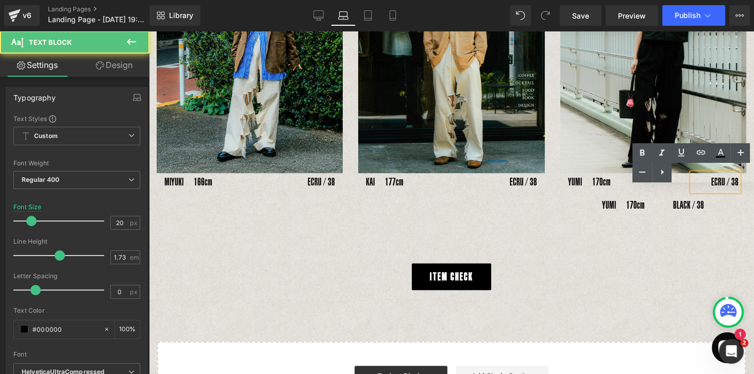
click at [659, 186] on div "ECRU / 38" at bounding box center [715, 182] width 46 height 18
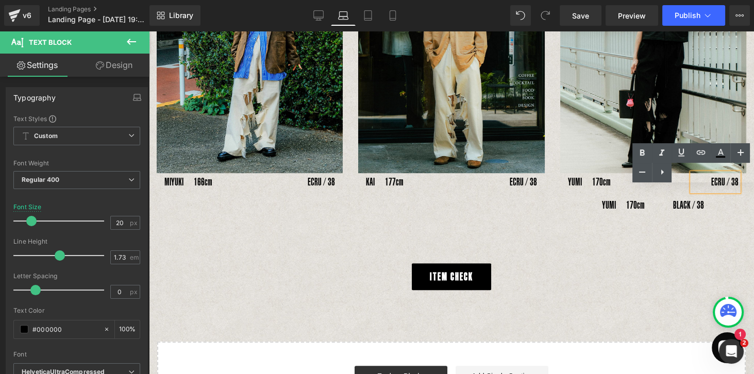
click at [659, 176] on div "Text Color Highlight Color #333333" at bounding box center [693, 162] width 122 height 39
drag, startPoint x: 732, startPoint y: 176, endPoint x: 712, endPoint y: 176, distance: 20.1
click at [659, 176] on div "Text Color Highlight Color #333333" at bounding box center [693, 162] width 122 height 39
click at [659, 178] on div "Text Color Highlight Color #333333" at bounding box center [693, 162] width 122 height 39
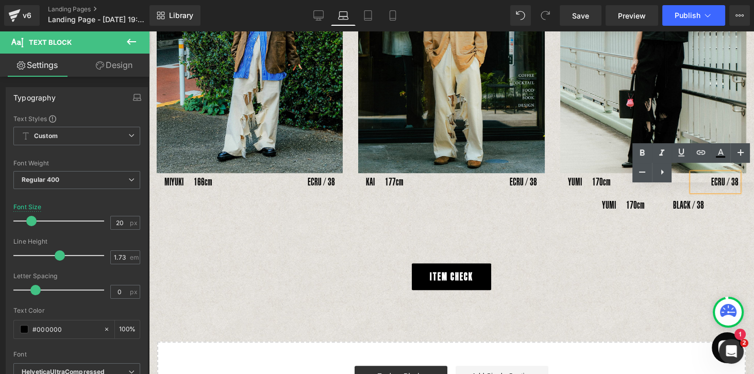
click at [659, 178] on div "Text Color Highlight Color #333333" at bounding box center [693, 162] width 122 height 39
click at [659, 172] on div "Text Color Highlight Color #333333" at bounding box center [693, 162] width 122 height 39
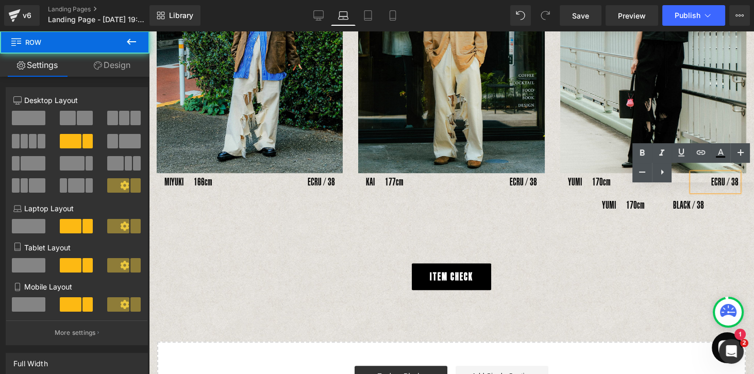
click at [659, 188] on div "YUMI　170cm Text Block ECRU / 38 Text Block Row" at bounding box center [653, 184] width 186 height 23
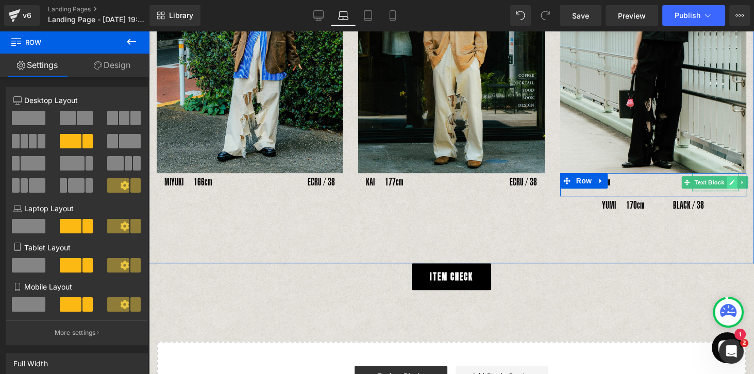
click at [659, 180] on icon at bounding box center [731, 182] width 5 height 5
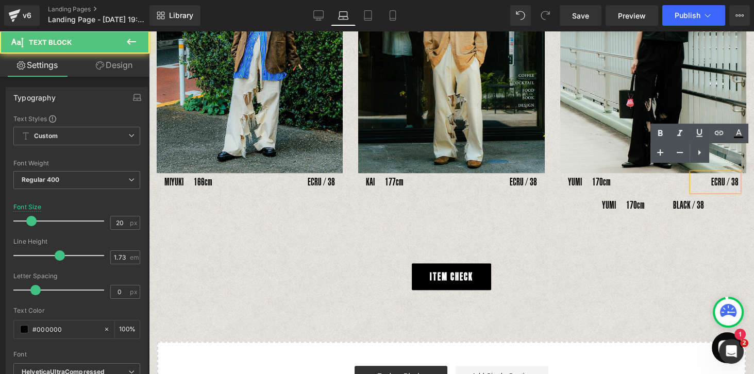
drag, startPoint x: 717, startPoint y: 176, endPoint x: 733, endPoint y: 176, distance: 16.0
click at [659, 176] on div "ECRU / 38" at bounding box center [715, 182] width 46 height 18
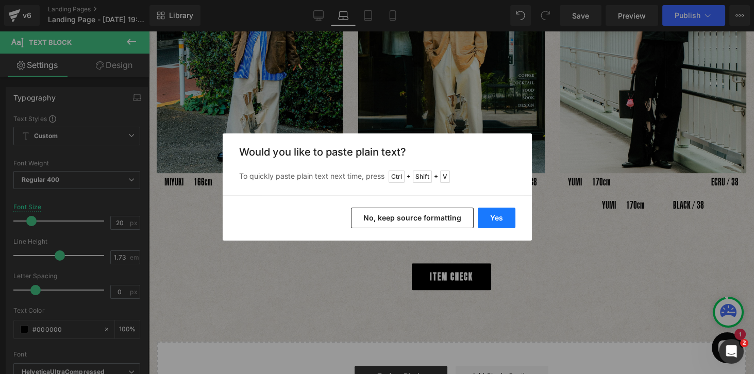
drag, startPoint x: 499, startPoint y: 216, endPoint x: 385, endPoint y: 185, distance: 117.5
click at [499, 215] on button "Yes" at bounding box center [496, 218] width 38 height 21
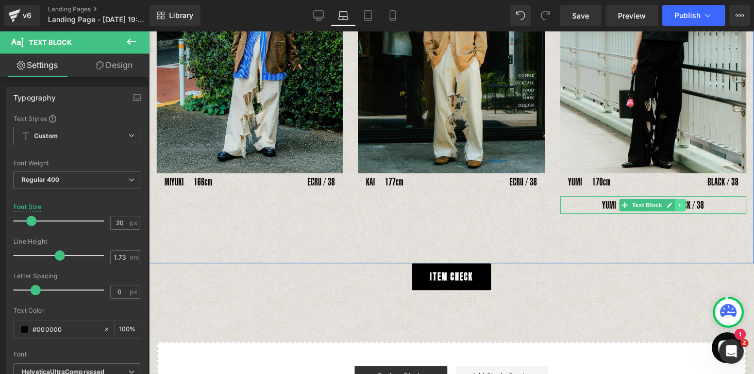
click at [659, 202] on icon at bounding box center [680, 205] width 6 height 6
click at [659, 202] on icon at bounding box center [685, 205] width 6 height 6
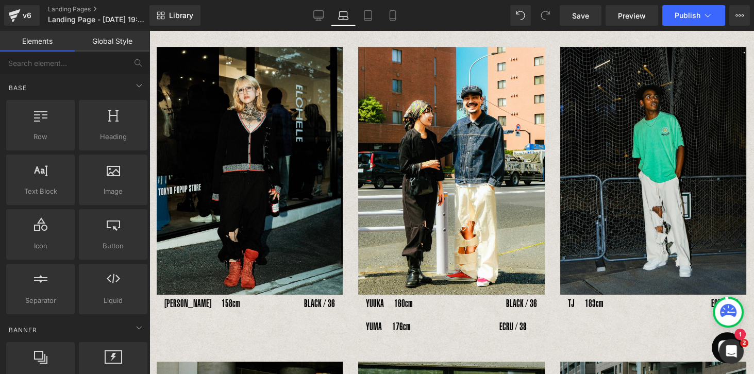
scroll to position [362, 0]
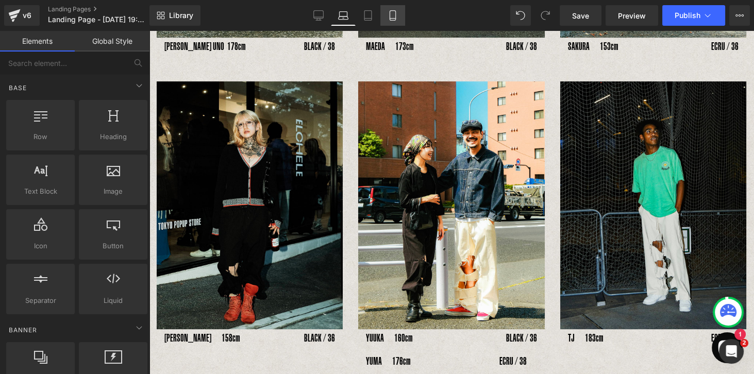
click at [403, 11] on link "Mobile" at bounding box center [392, 15] width 25 height 21
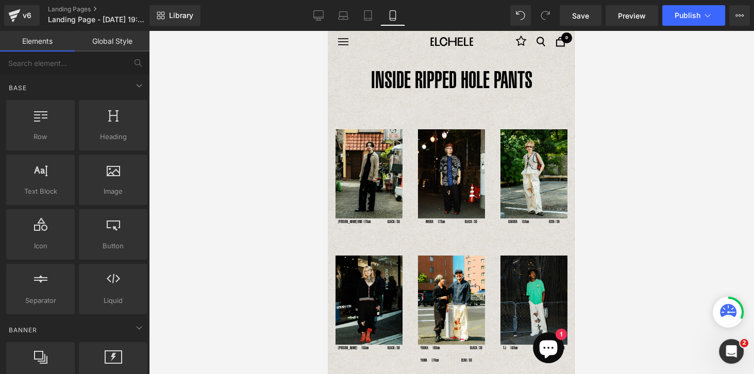
scroll to position [0, 0]
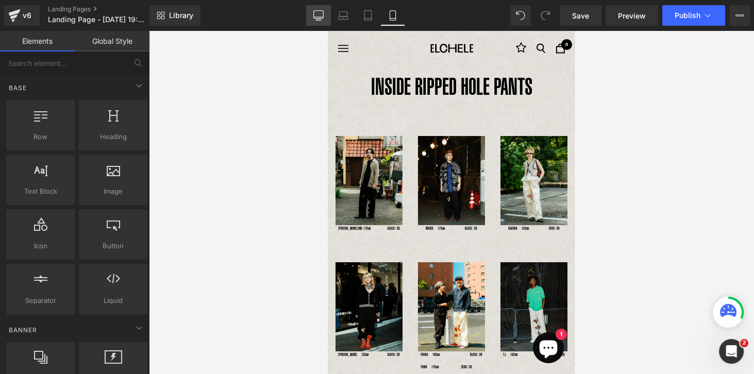
click at [313, 13] on link "Desktop" at bounding box center [318, 15] width 25 height 21
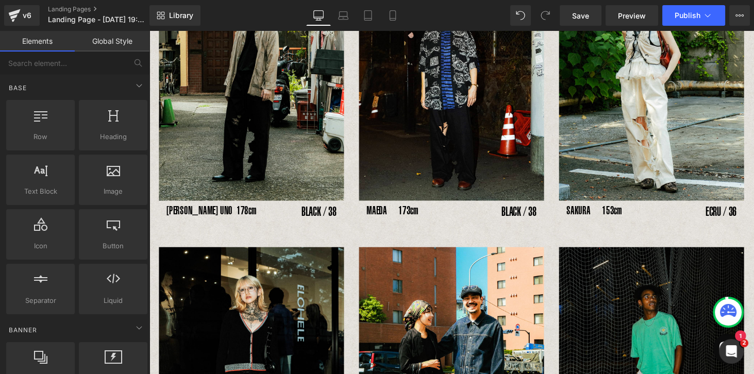
scroll to position [217, 0]
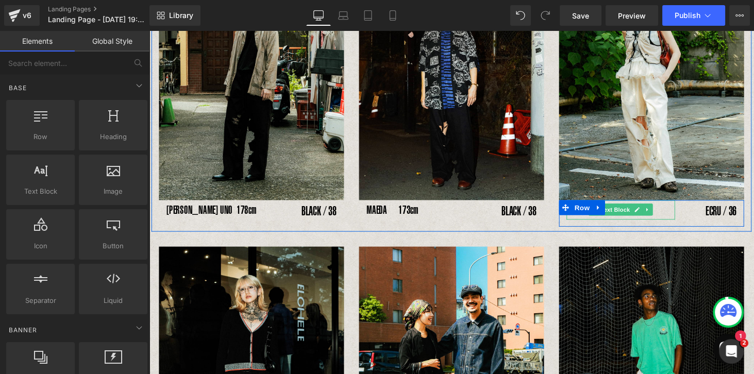
click at [612, 221] on p "SAKURA　153cm" at bounding box center [635, 215] width 112 height 21
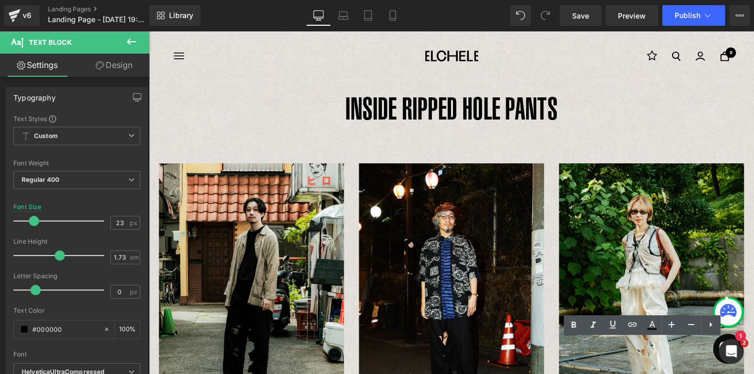
scroll to position [0, 0]
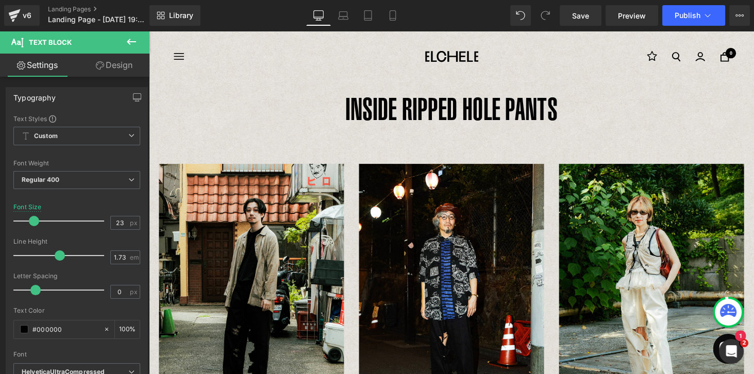
click at [407, 15] on div "Library Desktop Desktop Laptop Tablet Mobile Save Preview Publish Scheduled Vie…" at bounding box center [451, 15] width 604 height 21
click at [397, 16] on icon at bounding box center [392, 15] width 10 height 10
type input "8"
type input "100"
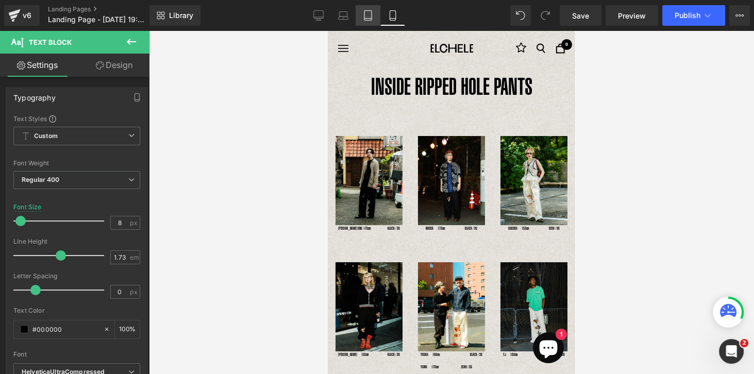
click at [367, 15] on icon at bounding box center [368, 15] width 10 height 10
type input "14"
type input "100"
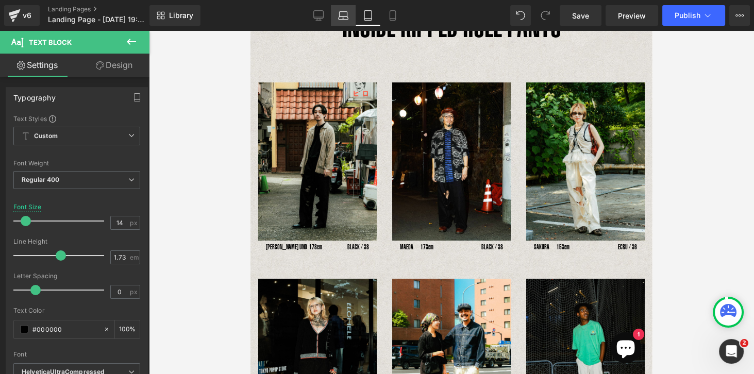
click at [348, 15] on link "Laptop" at bounding box center [343, 15] width 25 height 21
type input "20"
type input "100"
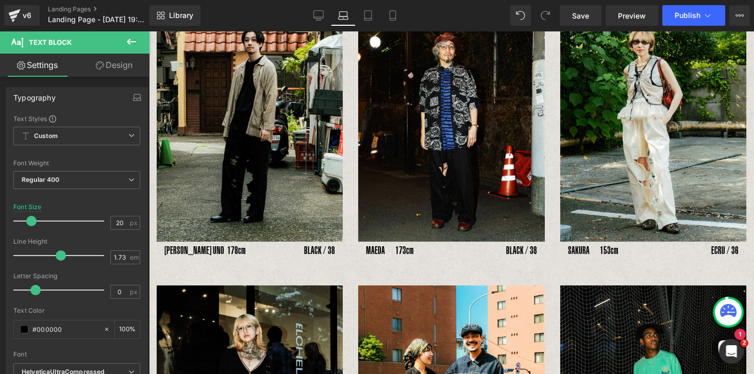
scroll to position [176, 0]
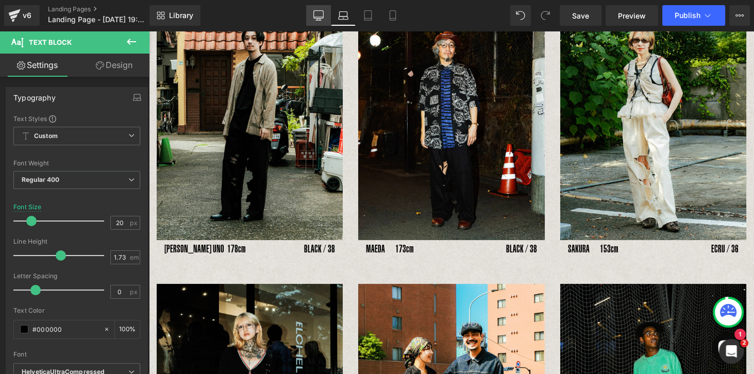
click at [323, 18] on link "Desktop" at bounding box center [318, 15] width 25 height 21
type input "23"
type input "100"
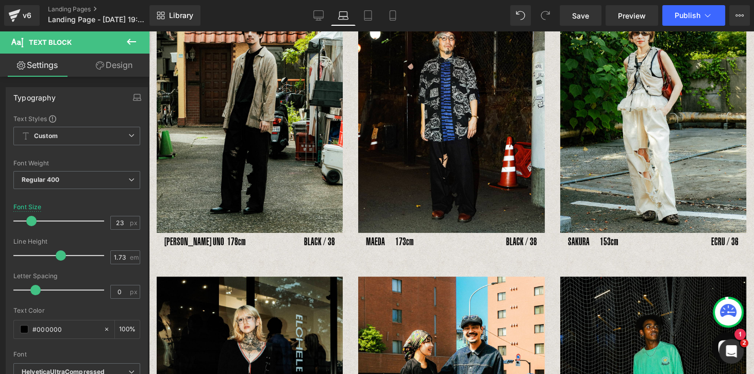
scroll to position [184, 0]
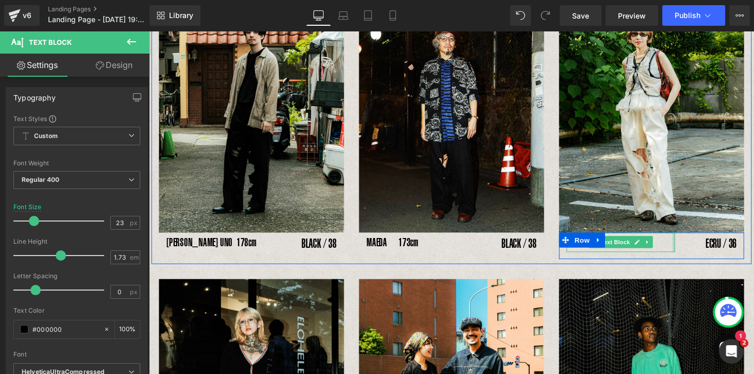
click at [659, 250] on div at bounding box center [689, 248] width 3 height 21
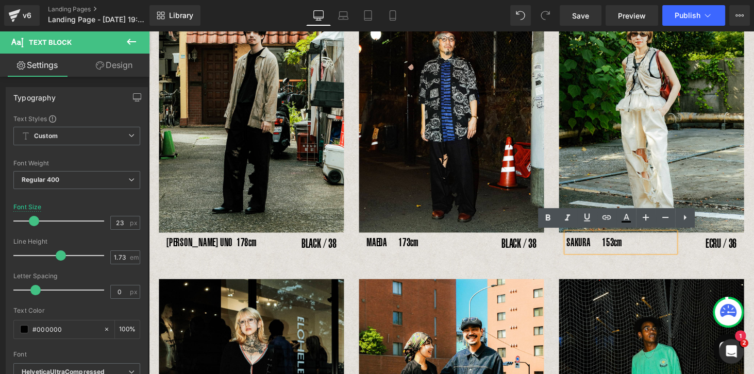
click at [659, 251] on p "SAKURA　153cm" at bounding box center [635, 248] width 112 height 21
click at [659, 246] on div "SAKURA　153cm Text Block" at bounding box center [634, 248] width 127 height 21
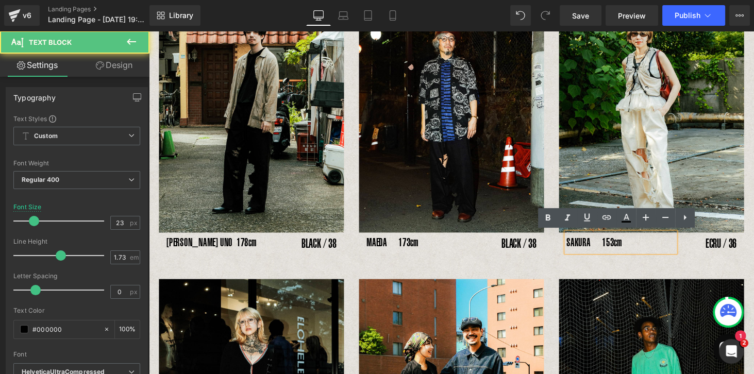
click at [659, 249] on div "ECRU / 36 Text Block" at bounding box center [729, 249] width 63 height 22
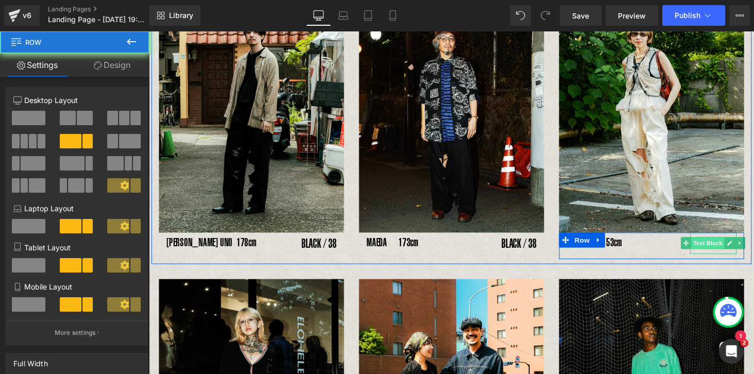
click at [659, 250] on span "Text Block" at bounding box center [725, 250] width 34 height 12
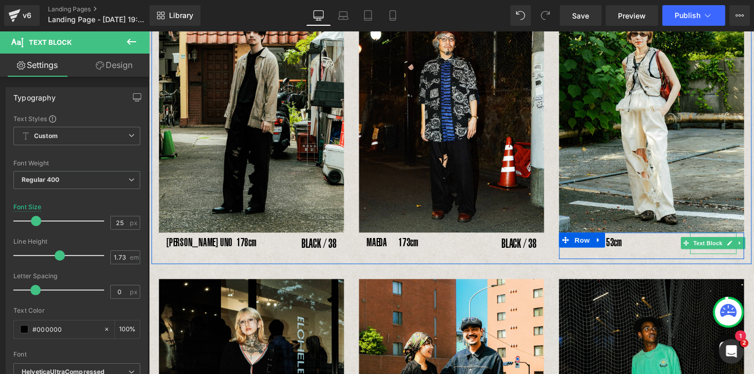
click at [659, 257] on div "ECRU / 36" at bounding box center [730, 249] width 48 height 22
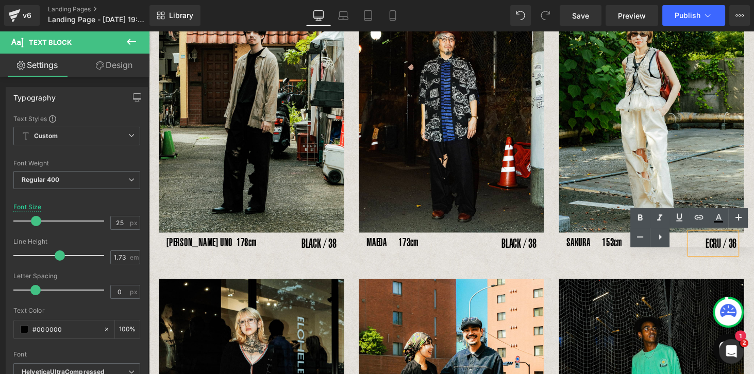
click at [659, 242] on div "Text Color Highlight Color #333333" at bounding box center [692, 227] width 124 height 39
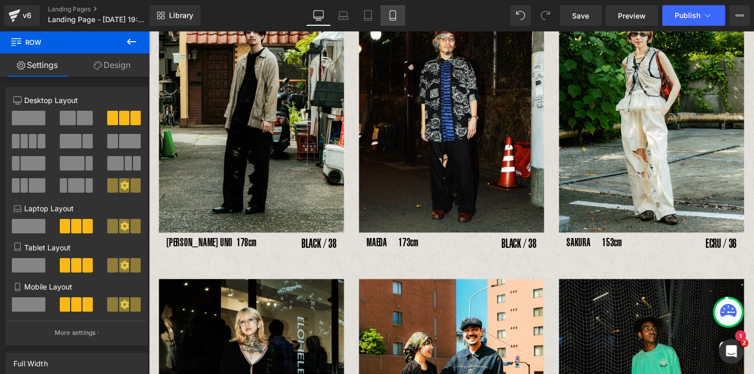
click at [398, 11] on link "Mobile" at bounding box center [392, 15] width 25 height 21
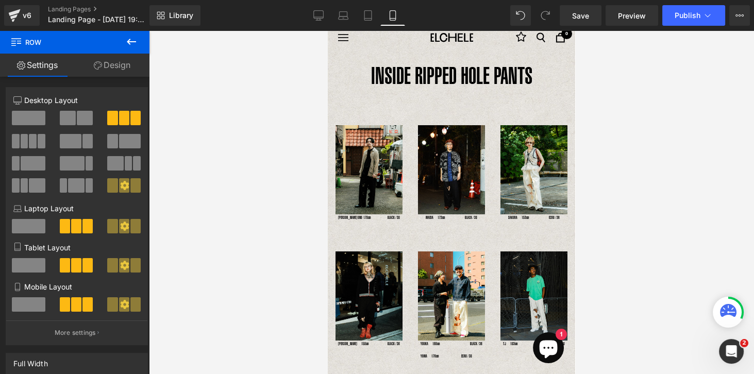
scroll to position [0, 0]
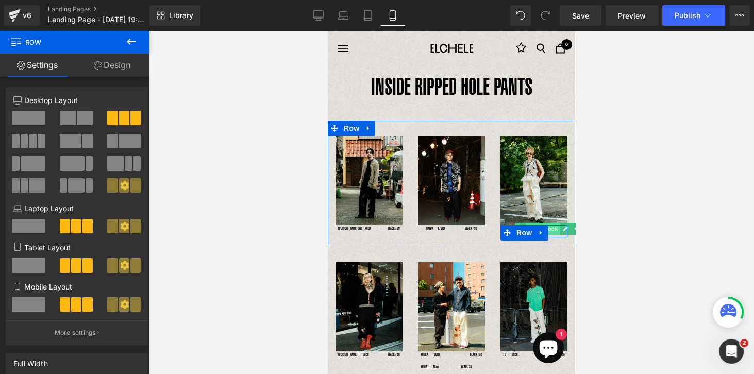
click at [549, 229] on span "Text Block" at bounding box center [542, 229] width 34 height 12
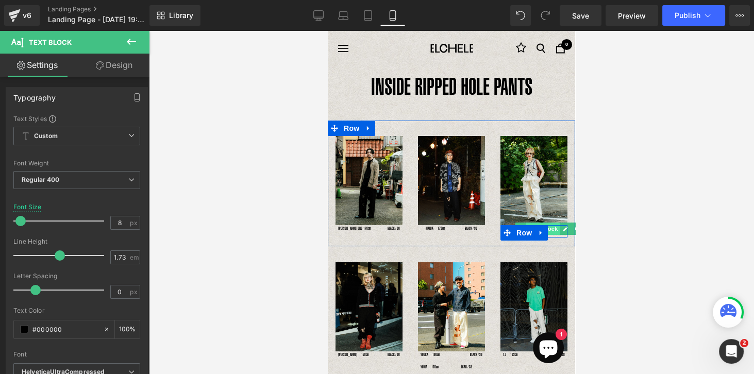
click at [550, 227] on span "Text Block" at bounding box center [542, 229] width 34 height 12
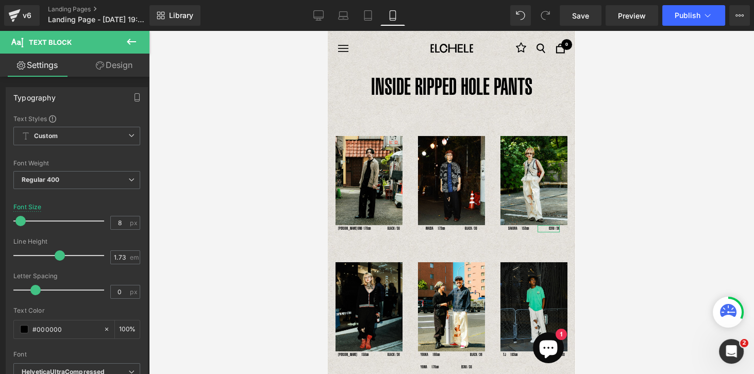
click at [123, 64] on link "Design" at bounding box center [114, 65] width 75 height 23
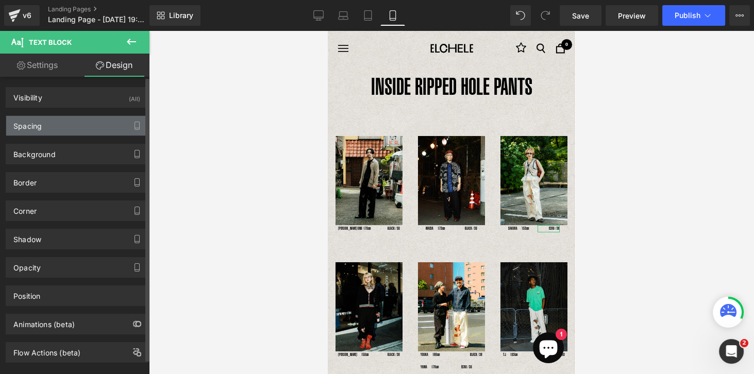
click at [30, 124] on div "Spacing" at bounding box center [27, 123] width 28 height 14
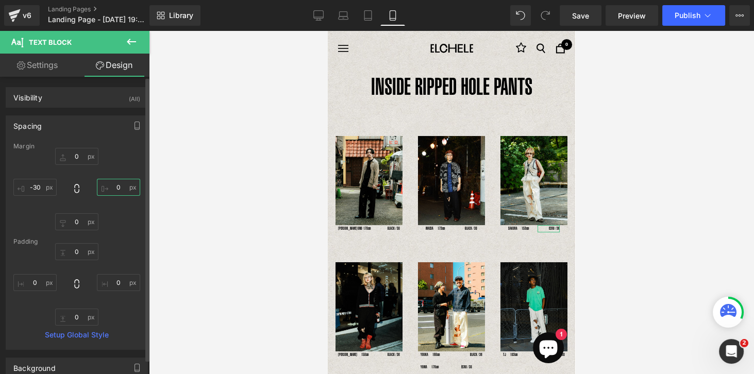
click at [116, 188] on input "0" at bounding box center [118, 187] width 43 height 17
type input "-10"
click at [41, 190] on input "-30" at bounding box center [34, 187] width 43 height 17
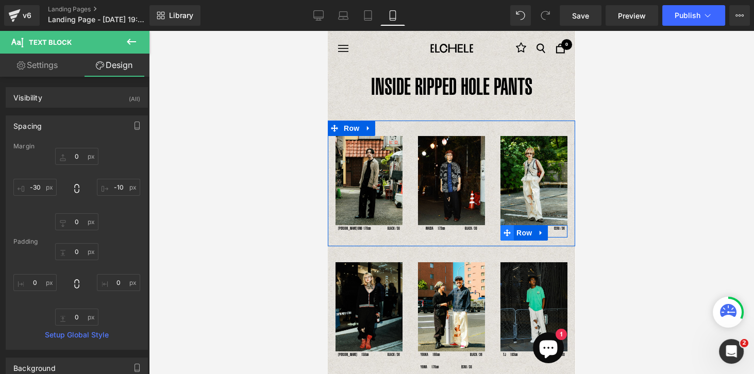
click at [508, 228] on span at bounding box center [506, 232] width 13 height 15
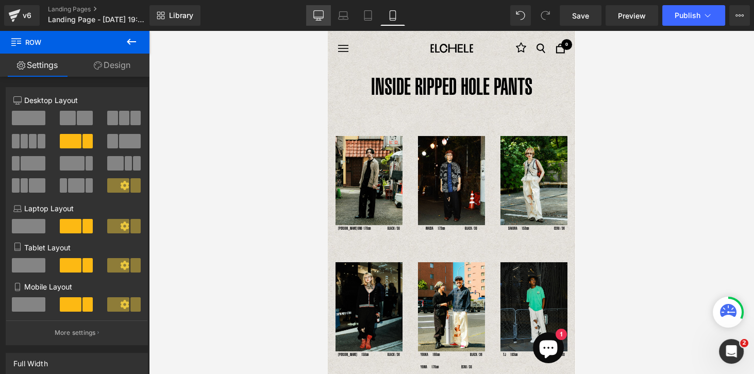
click at [310, 9] on link "Desktop" at bounding box center [318, 15] width 25 height 21
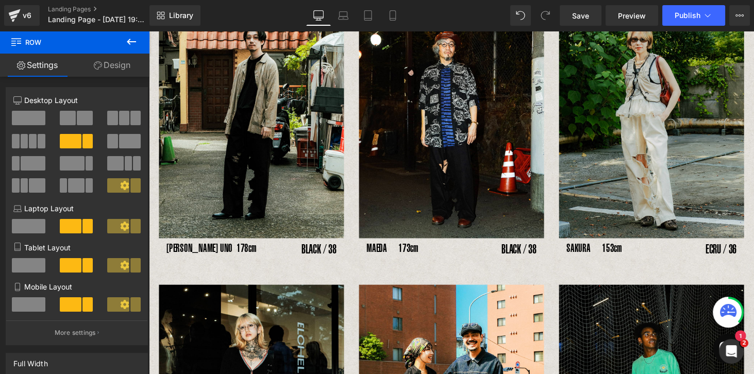
scroll to position [182, 0]
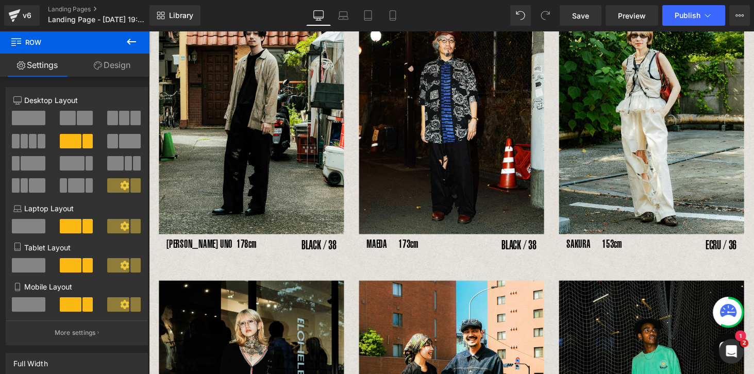
click at [595, 252] on div "SAKURA　153cm Text Block ECRU / 36 Text Block Row" at bounding box center [666, 253] width 191 height 27
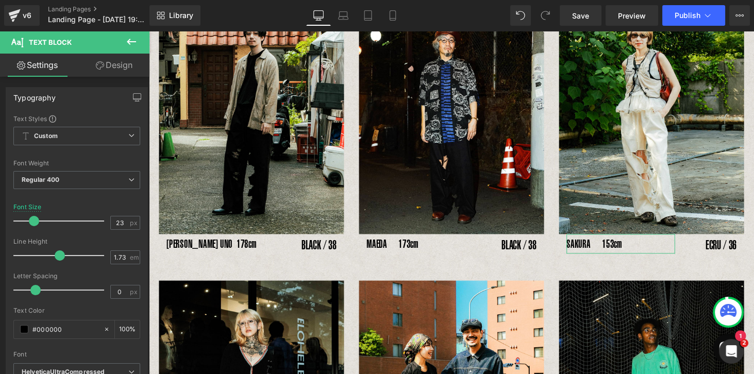
click at [127, 64] on link "Design" at bounding box center [114, 65] width 75 height 23
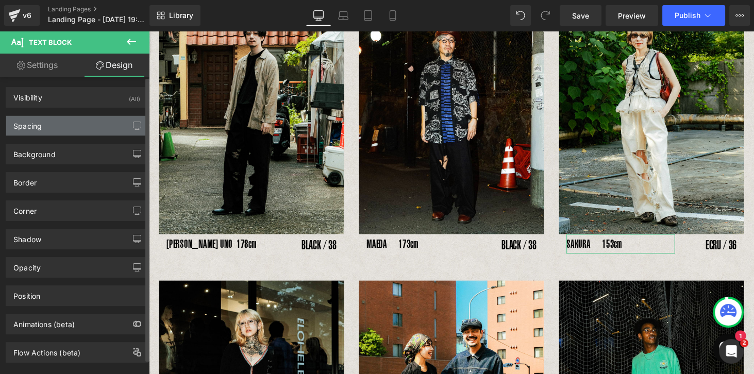
click at [61, 128] on div "Spacing" at bounding box center [76, 126] width 141 height 20
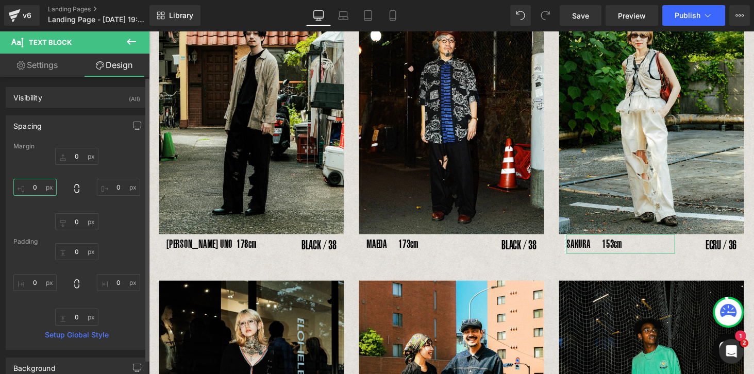
click at [36, 186] on input "0" at bounding box center [34, 187] width 43 height 17
type input "-10"
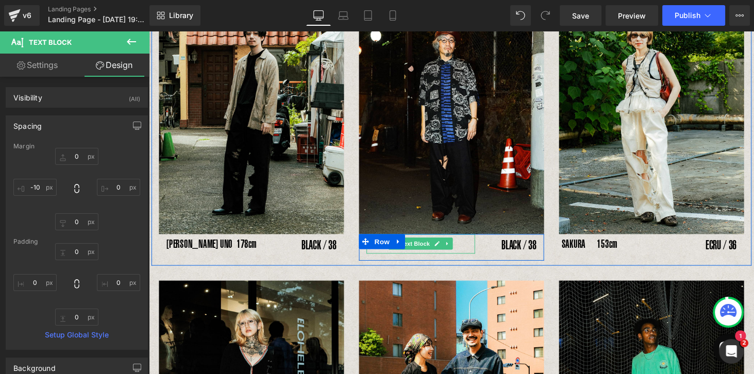
click at [463, 251] on p "MAEDA　173cm" at bounding box center [429, 250] width 112 height 21
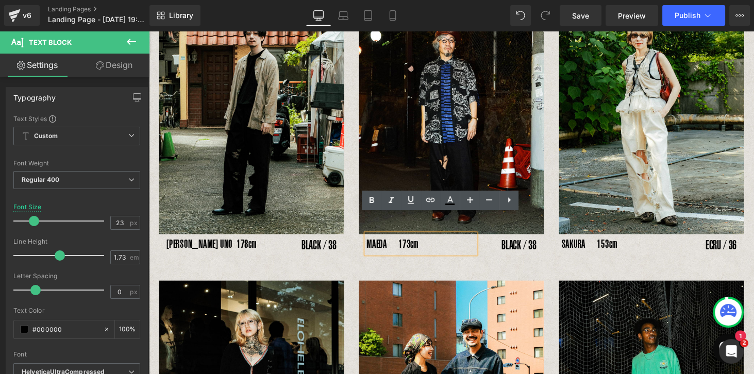
click at [122, 63] on link "Design" at bounding box center [114, 65] width 75 height 23
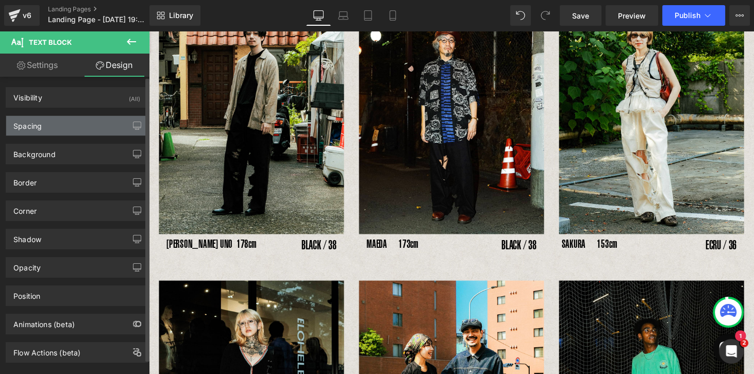
click at [46, 129] on div "Spacing" at bounding box center [76, 126] width 141 height 20
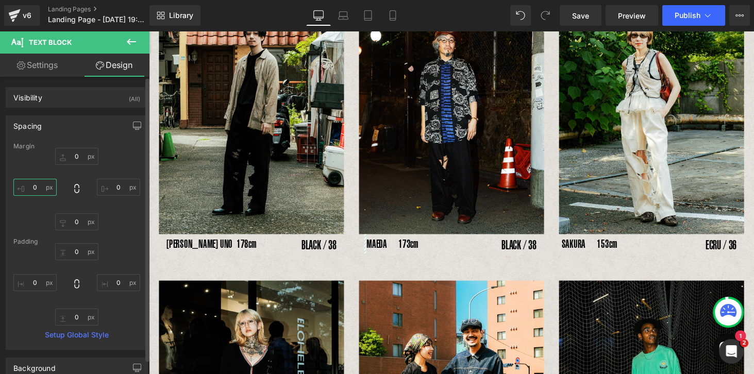
click at [31, 193] on input "0" at bounding box center [34, 187] width 43 height 17
type input "-10"
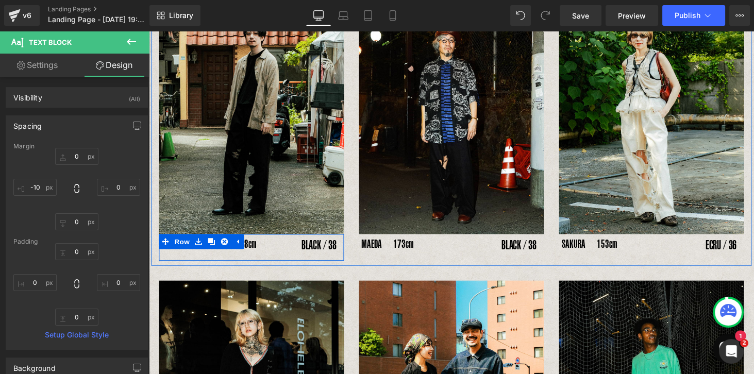
click at [197, 260] on div "[PERSON_NAME] UNO 178cm Text Block BLACK / 38 Text Block Row" at bounding box center [254, 253] width 191 height 27
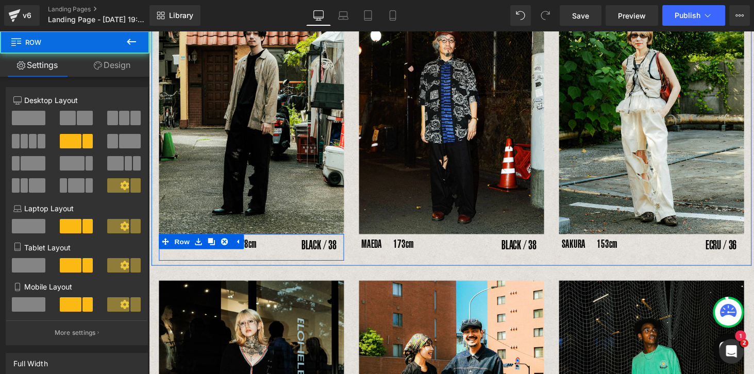
click at [149, 31] on div at bounding box center [149, 31] width 0 height 0
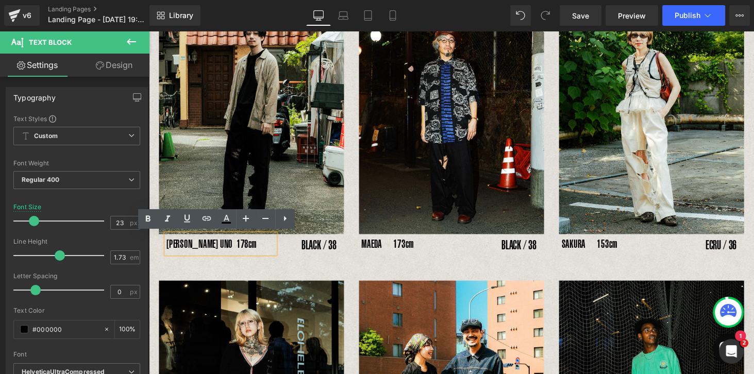
click at [257, 252] on p "[PERSON_NAME] UNO 178cm" at bounding box center [223, 250] width 112 height 21
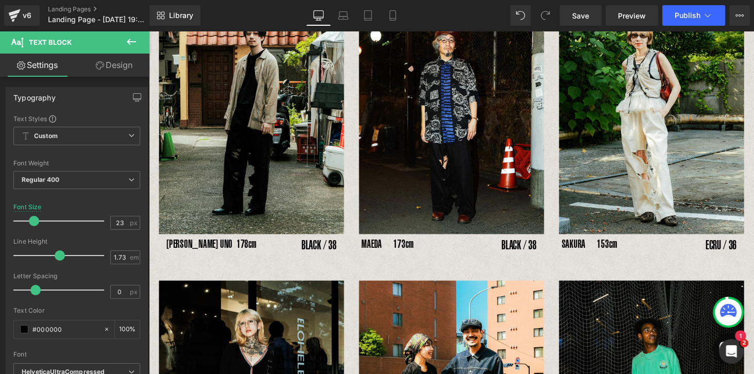
click at [115, 71] on link "Design" at bounding box center [114, 65] width 75 height 23
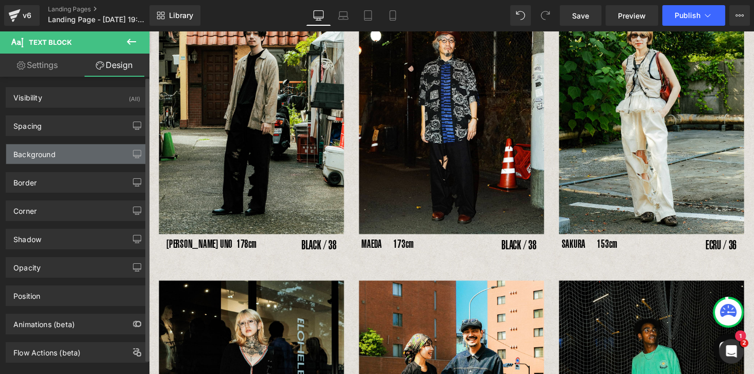
type input "0"
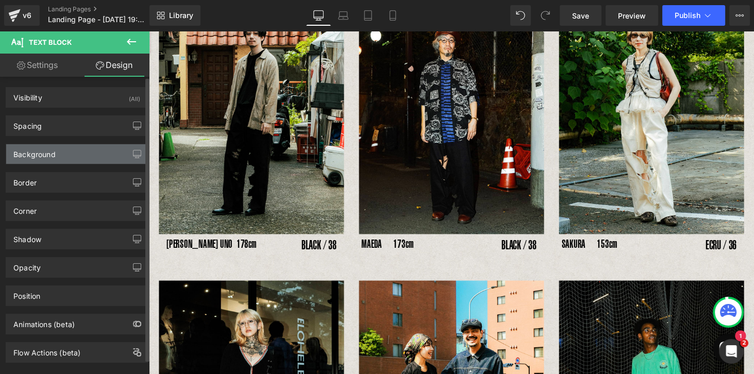
type input "0"
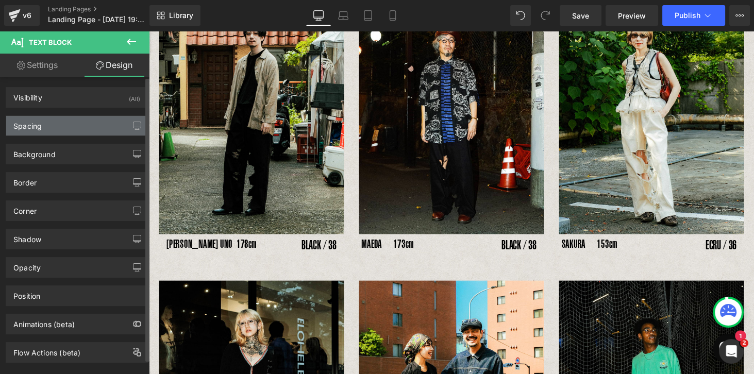
click at [38, 127] on div "Spacing" at bounding box center [27, 123] width 28 height 14
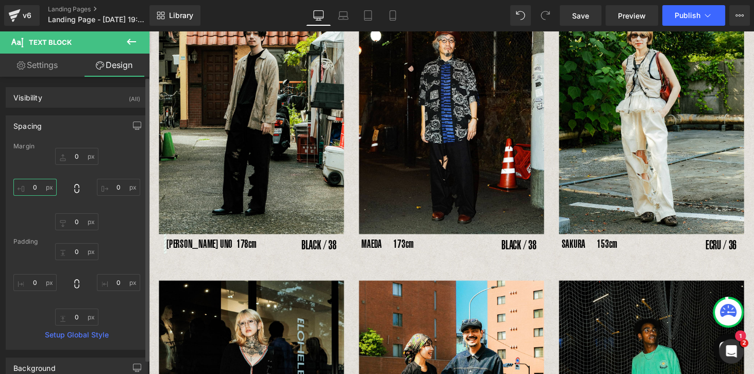
drag, startPoint x: 30, startPoint y: 185, endPoint x: 37, endPoint y: 190, distance: 8.0
click at [31, 185] on input "0" at bounding box center [34, 187] width 43 height 17
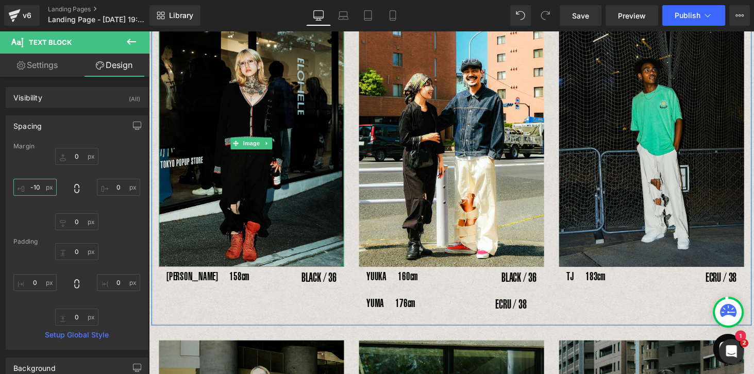
scroll to position [521, 0]
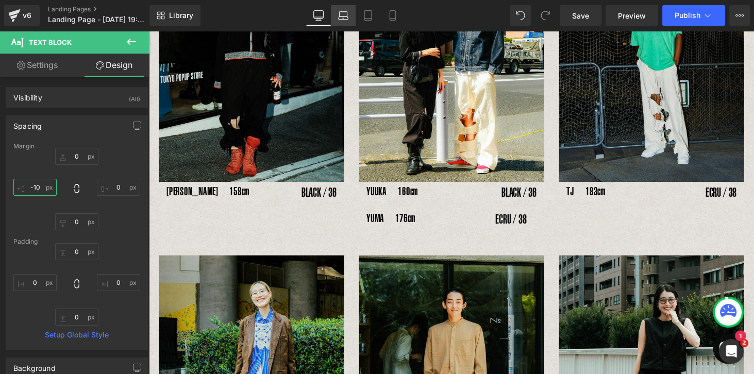
type input "-10"
drag, startPoint x: 340, startPoint y: 15, endPoint x: 354, endPoint y: 15, distance: 14.4
click at [340, 15] on icon at bounding box center [343, 15] width 10 height 10
type input "0"
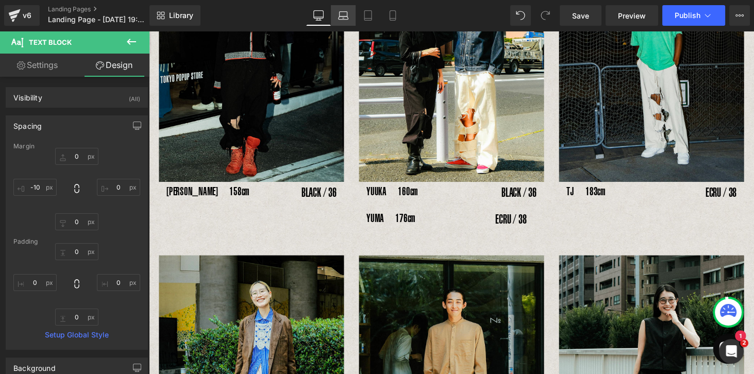
type input "0"
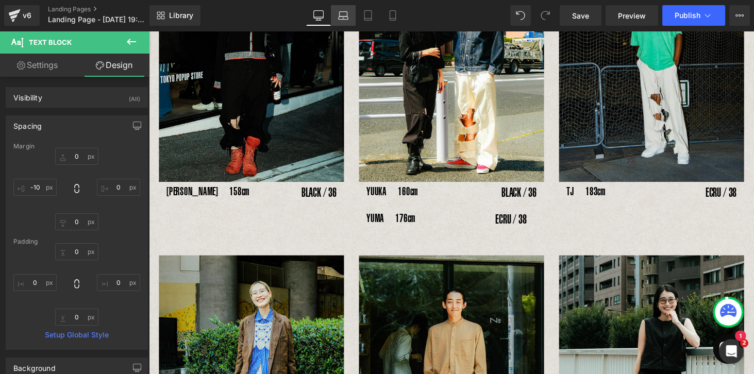
type input "0"
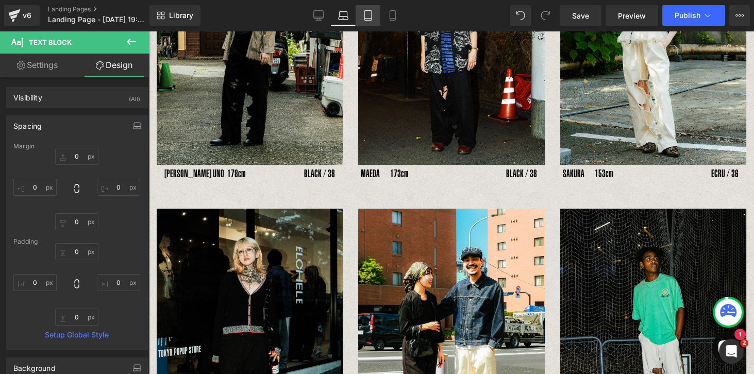
click at [365, 19] on icon at bounding box center [367, 19] width 7 height 0
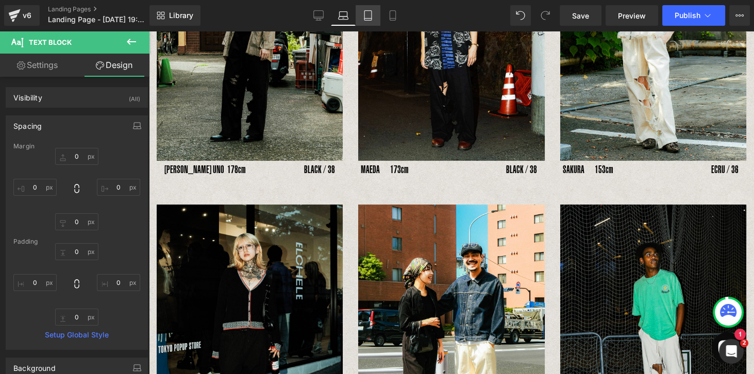
type input "0"
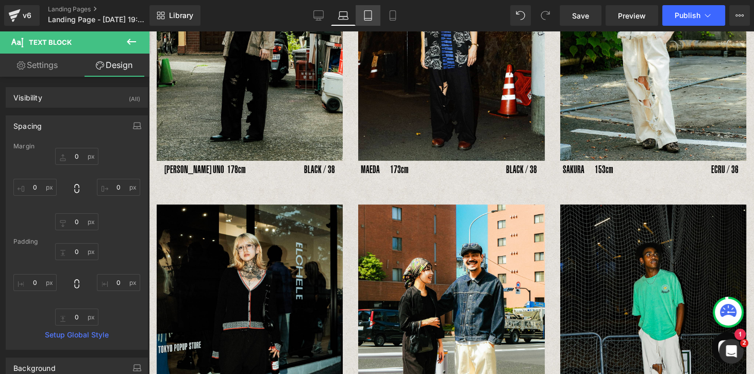
type input "0"
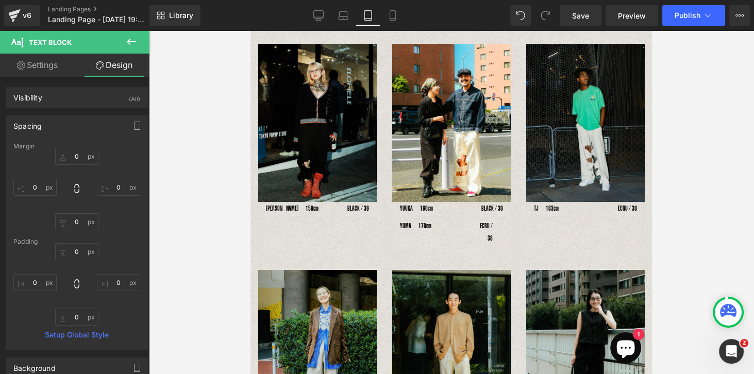
scroll to position [296, 0]
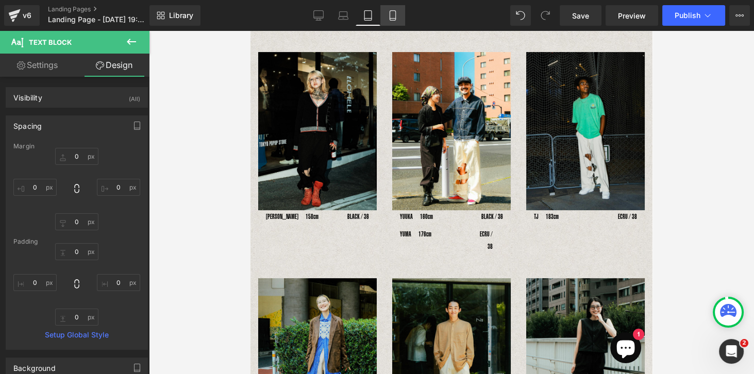
click at [396, 15] on icon at bounding box center [392, 15] width 10 height 10
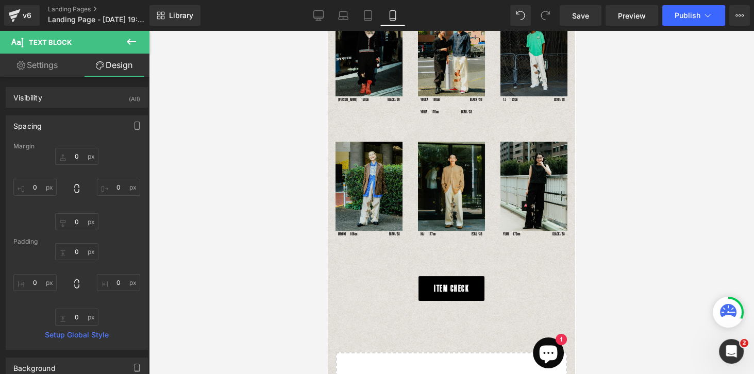
type input "0"
type input "-10"
type input "0"
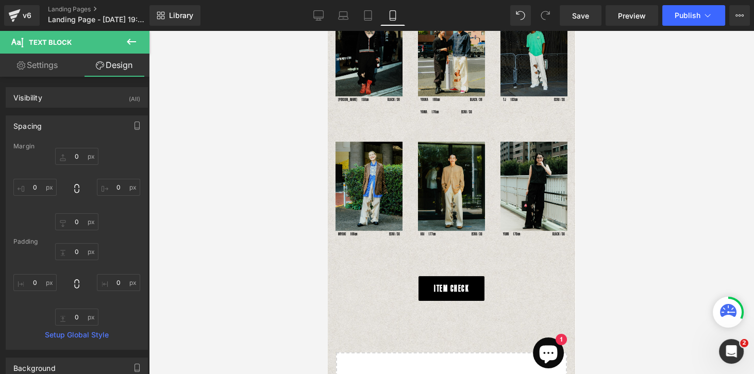
type input "0"
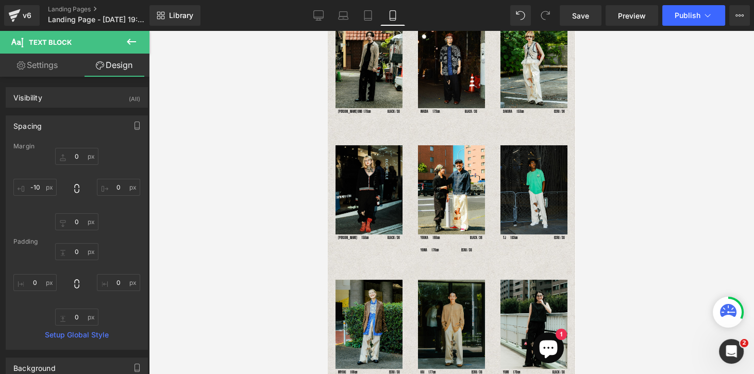
scroll to position [135, 0]
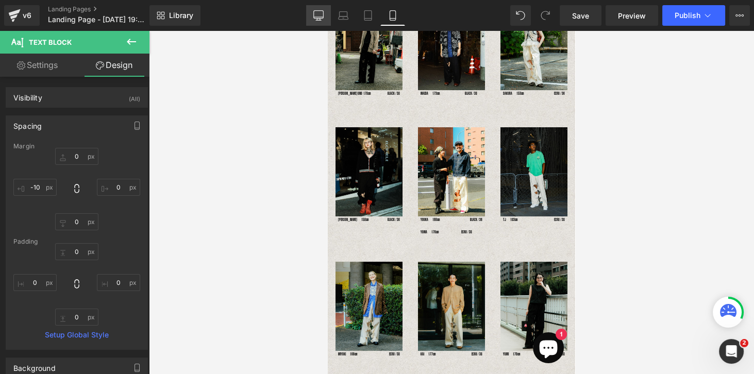
click at [317, 16] on icon at bounding box center [318, 15] width 10 height 10
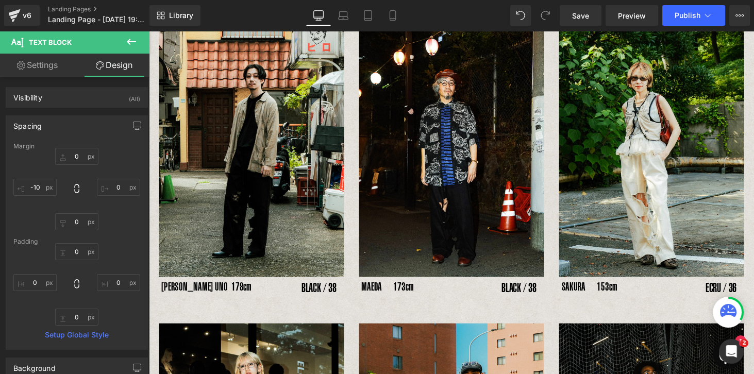
type input "0"
type input "-10"
type input "0"
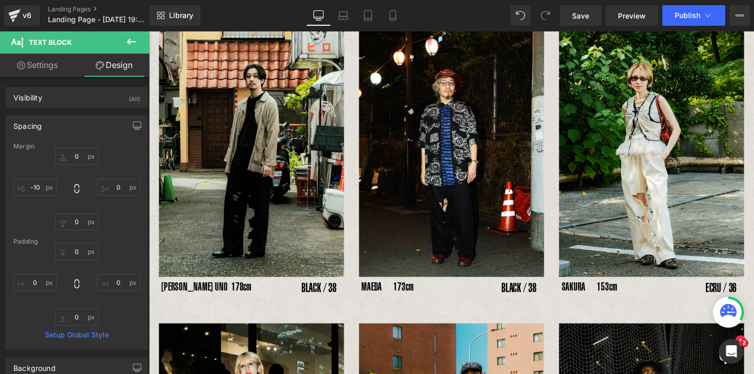
type input "0"
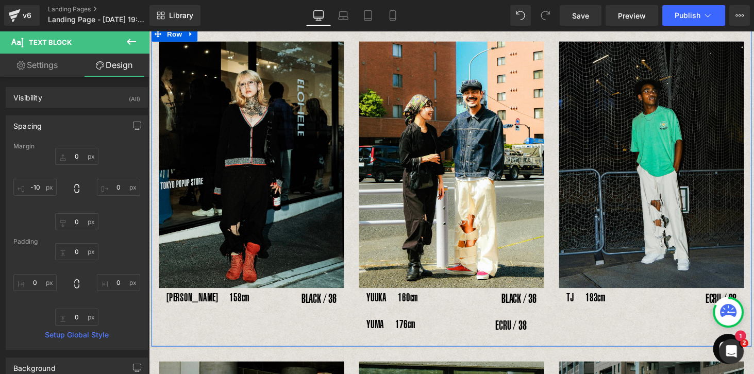
scroll to position [494, 0]
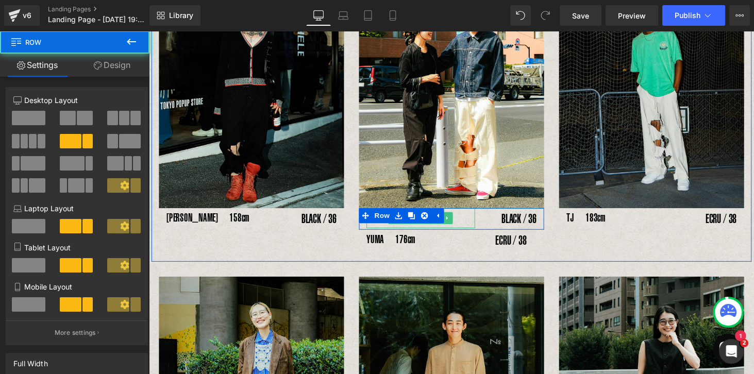
drag, startPoint x: 461, startPoint y: 240, endPoint x: 460, endPoint y: 222, distance: 17.5
click at [460, 222] on div "YUUKA　160cm Text Block BLACK / 36 Text Block Row" at bounding box center [460, 225] width 191 height 22
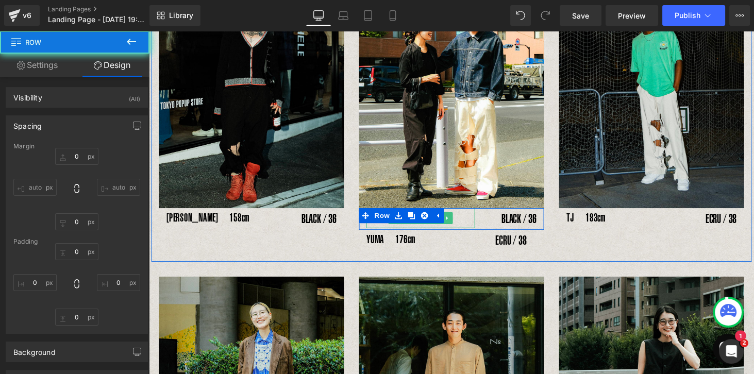
type input "0"
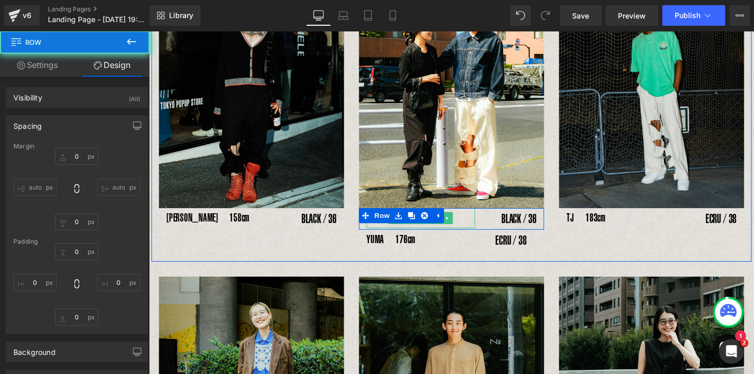
type input "0"
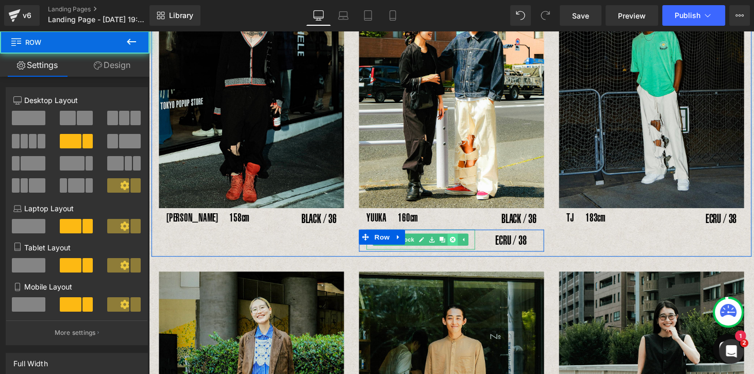
drag, startPoint x: 458, startPoint y: 261, endPoint x: 458, endPoint y: 251, distance: 9.8
click at [458, 251] on div "YUMA　176cm Text Block ECRU / 38 Text Block Row" at bounding box center [460, 247] width 191 height 22
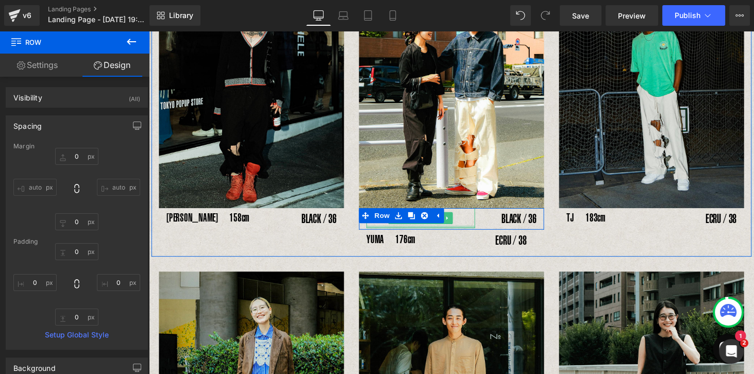
click at [390, 232] on div at bounding box center [429, 233] width 112 height 3
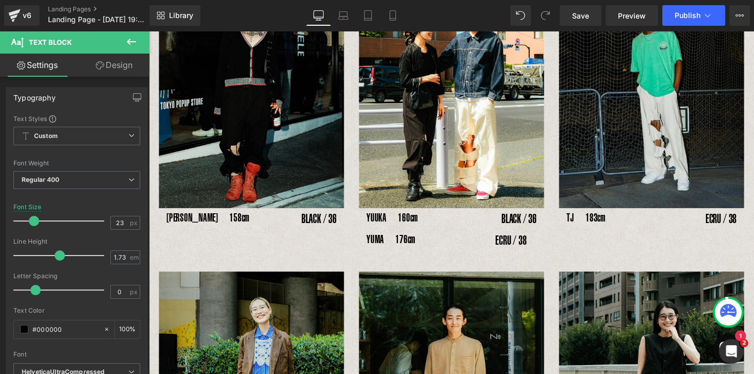
click at [117, 62] on link "Design" at bounding box center [114, 65] width 75 height 23
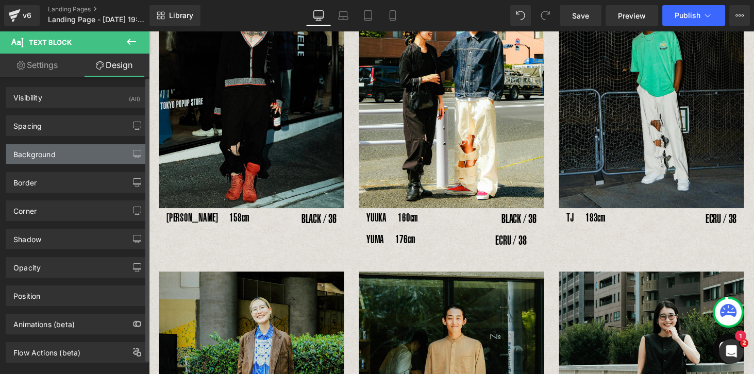
type input "0"
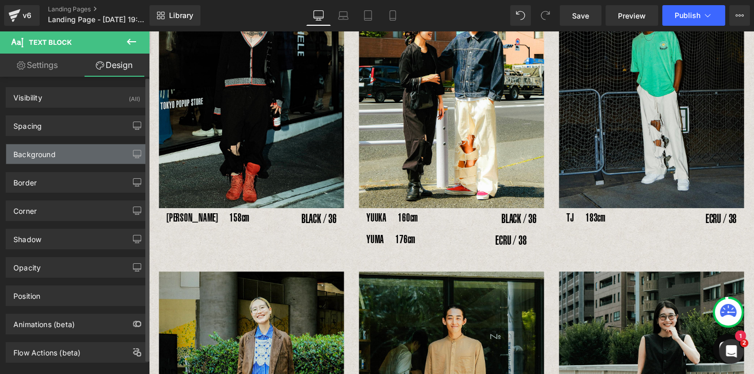
type input "0"
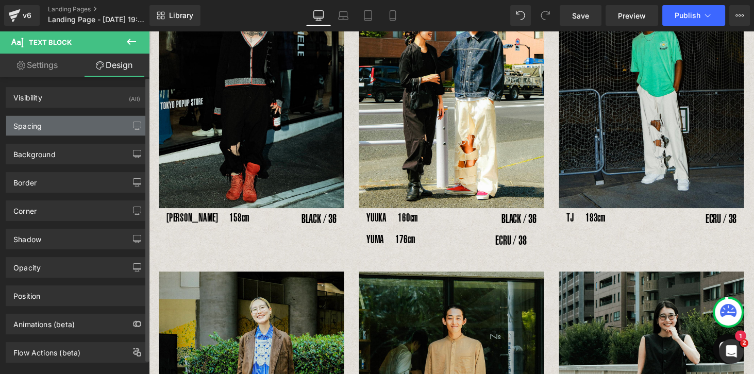
click at [38, 125] on div "Spacing" at bounding box center [27, 123] width 28 height 14
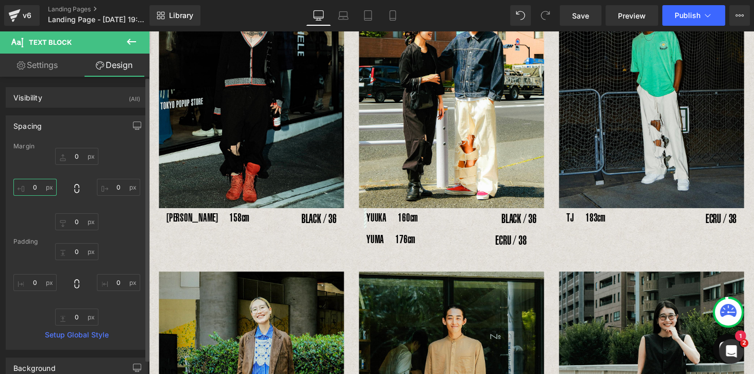
click at [36, 189] on input "0" at bounding box center [34, 187] width 43 height 17
type input "-10"
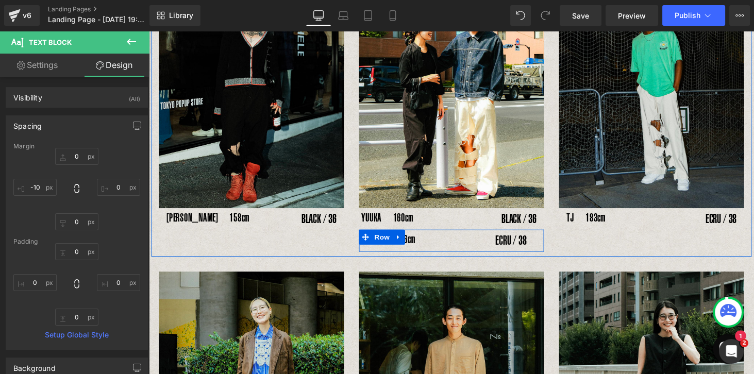
click at [149, 31] on div at bounding box center [149, 31] width 0 height 0
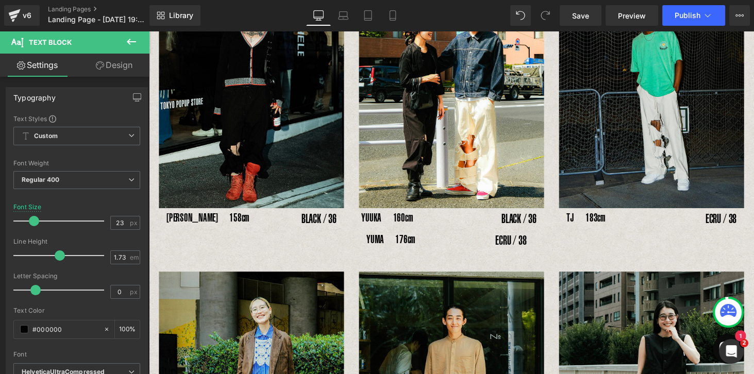
click at [117, 66] on link "Design" at bounding box center [114, 65] width 75 height 23
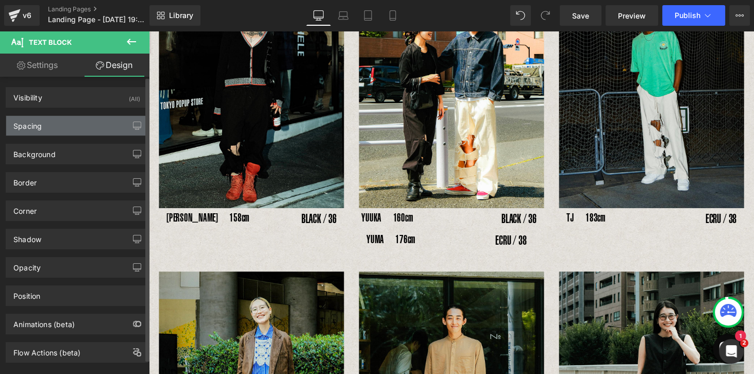
click at [38, 125] on div "Spacing" at bounding box center [27, 123] width 28 height 14
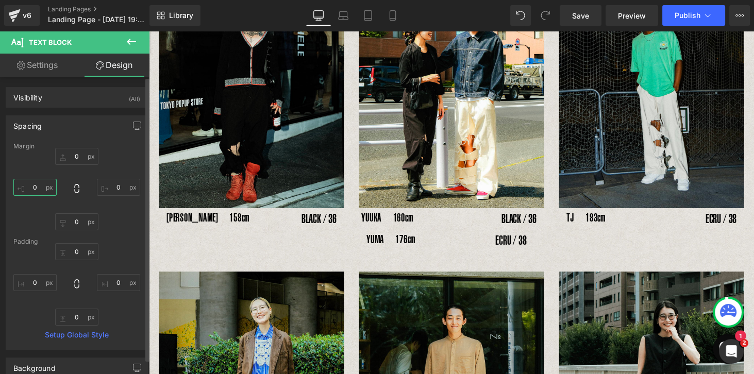
drag, startPoint x: 32, startPoint y: 183, endPoint x: 35, endPoint y: 193, distance: 10.1
click at [32, 183] on input "0" at bounding box center [34, 187] width 43 height 17
type input "-10"
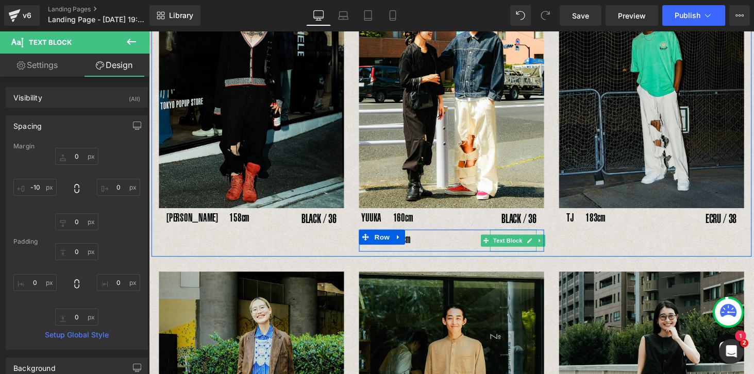
click at [533, 253] on div "ECRU / 38" at bounding box center [524, 247] width 48 height 22
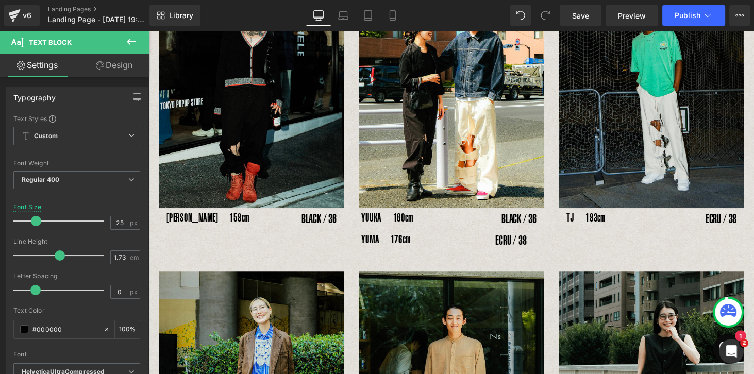
click at [104, 74] on link "Design" at bounding box center [114, 65] width 75 height 23
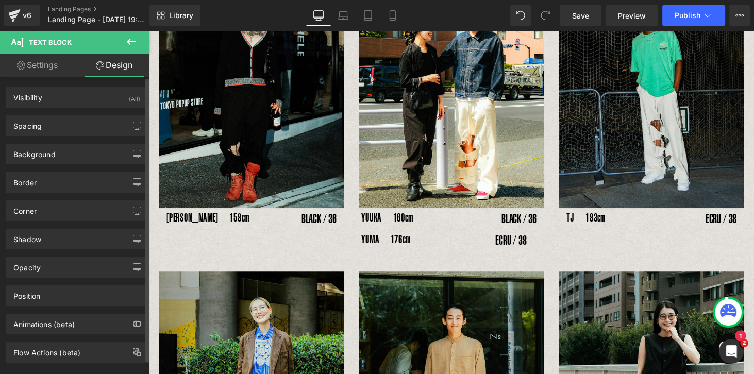
type input "0"
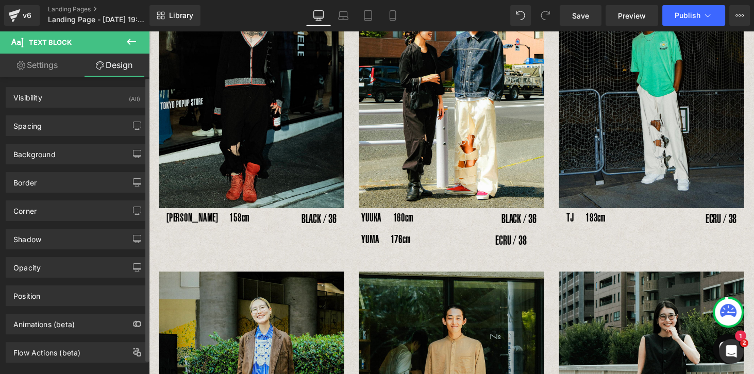
type input "20"
type input "0"
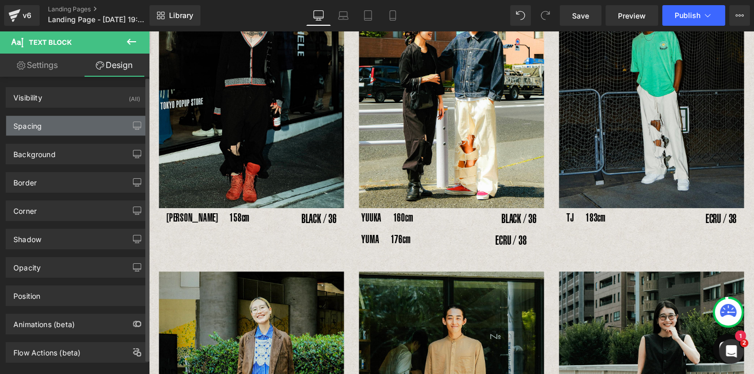
click at [88, 133] on div "Spacing" at bounding box center [76, 126] width 141 height 20
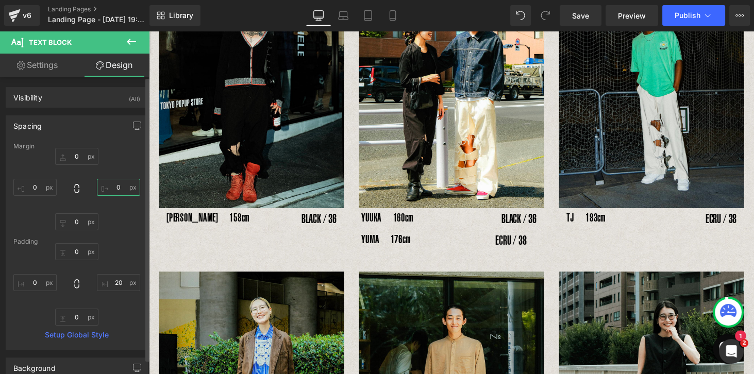
click at [117, 185] on input "0" at bounding box center [118, 187] width 43 height 17
type input "-20"
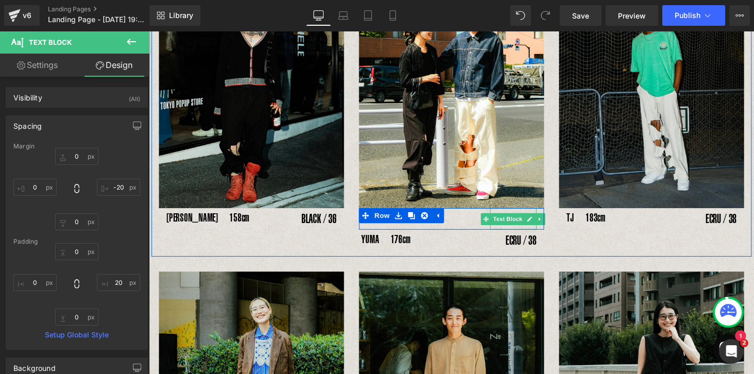
click at [522, 232] on div "BLACK / 36" at bounding box center [524, 225] width 48 height 22
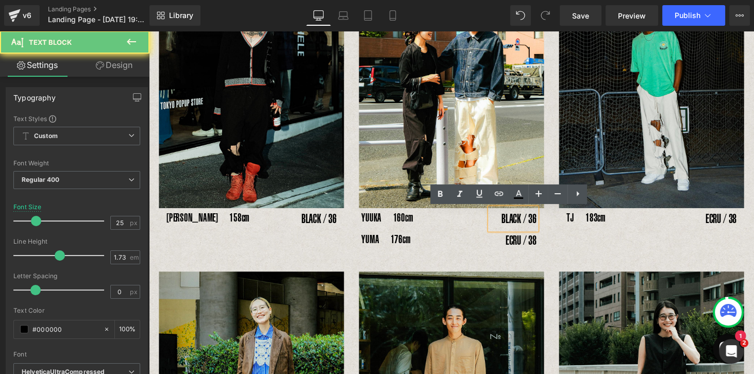
click at [522, 232] on div "BLACK / 36" at bounding box center [524, 225] width 48 height 22
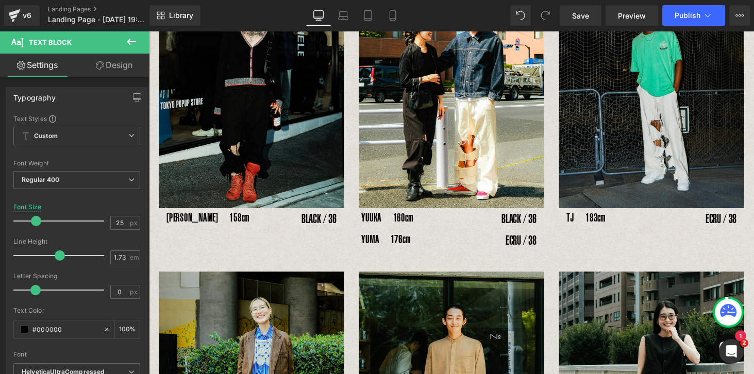
click at [121, 65] on link "Design" at bounding box center [114, 65] width 75 height 23
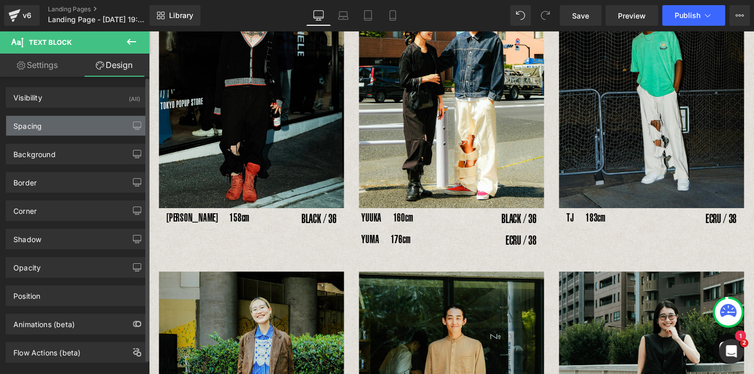
click at [27, 123] on div "Spacing" at bounding box center [27, 123] width 28 height 14
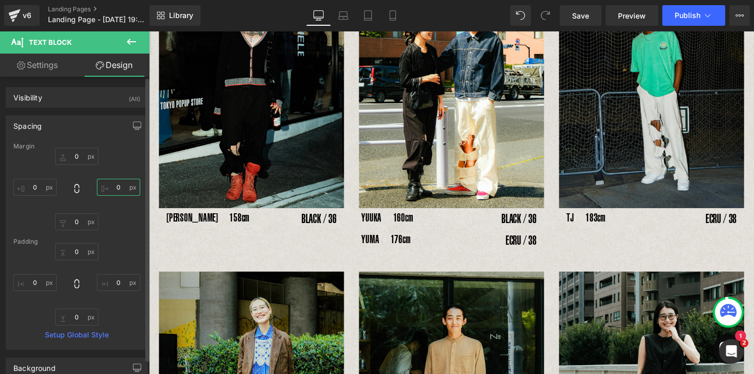
click at [117, 187] on input "0" at bounding box center [118, 187] width 43 height 17
type input "-10"
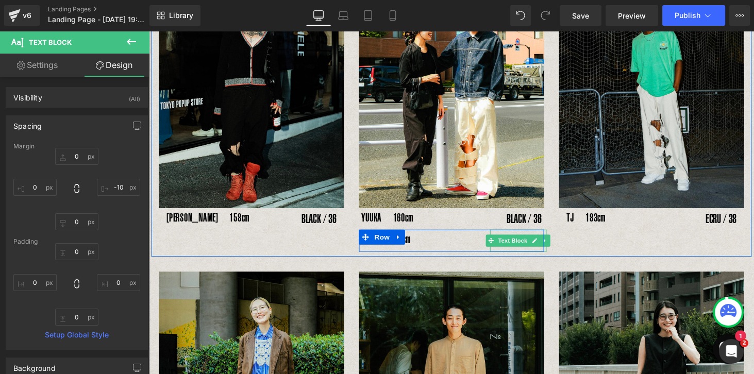
click at [524, 255] on div "ECRU / 38" at bounding box center [529, 247] width 58 height 22
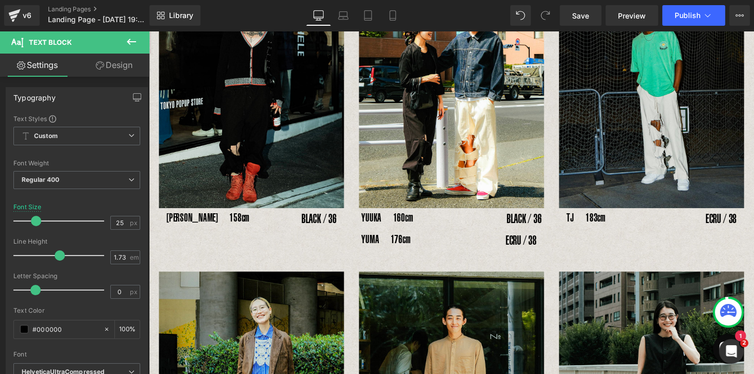
click at [118, 65] on link "Design" at bounding box center [114, 65] width 75 height 23
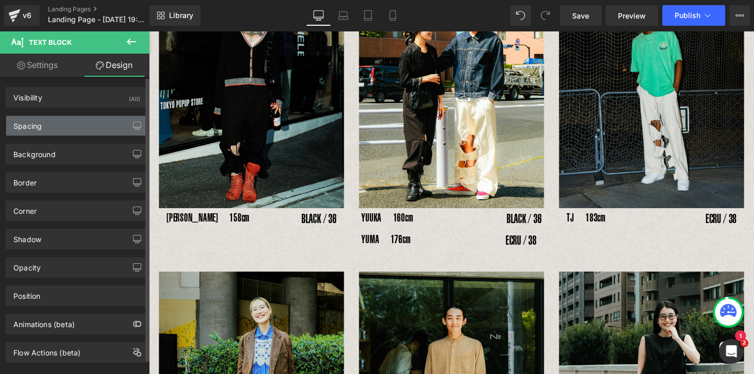
click at [28, 128] on div "Spacing" at bounding box center [27, 123] width 28 height 14
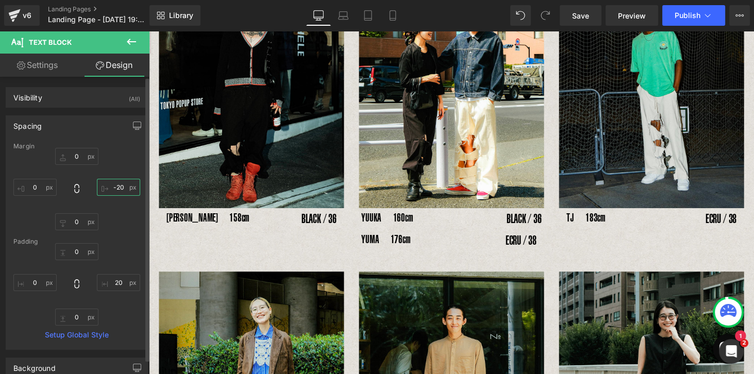
click at [114, 189] on input "-20" at bounding box center [118, 187] width 43 height 17
click at [120, 189] on input "-20" at bounding box center [118, 187] width 43 height 17
type input "-25"
click at [393, 19] on icon at bounding box center [392, 19] width 6 height 0
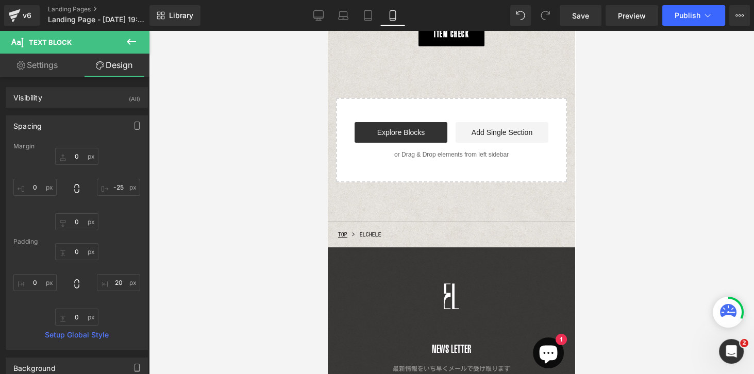
type input "0"
type input "-10"
type input "0"
type input "-30"
type input "0"
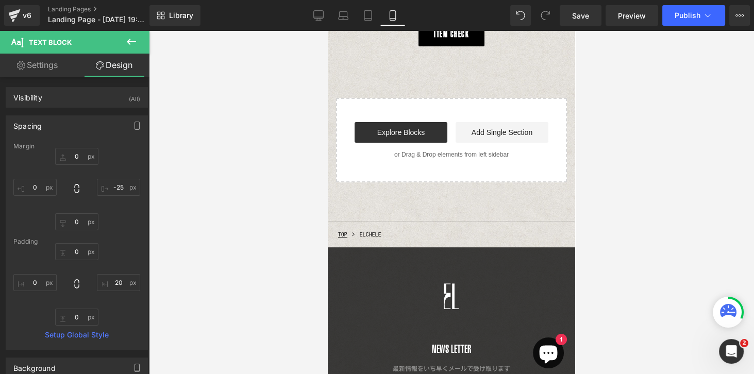
type input "20"
type input "0"
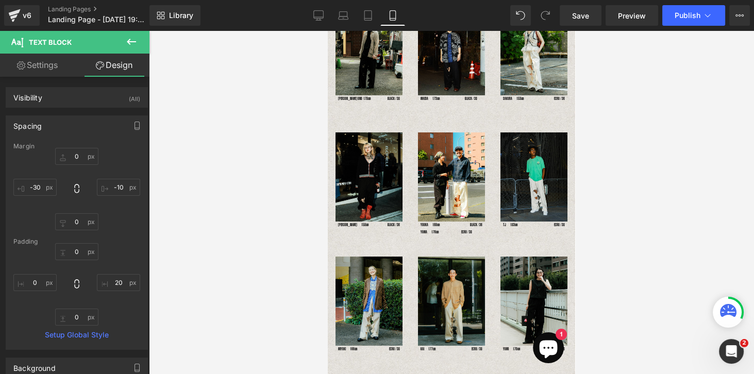
scroll to position [118, 0]
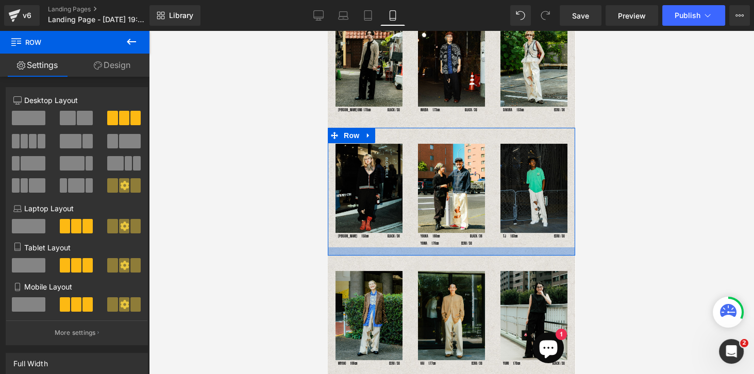
click at [474, 248] on div at bounding box center [451, 251] width 247 height 8
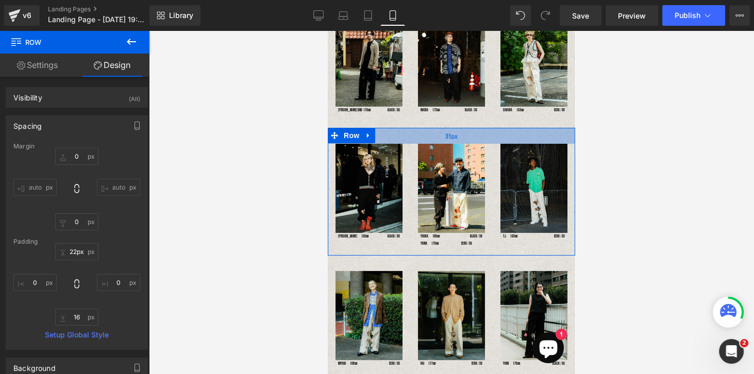
type input "20px"
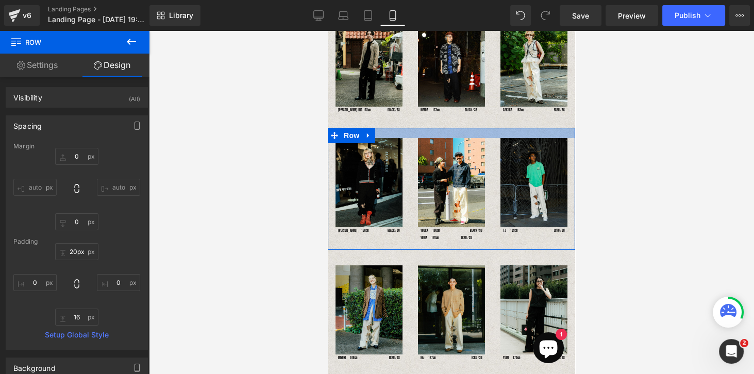
drag, startPoint x: 466, startPoint y: 133, endPoint x: 465, endPoint y: 127, distance: 5.7
click at [465, 128] on div at bounding box center [451, 133] width 247 height 10
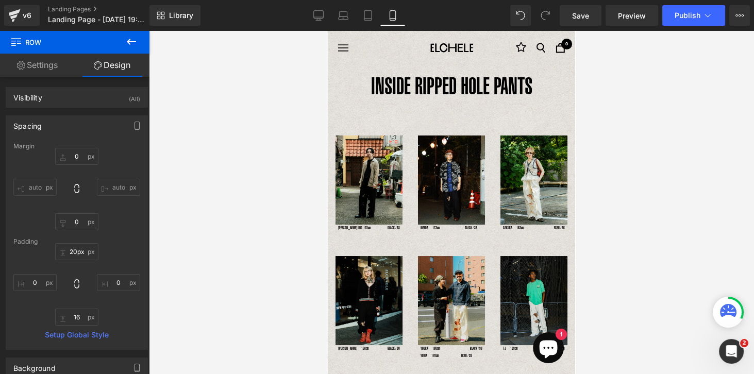
scroll to position [89, 0]
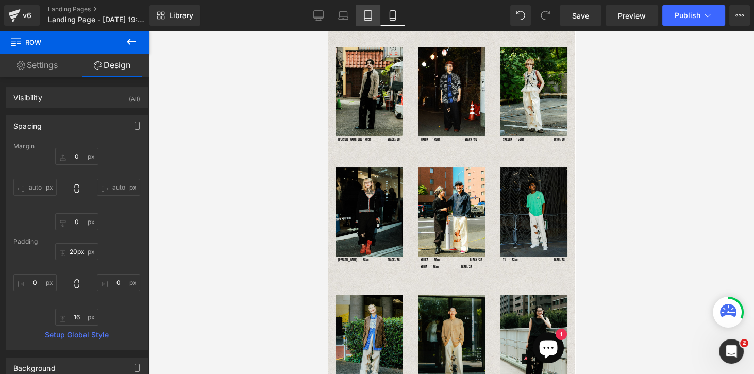
click at [366, 19] on icon at bounding box center [367, 19] width 7 height 0
type input "0"
type input "30"
type input "0"
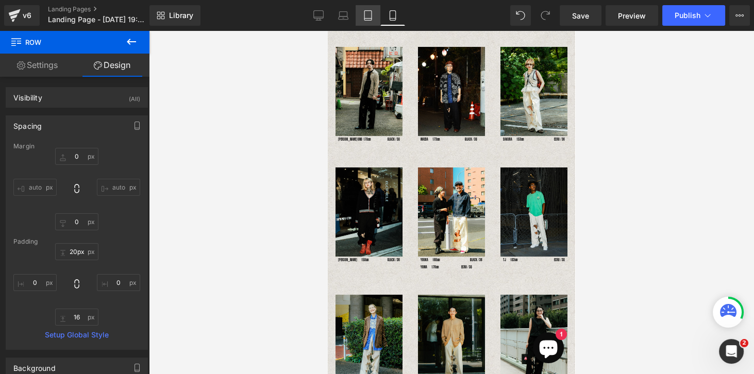
type input "10"
type input "0"
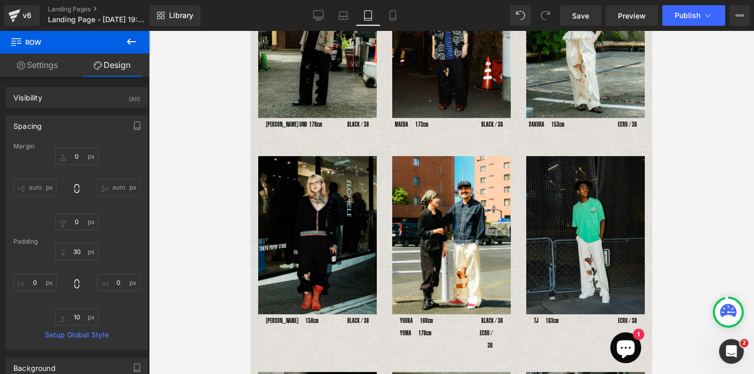
scroll to position [235, 0]
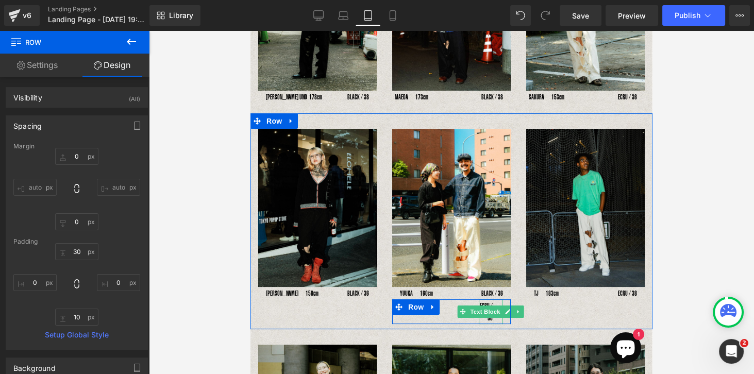
click at [480, 299] on div "ECRU / 38" at bounding box center [491, 311] width 24 height 25
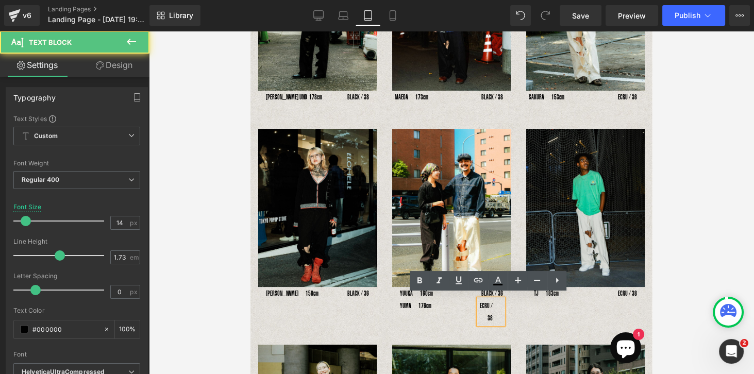
click at [494, 309] on div "ECRU / 38" at bounding box center [491, 311] width 24 height 25
click at [483, 304] on div "ECRU / 38" at bounding box center [491, 311] width 24 height 25
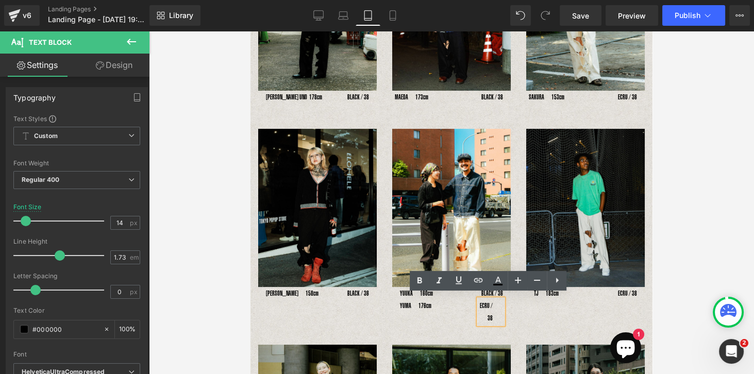
click at [471, 302] on div "ECRU / 38 Text Block" at bounding box center [491, 311] width 40 height 25
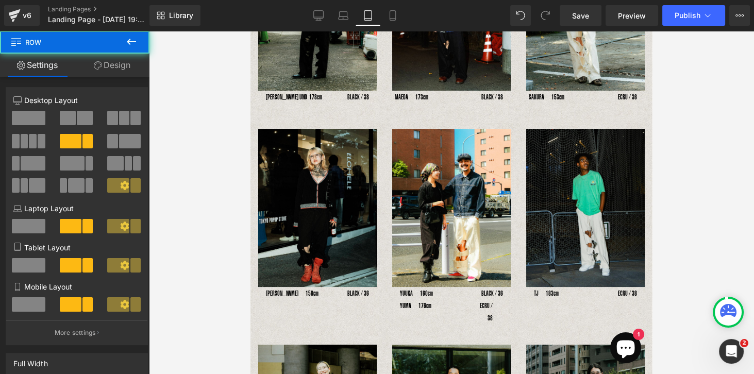
click at [479, 305] on div "ECRU / 38 Text Block" at bounding box center [491, 311] width 24 height 25
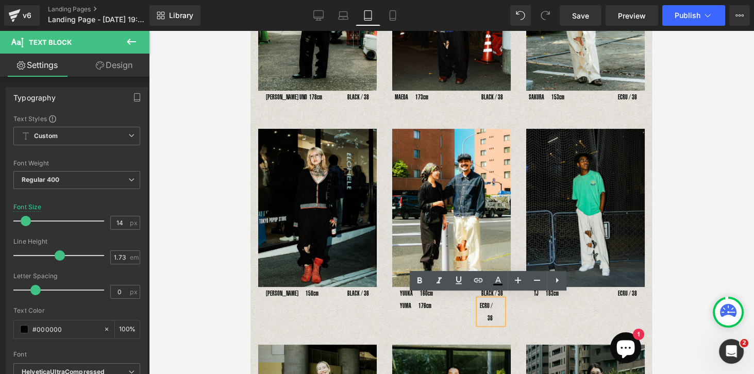
click at [499, 302] on div "ECRU / 38" at bounding box center [491, 311] width 24 height 25
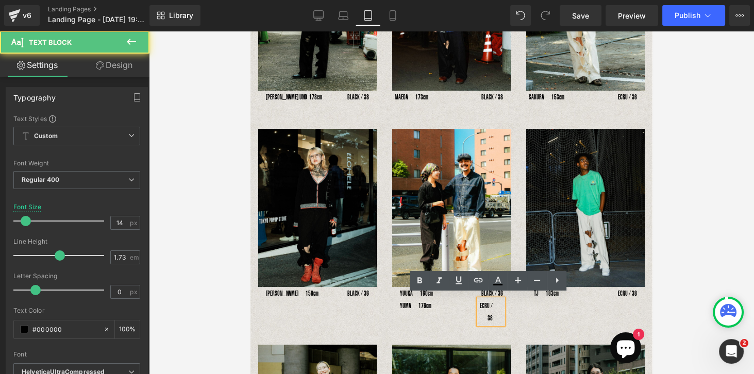
click at [499, 303] on div "ECRU / 38" at bounding box center [491, 311] width 24 height 25
click at [503, 304] on div "ECRU / 38 Text Block" at bounding box center [491, 311] width 40 height 25
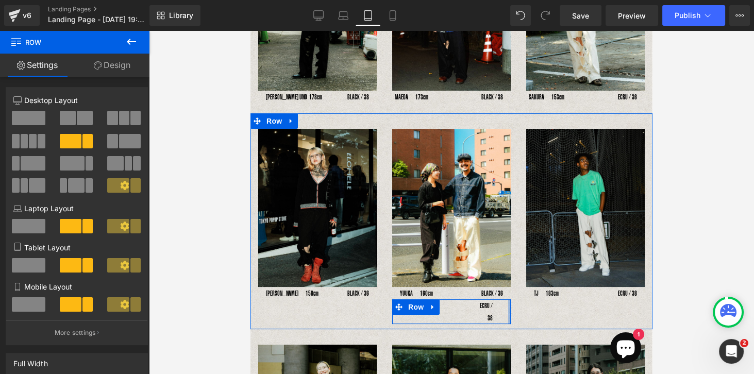
click at [505, 305] on div "YUMA　176cm Text Block ECRU / 38 Text Block Row" at bounding box center [451, 311] width 118 height 25
drag, startPoint x: 505, startPoint y: 304, endPoint x: 512, endPoint y: 304, distance: 7.2
click at [512, 304] on div "Image YUUKA　160cm Text Block BLACK / 36 Text Block Row YUMA　176cm Text Block EC…" at bounding box center [451, 226] width 134 height 195
click at [500, 305] on div "ECRU / 38 Text Block" at bounding box center [491, 311] width 40 height 25
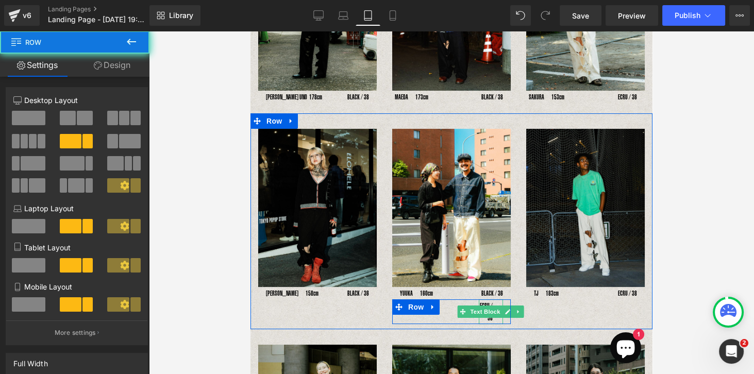
click at [493, 300] on div "ECRU / 38" at bounding box center [491, 311] width 24 height 25
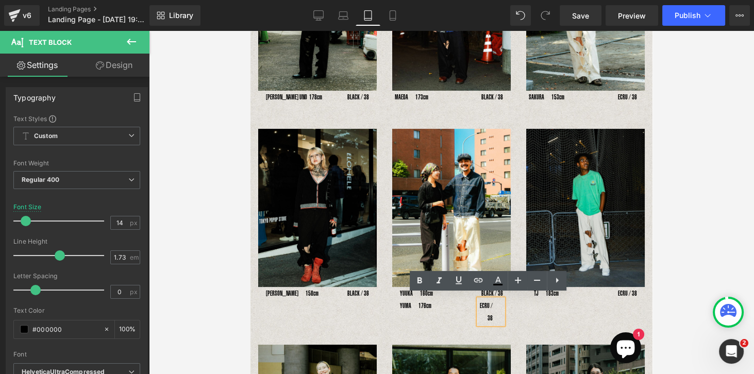
click at [497, 305] on div "ECRU / 38" at bounding box center [491, 311] width 24 height 25
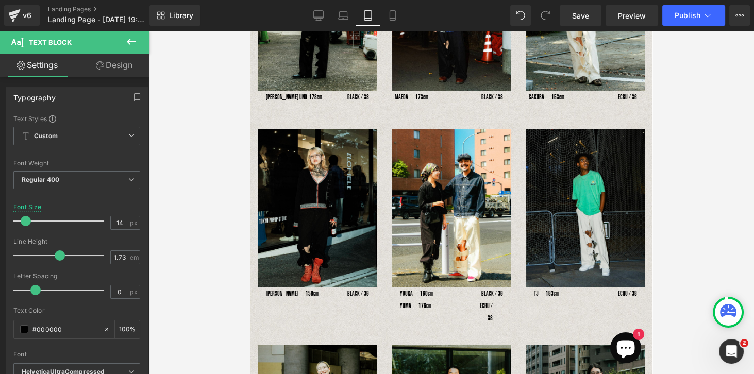
drag, startPoint x: 126, startPoint y: 60, endPoint x: 82, endPoint y: 132, distance: 84.4
click at [126, 60] on link "Design" at bounding box center [114, 65] width 75 height 23
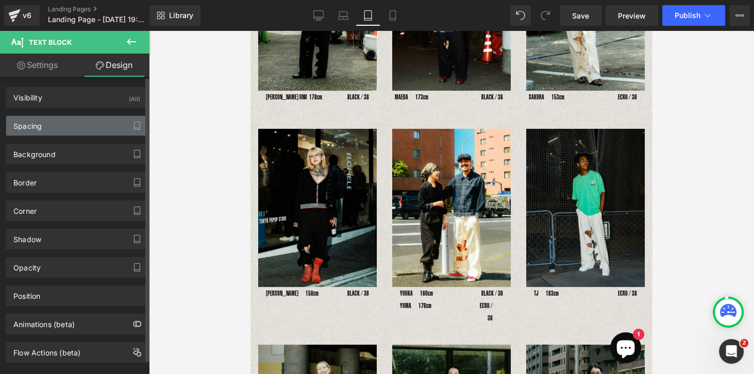
type input "0"
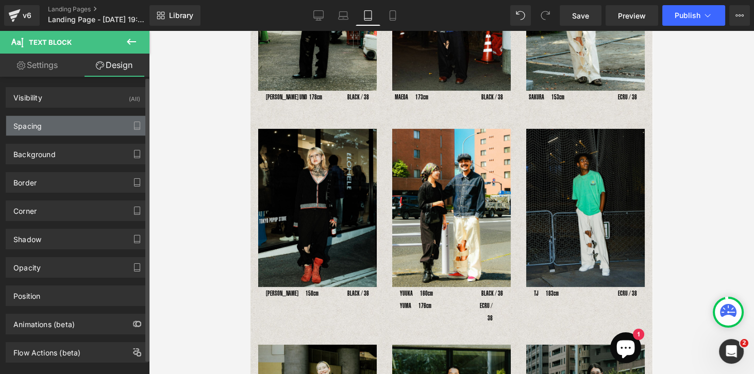
type input "20"
type input "0"
click at [67, 125] on div "Spacing" at bounding box center [76, 126] width 141 height 20
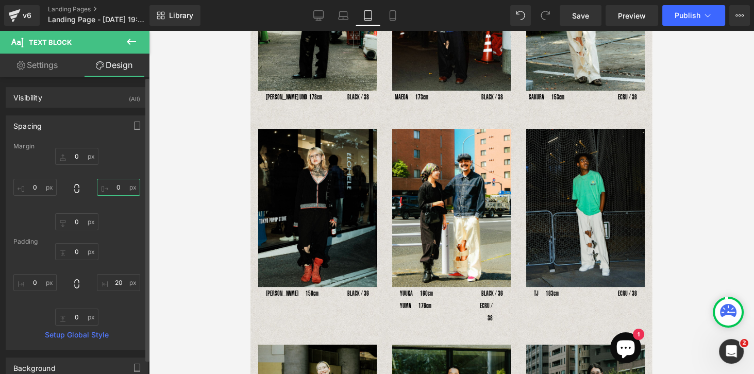
drag, startPoint x: 113, startPoint y: 187, endPoint x: 126, endPoint y: 201, distance: 18.2
click at [114, 187] on input "0" at bounding box center [118, 187] width 43 height 17
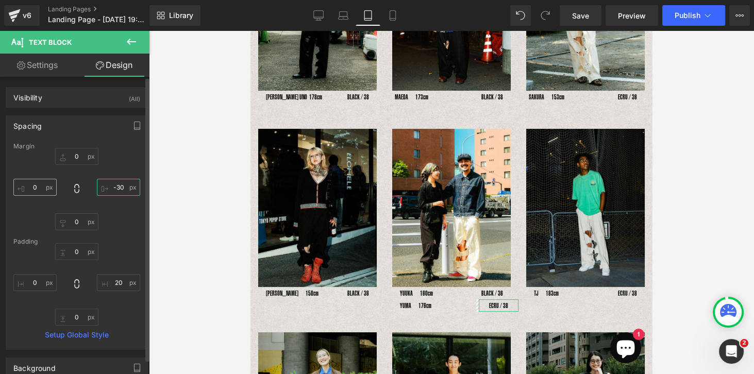
type input "-30"
click at [36, 185] on input "0" at bounding box center [34, 187] width 43 height 17
type input "-"
click at [112, 224] on div "0px 0 -30 -30 0px 0" at bounding box center [76, 189] width 127 height 82
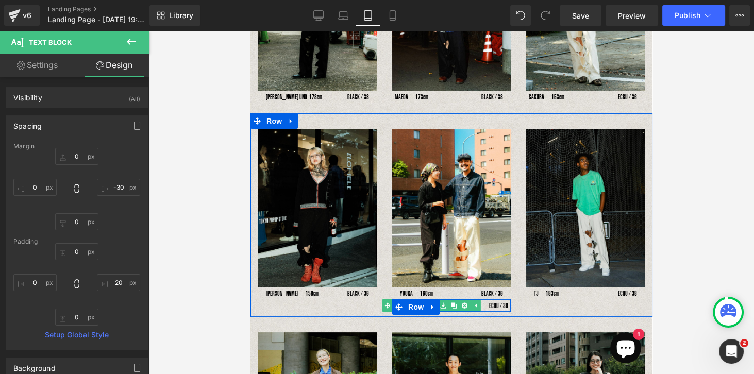
click at [445, 302] on link at bounding box center [442, 305] width 11 height 12
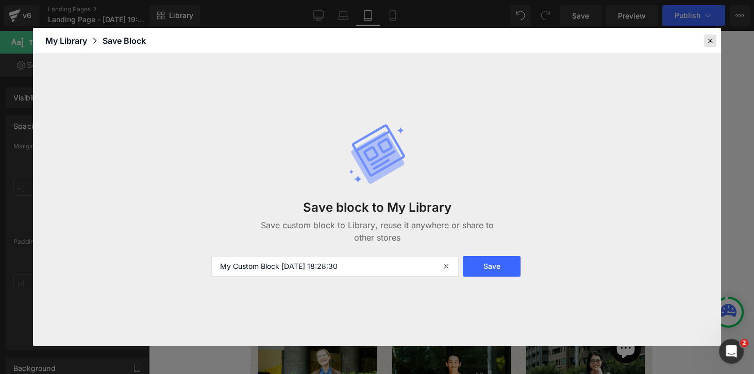
click at [659, 42] on icon at bounding box center [709, 40] width 9 height 9
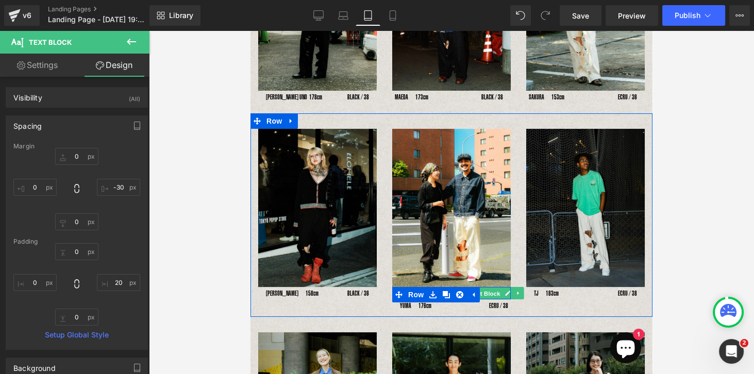
click at [482, 289] on span "Text Block" at bounding box center [485, 293] width 34 height 12
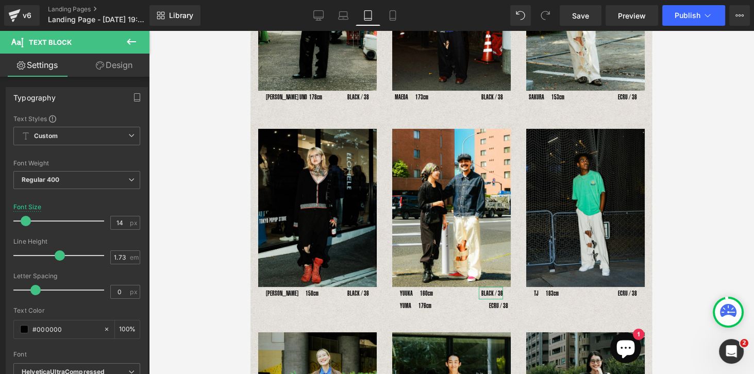
drag, startPoint x: 114, startPoint y: 62, endPoint x: 57, endPoint y: 138, distance: 95.2
click at [114, 63] on link "Design" at bounding box center [114, 65] width 75 height 23
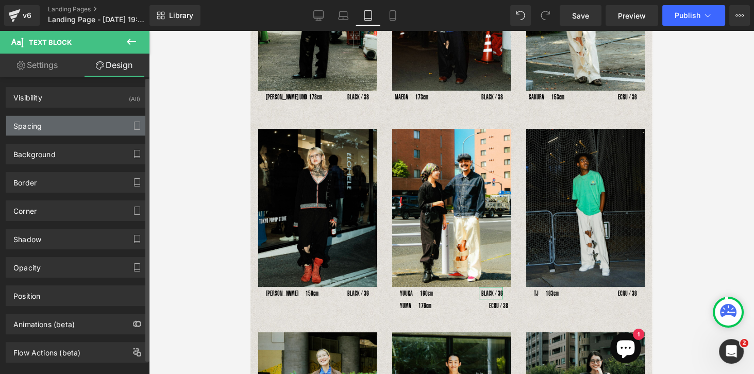
click at [49, 123] on div "Spacing" at bounding box center [76, 126] width 141 height 20
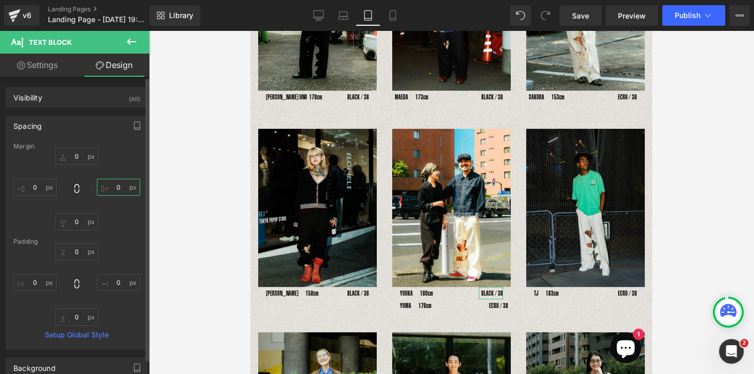
click at [116, 189] on input "0" at bounding box center [118, 187] width 43 height 17
type input "-12"
click at [394, 14] on icon at bounding box center [392, 15] width 10 height 10
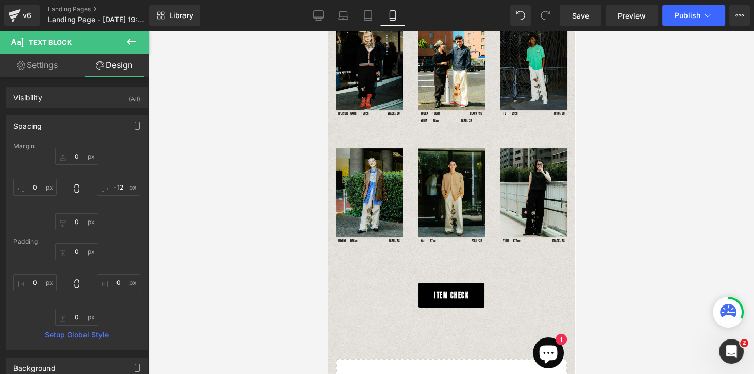
type input "0"
type input "-10"
type input "0"
type input "-30"
type input "0"
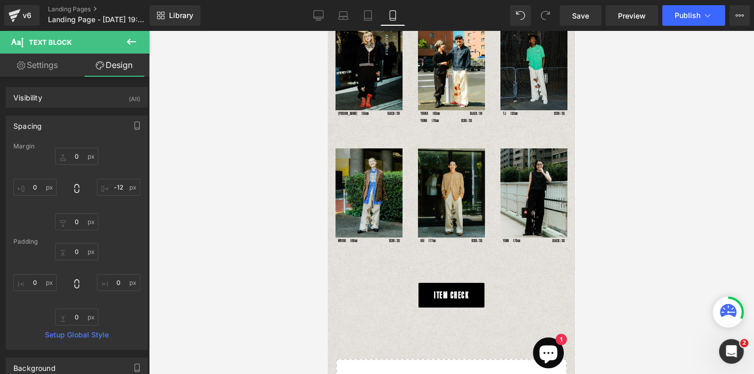
type input "0"
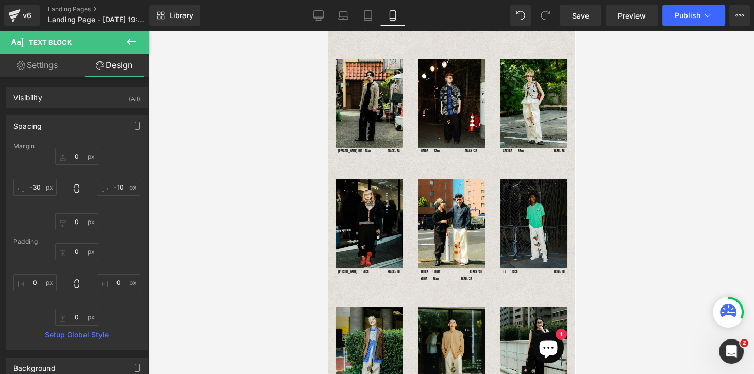
scroll to position [76, 0]
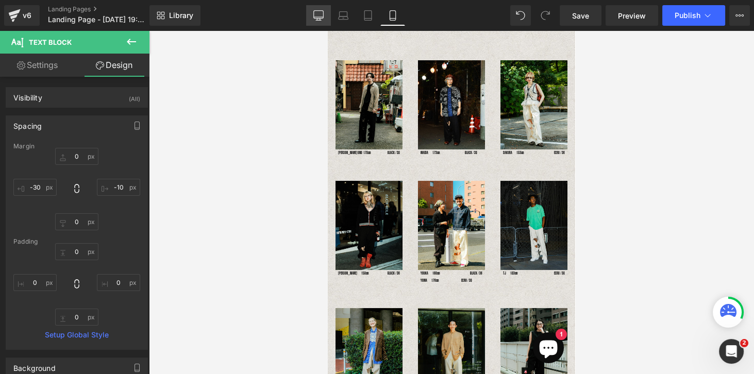
click at [323, 14] on icon at bounding box center [318, 15] width 10 height 10
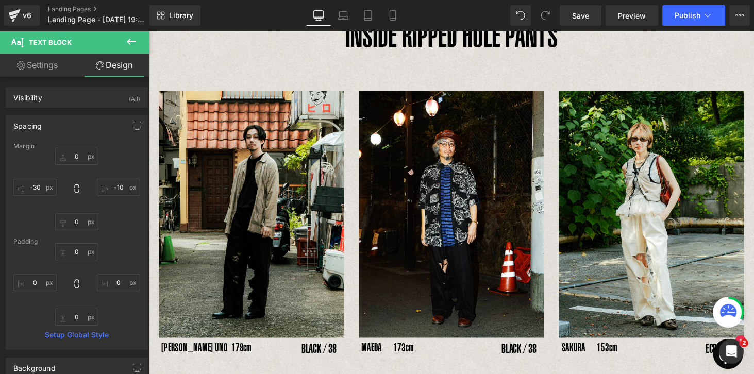
type input "0"
type input "-10"
type input "0"
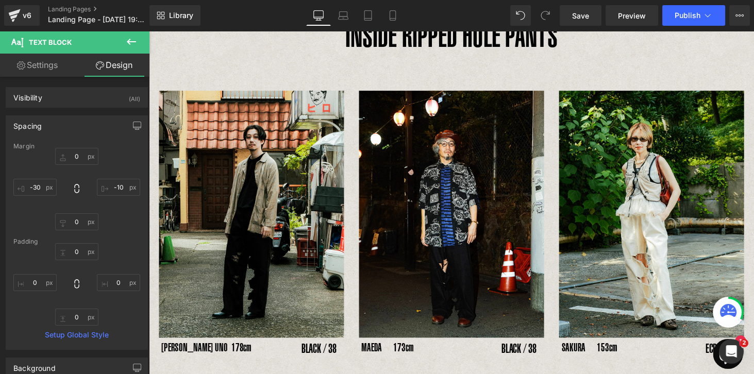
type input "0"
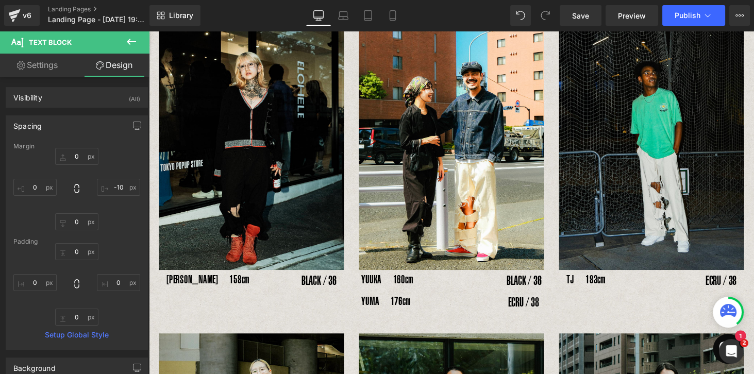
scroll to position [441, 0]
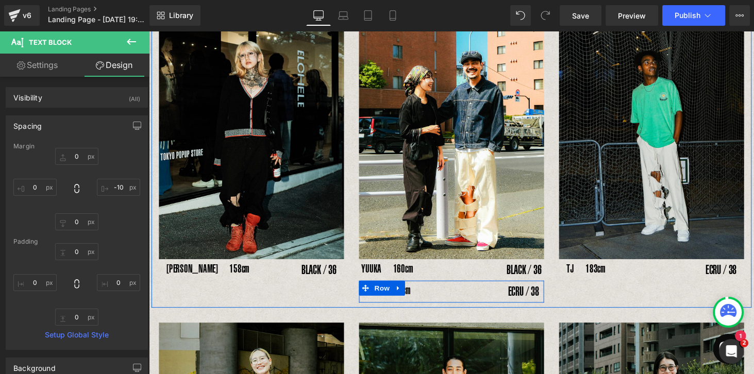
click at [479, 293] on p "YUMA　176cm" at bounding box center [426, 298] width 117 height 21
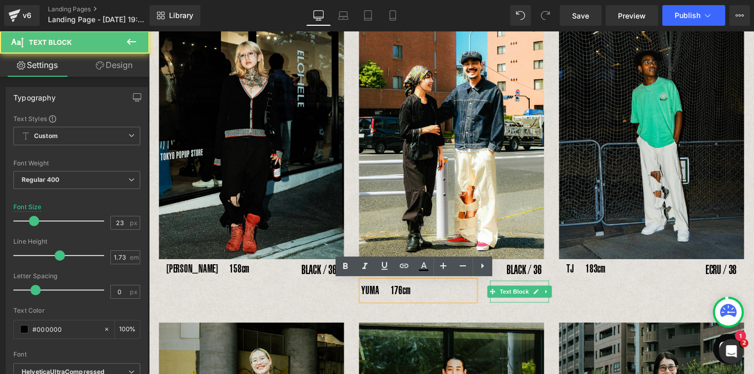
click at [533, 307] on div "ECRU / 38" at bounding box center [530, 299] width 61 height 22
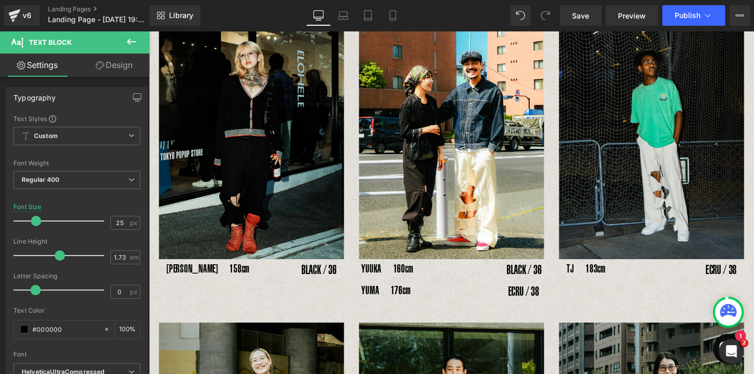
click at [111, 65] on link "Design" at bounding box center [114, 65] width 75 height 23
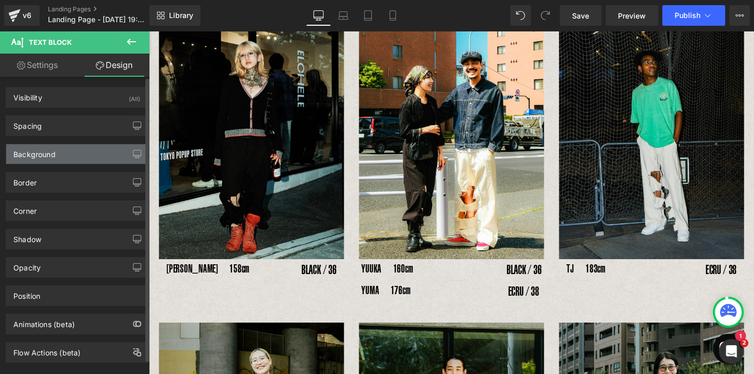
type input "0"
type input "-25"
type input "0"
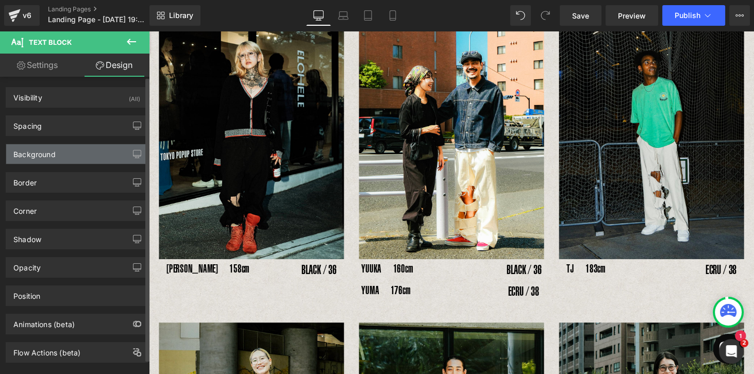
type input "20"
type input "0"
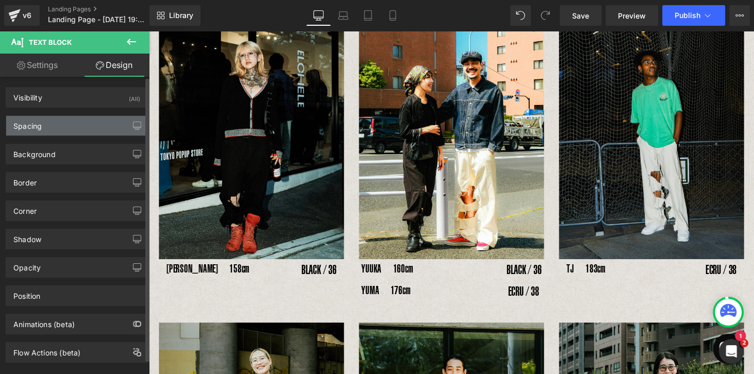
click at [42, 130] on div "Spacing" at bounding box center [76, 126] width 141 height 20
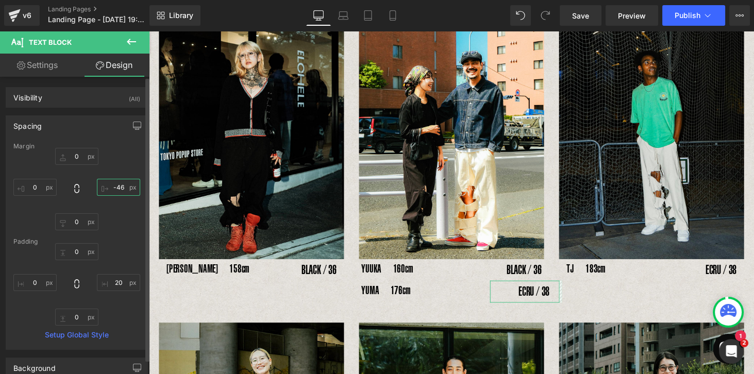
click at [115, 186] on input "-46" at bounding box center [118, 187] width 43 height 17
click at [121, 187] on input "-46" at bounding box center [118, 187] width 43 height 17
type input "-25"
click at [110, 220] on div "0px 0 -25 -25 0px 0 0px 0" at bounding box center [76, 189] width 127 height 82
click at [134, 118] on button "button" at bounding box center [137, 126] width 16 height 20
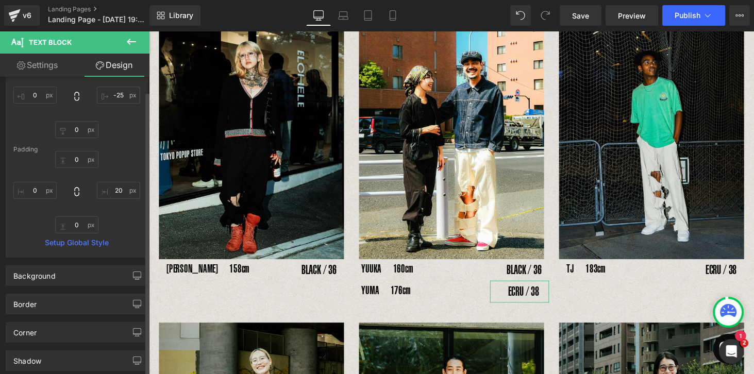
scroll to position [0, 0]
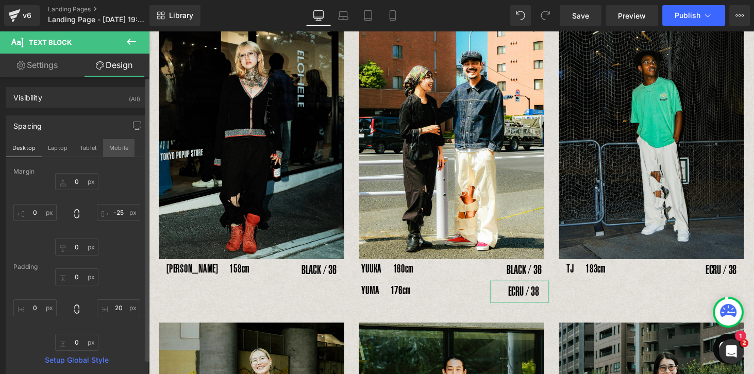
click at [123, 145] on button "Mobile" at bounding box center [118, 148] width 31 height 18
type input "0"
type input "-10"
type input "0"
type input "-30"
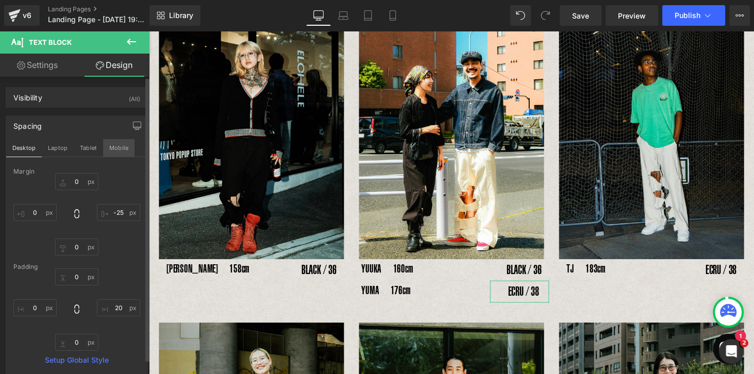
type input "0"
type input "20"
type input "0"
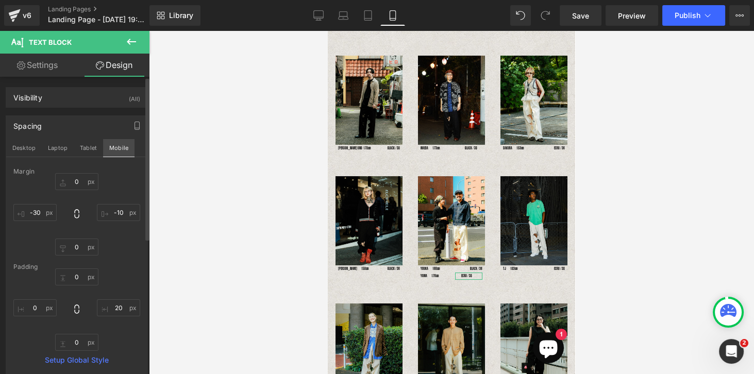
scroll to position [60, 0]
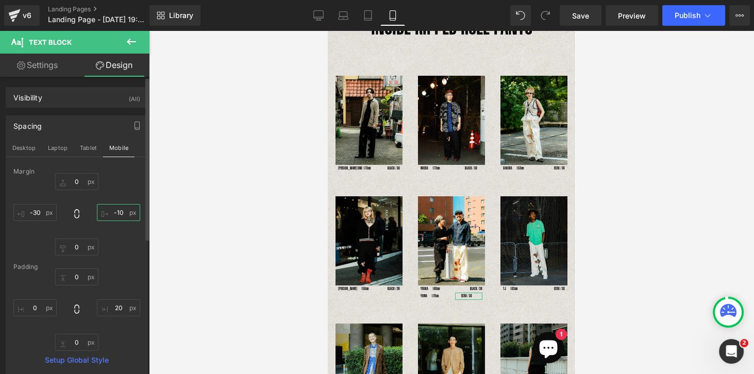
click at [121, 213] on input "-10" at bounding box center [118, 212] width 43 height 17
type input "-30"
click at [90, 149] on button "Tablet" at bounding box center [88, 148] width 29 height 18
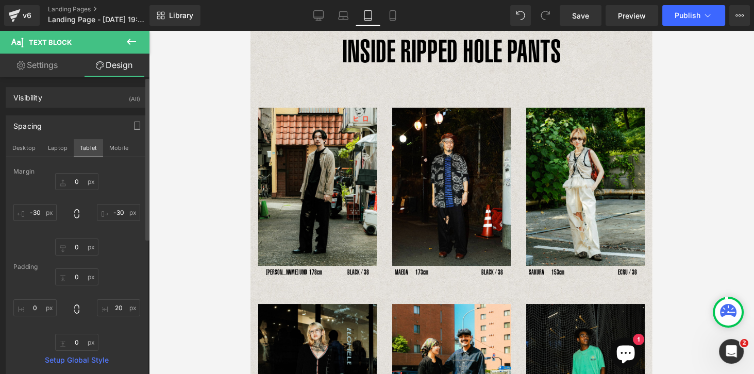
type input "0"
type input "-30"
type input "0"
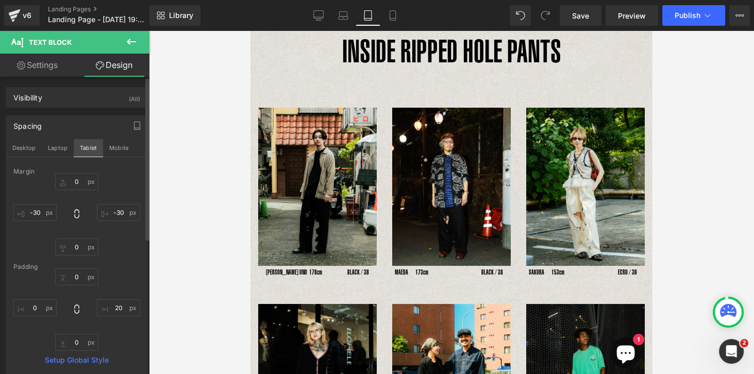
type input "20"
type input "0"
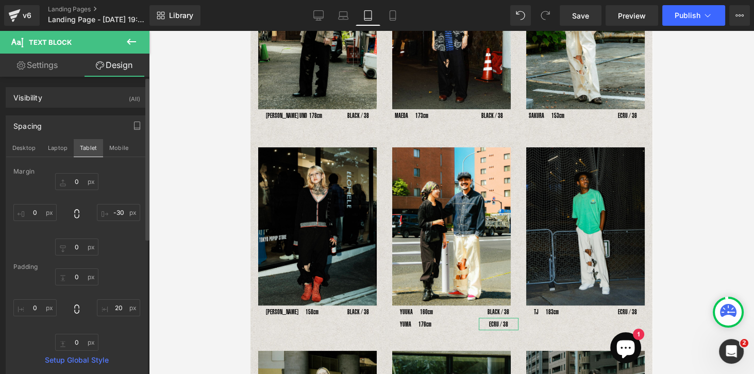
scroll to position [226, 0]
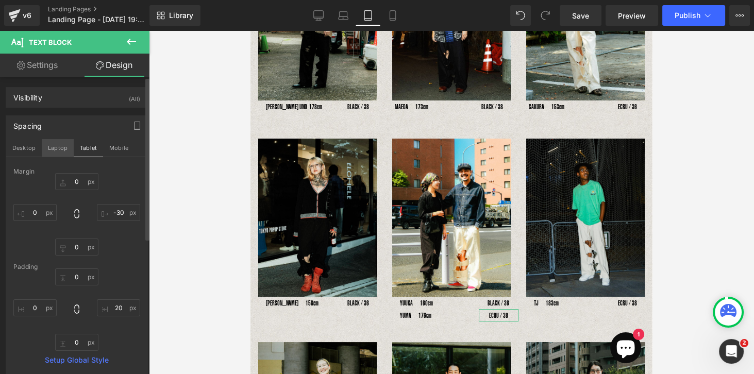
click at [59, 147] on button "Laptop" at bounding box center [58, 148] width 32 height 18
type input "0"
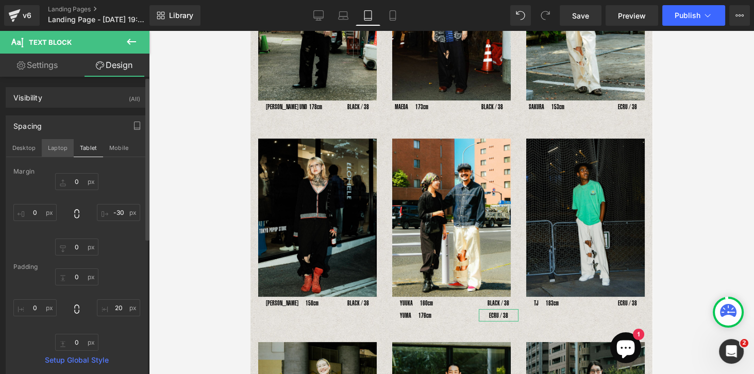
type input "0"
type input "20"
type input "0"
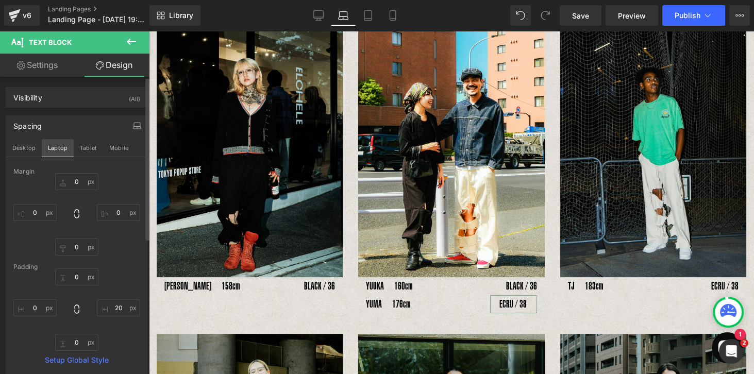
scroll to position [417, 0]
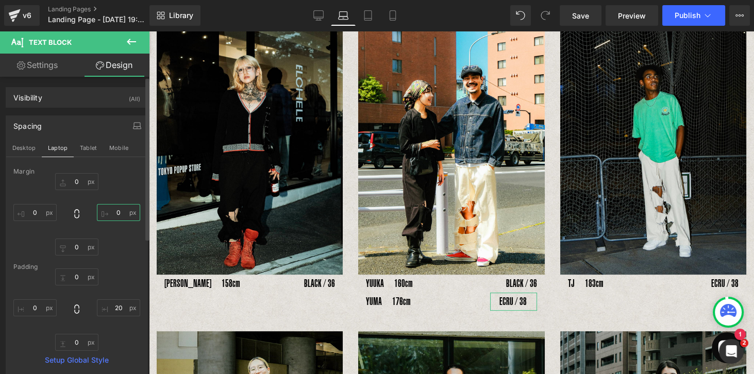
click at [115, 211] on input "0" at bounding box center [118, 212] width 43 height 17
type input "-15"
click at [123, 240] on div "0px 0 -15 -15 0px 0 0px 0" at bounding box center [76, 214] width 127 height 82
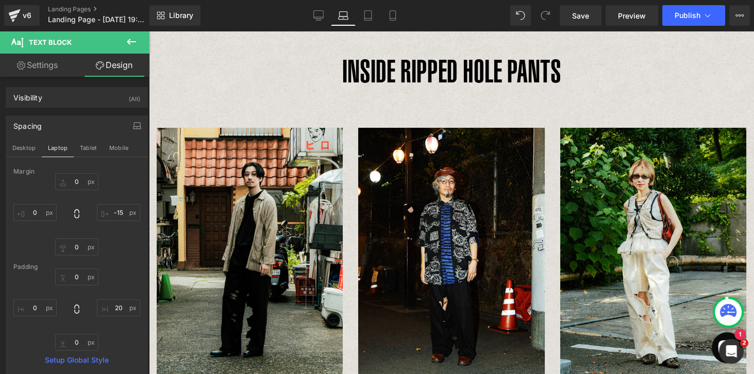
scroll to position [0, 0]
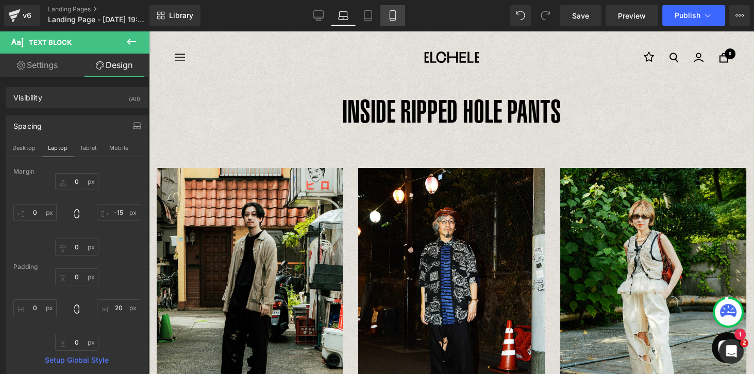
click at [395, 16] on icon at bounding box center [392, 15] width 10 height 10
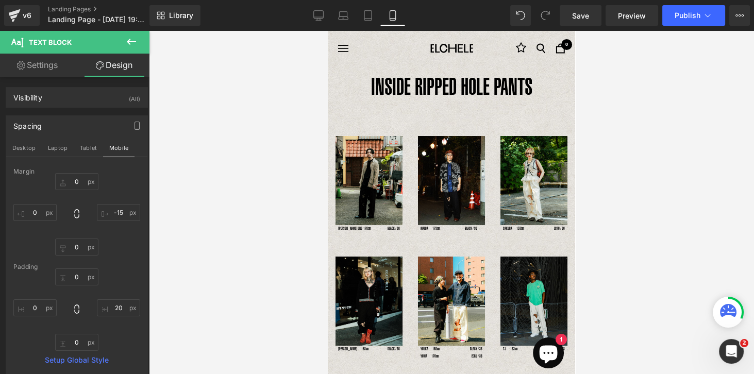
type input "0"
type input "-30"
type input "0"
type input "-30"
type input "0"
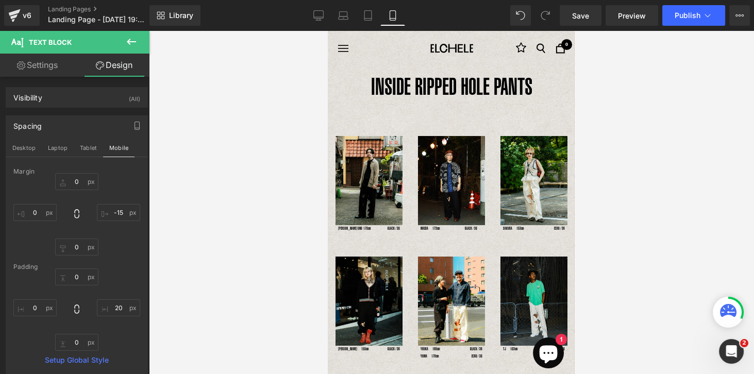
type input "20"
type input "0"
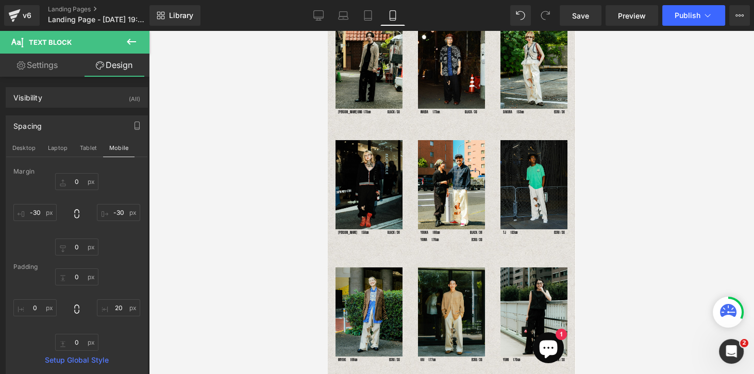
scroll to position [117, 0]
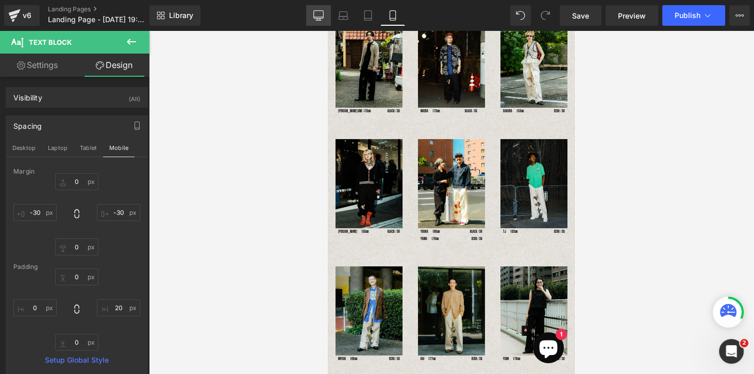
click at [323, 15] on icon at bounding box center [318, 15] width 10 height 8
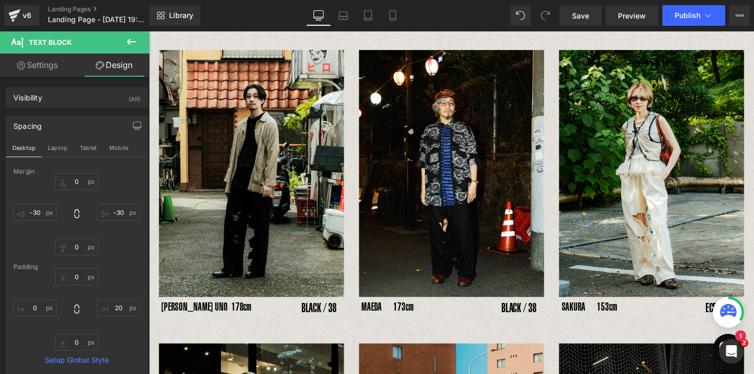
type input "0"
type input "-25"
type input "0"
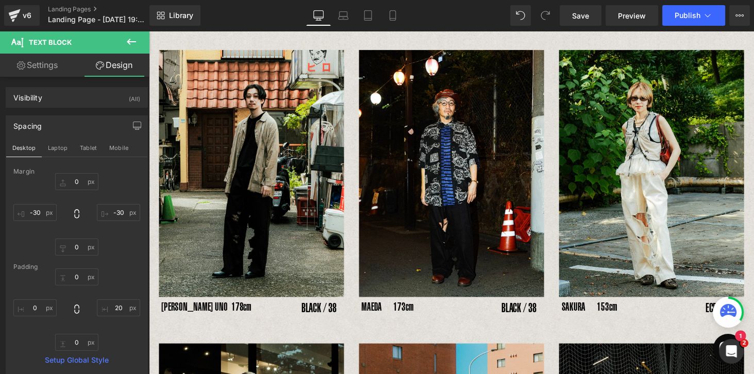
type input "20"
type input "0"
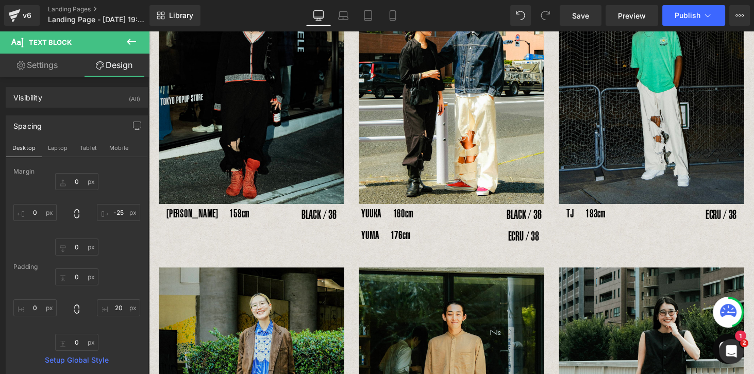
scroll to position [499, 0]
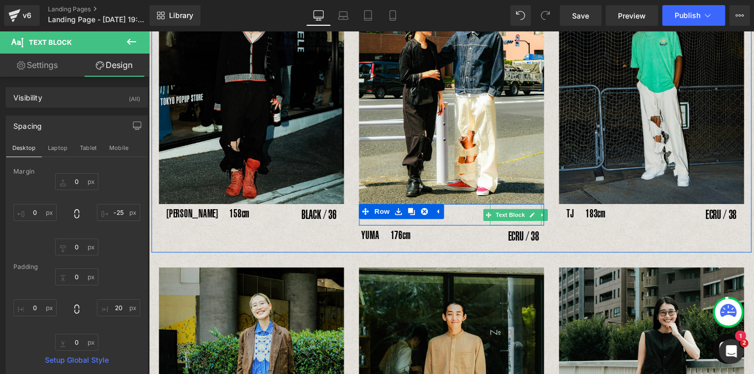
click at [522, 228] on div "BLACK / 36" at bounding box center [526, 220] width 53 height 22
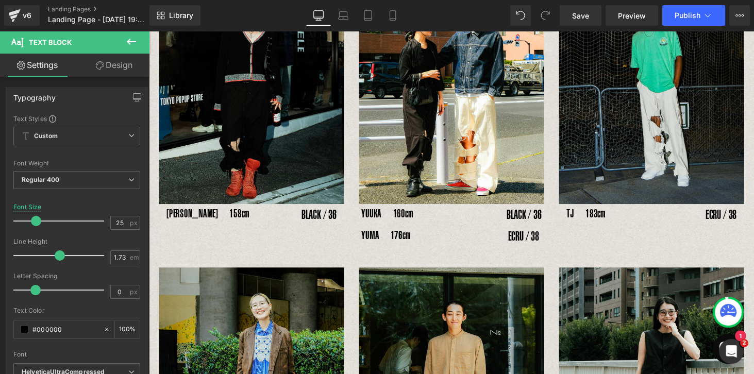
click at [117, 69] on link "Design" at bounding box center [114, 65] width 75 height 23
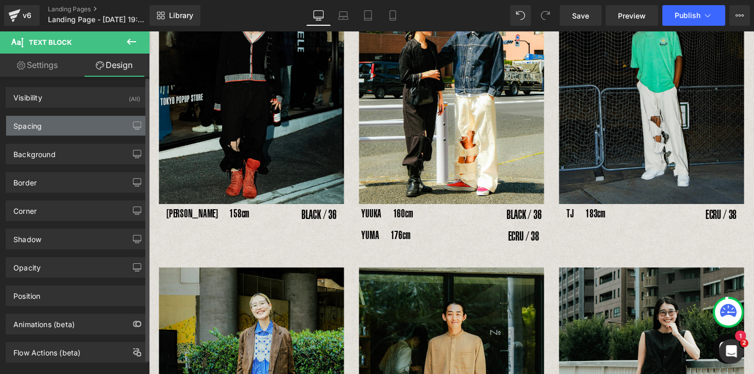
click at [45, 132] on div "Spacing" at bounding box center [76, 126] width 141 height 20
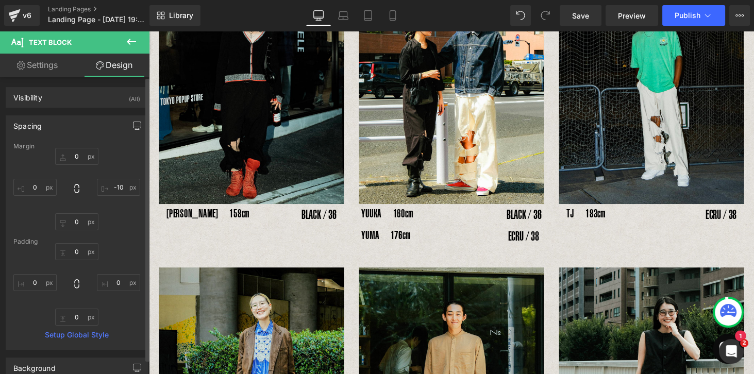
click at [133, 126] on icon "button" at bounding box center [137, 126] width 8 height 8
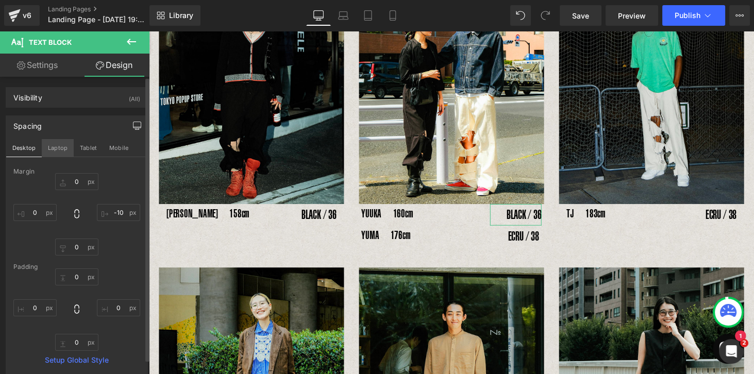
click at [64, 147] on button "Laptop" at bounding box center [58, 148] width 32 height 18
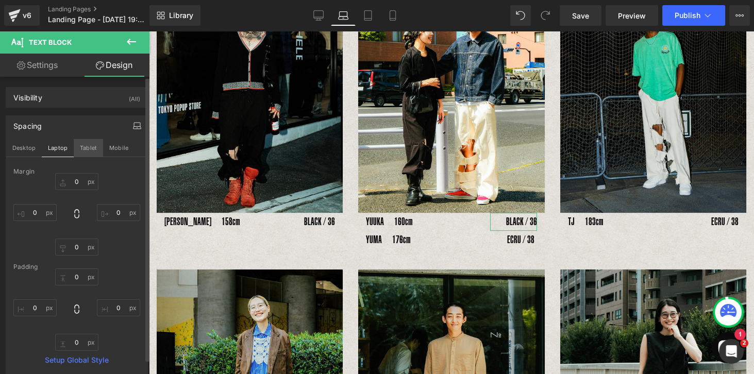
click at [81, 147] on button "Tablet" at bounding box center [88, 148] width 29 height 18
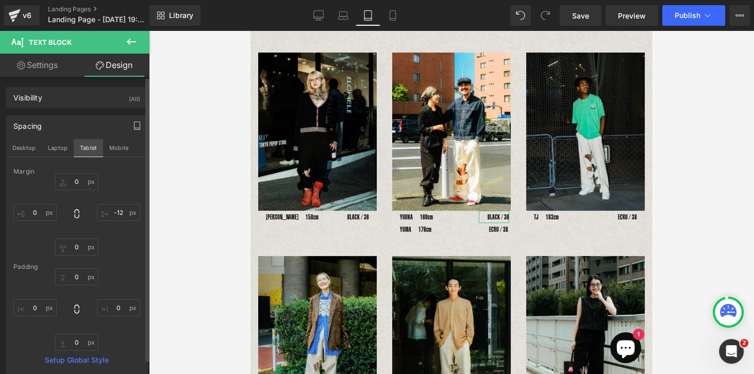
scroll to position [293, 0]
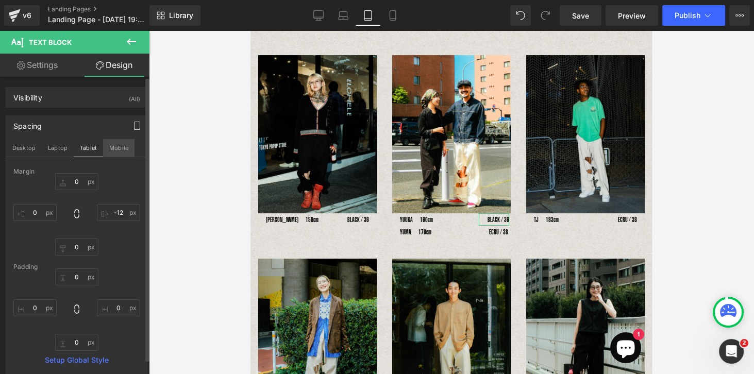
click at [118, 146] on button "Mobile" at bounding box center [118, 148] width 31 height 18
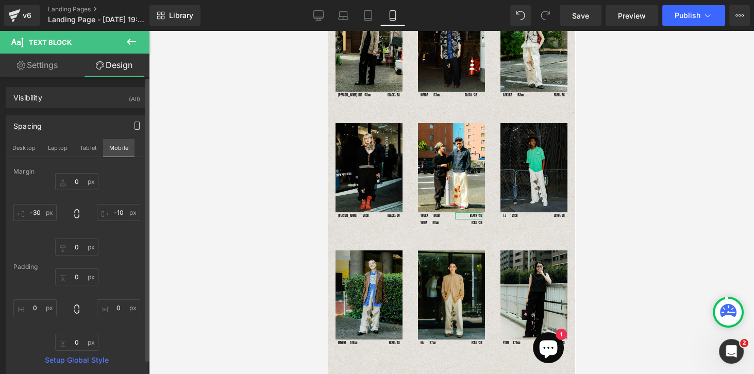
scroll to position [132, 0]
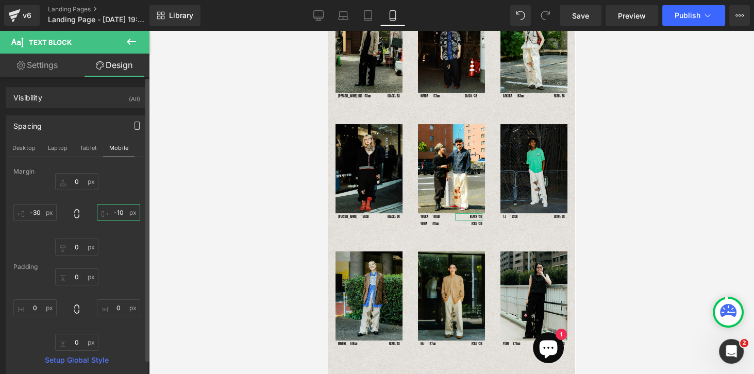
click at [120, 214] on input "-10" at bounding box center [118, 212] width 43 height 17
click at [129, 184] on div "0px 0 -11 -11 0px 0 -30px -30" at bounding box center [76, 214] width 127 height 82
click at [86, 148] on button "Tablet" at bounding box center [88, 148] width 29 height 18
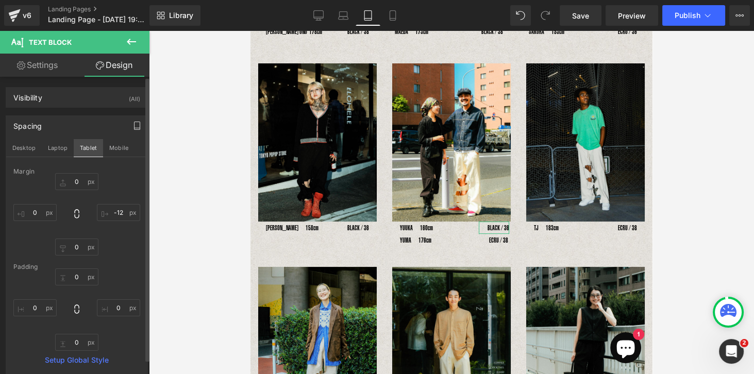
scroll to position [293, 0]
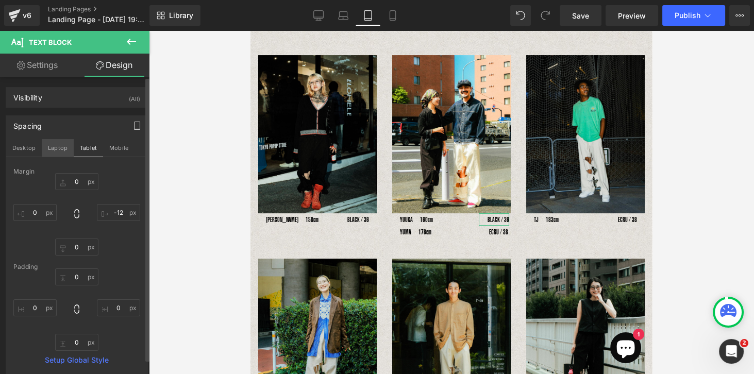
click at [62, 148] on button "Laptop" at bounding box center [58, 148] width 32 height 18
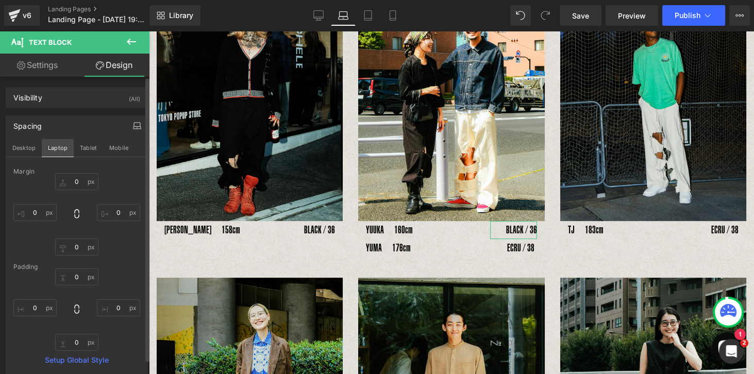
scroll to position [479, 0]
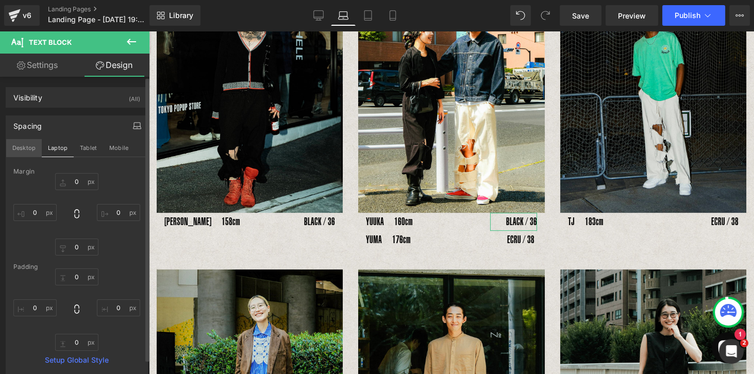
click at [32, 149] on button "Desktop" at bounding box center [24, 148] width 36 height 18
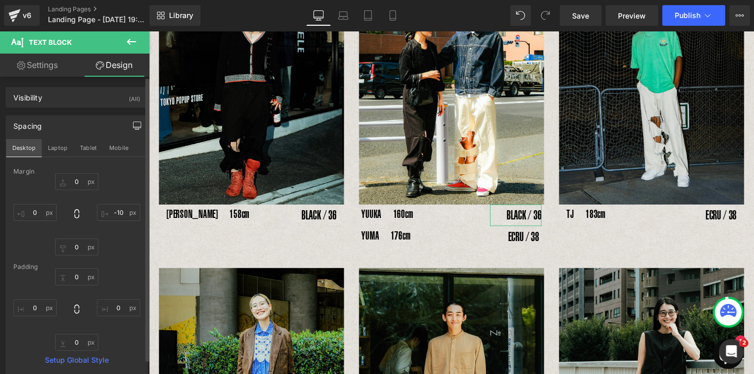
scroll to position [499, 0]
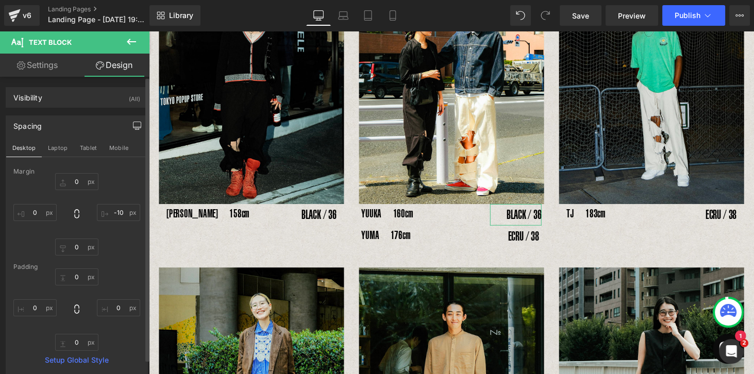
click at [113, 184] on div "0px 0 -10px -10 0px 0 0px 0" at bounding box center [76, 214] width 127 height 82
click at [587, 20] on span "Save" at bounding box center [580, 15] width 17 height 11
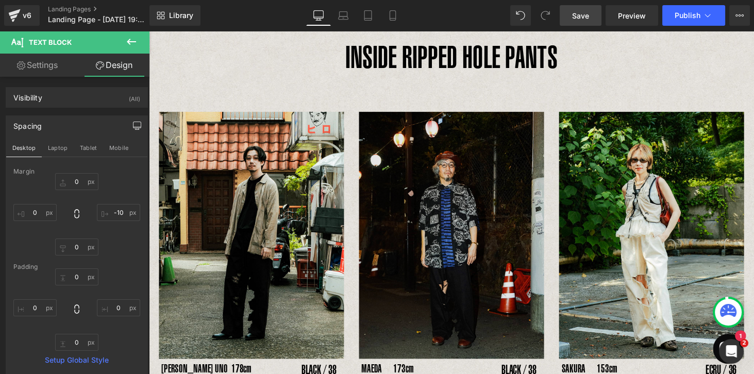
scroll to position [0, 0]
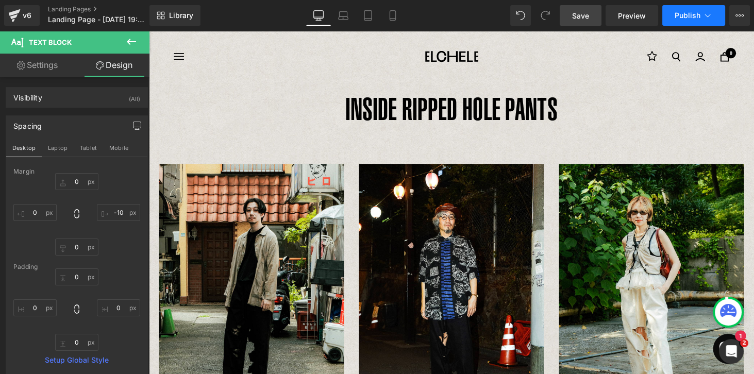
click at [659, 15] on span "Publish" at bounding box center [687, 15] width 26 height 8
click at [643, 16] on span "Preview" at bounding box center [632, 15] width 28 height 11
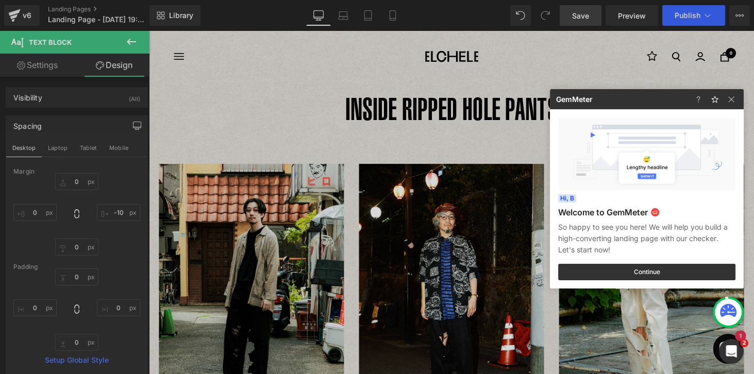
click at [659, 16] on div at bounding box center [377, 187] width 754 height 374
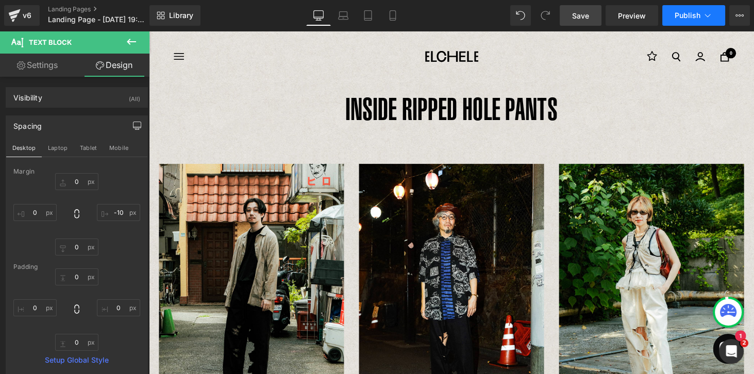
click at [659, 19] on icon at bounding box center [707, 15] width 10 height 10
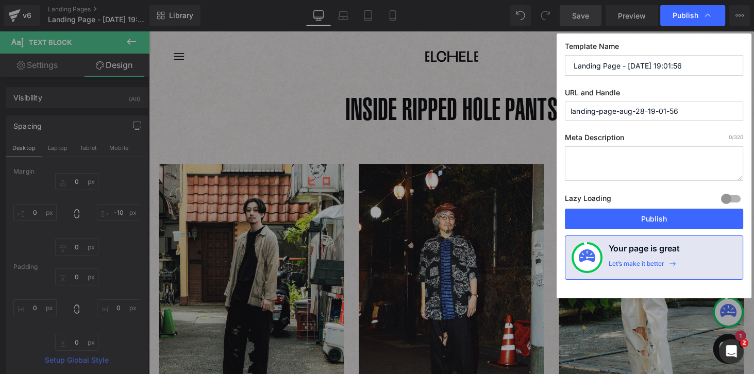
click at [657, 67] on input "Landing Page - [DATE] 19:01:56" at bounding box center [654, 65] width 178 height 21
drag, startPoint x: 702, startPoint y: 68, endPoint x: 561, endPoint y: 72, distance: 140.2
click at [561, 72] on div "Template Name Landing Page - [DATE] 19:01:56 URL and Handle landing-page-aug-28…" at bounding box center [653, 165] width 195 height 265
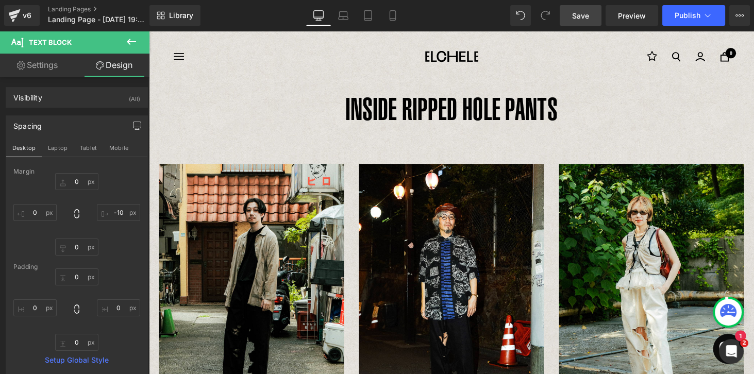
drag, startPoint x: 539, startPoint y: 151, endPoint x: 395, endPoint y: 121, distance: 148.0
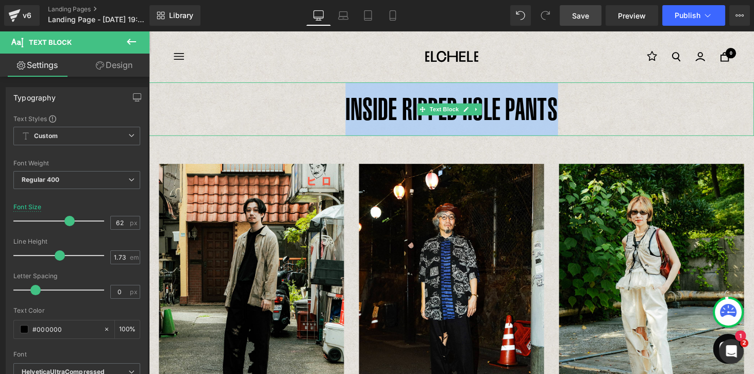
drag, startPoint x: 395, startPoint y: 108, endPoint x: 571, endPoint y: 107, distance: 176.2
click at [571, 107] on p "INSIDE RIPPED HOLE PANTS" at bounding box center [460, 111] width 623 height 55
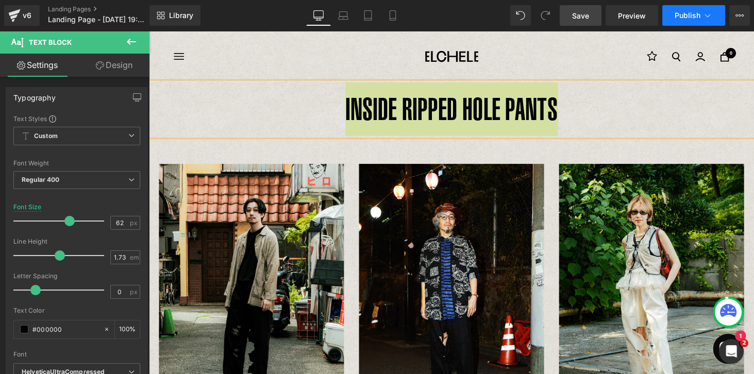
click at [659, 18] on icon at bounding box center [707, 15] width 10 height 10
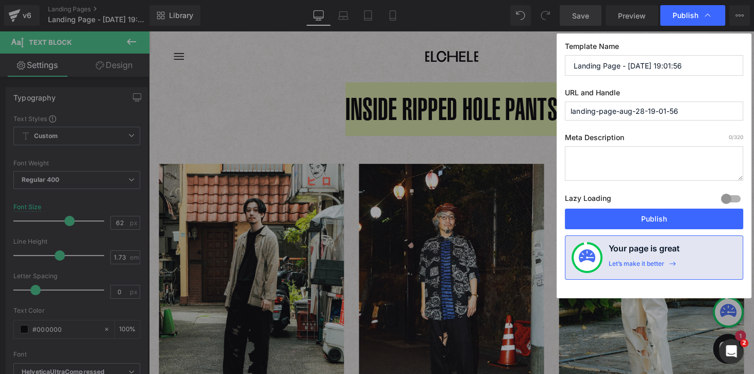
click at [659, 65] on input "Landing Page - [DATE] 19:01:56" at bounding box center [654, 65] width 178 height 21
drag, startPoint x: 697, startPoint y: 63, endPoint x: 524, endPoint y: 66, distance: 173.1
click at [524, 66] on div "Publish Template Name Landing Page - [DATE] 19:01:56 URL and Handle landing-pag…" at bounding box center [377, 187] width 754 height 374
paste input "INSIDE RIPPED HOLE PANTS"
click at [600, 114] on input "landing-page-aug-28-19-01-56" at bounding box center [654, 110] width 178 height 19
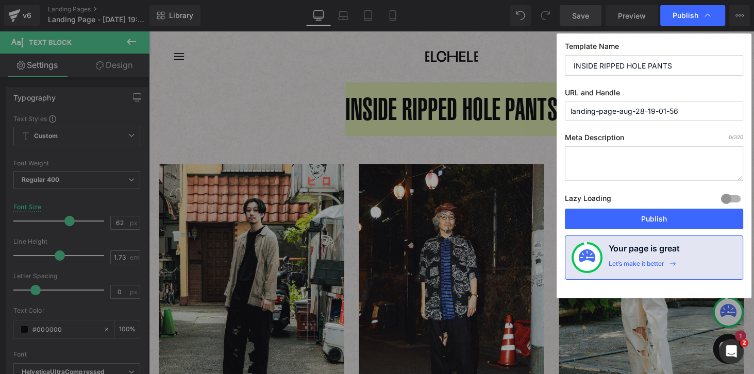
drag, startPoint x: 677, startPoint y: 113, endPoint x: 562, endPoint y: 109, distance: 115.4
click at [553, 110] on div "Publish Template Name INSIDE RIPPED HOLE PANTS URL and Handle landing-page-aug-…" at bounding box center [377, 187] width 754 height 374
paste input "INSIDE RIPPED HOLE PANTS"
click at [659, 106] on input "inside-ripped-hole-pants" at bounding box center [654, 110] width 178 height 19
drag, startPoint x: 663, startPoint y: 112, endPoint x: 685, endPoint y: 98, distance: 26.0
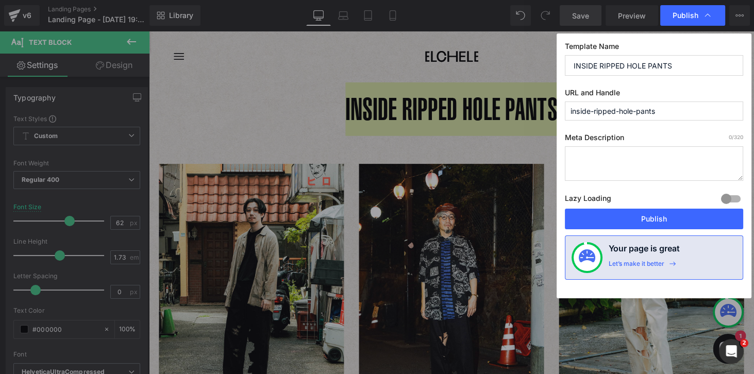
click at [659, 113] on input "inside-ripped-hole-pants" at bounding box center [654, 110] width 178 height 19
click at [659, 115] on input "inside-ripped-hole-pants" at bounding box center [654, 110] width 178 height 19
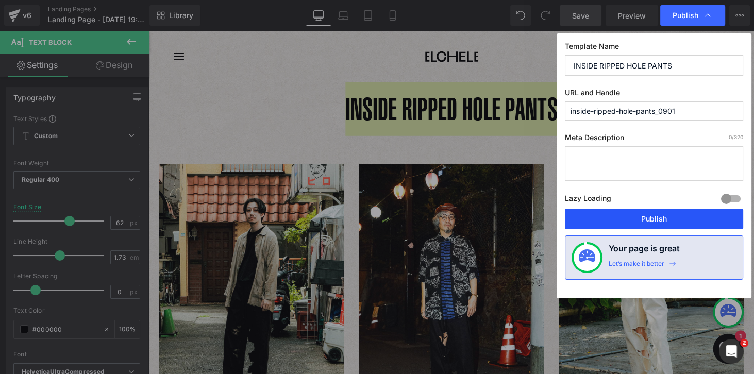
click at [656, 221] on button "Publish" at bounding box center [654, 219] width 178 height 21
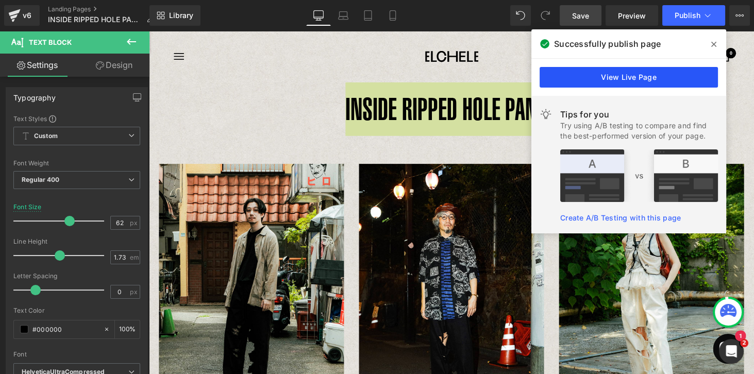
click at [622, 79] on link "View Live Page" at bounding box center [628, 77] width 178 height 21
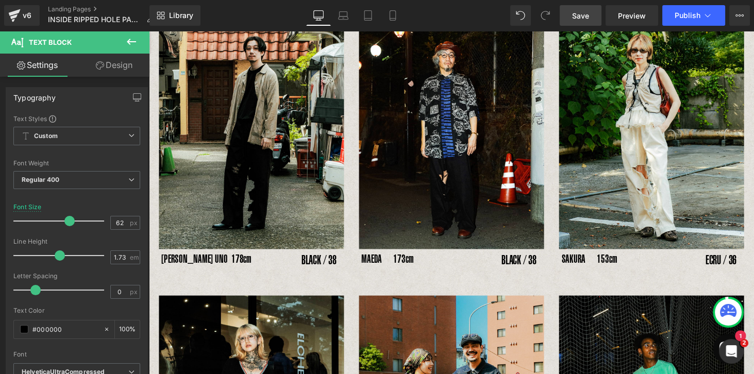
scroll to position [176, 0]
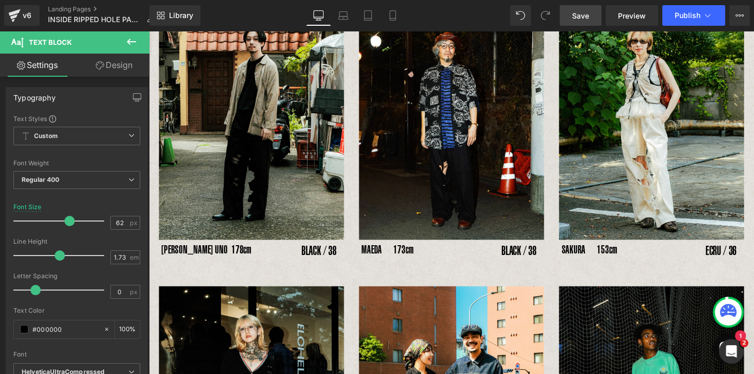
click at [530, 254] on div "BLACK / 38 Text Block" at bounding box center [524, 257] width 48 height 22
click at [112, 69] on link "Design" at bounding box center [114, 65] width 75 height 23
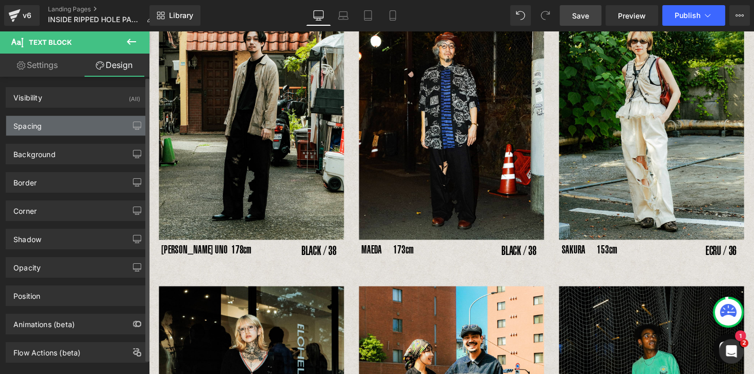
click at [36, 126] on div "Spacing" at bounding box center [27, 123] width 28 height 14
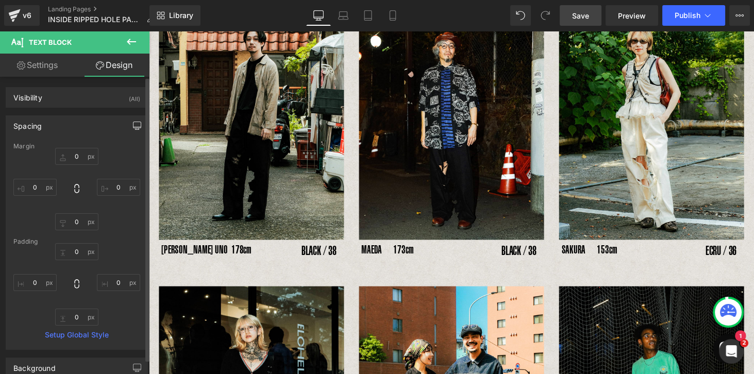
click at [138, 130] on button "button" at bounding box center [137, 126] width 16 height 20
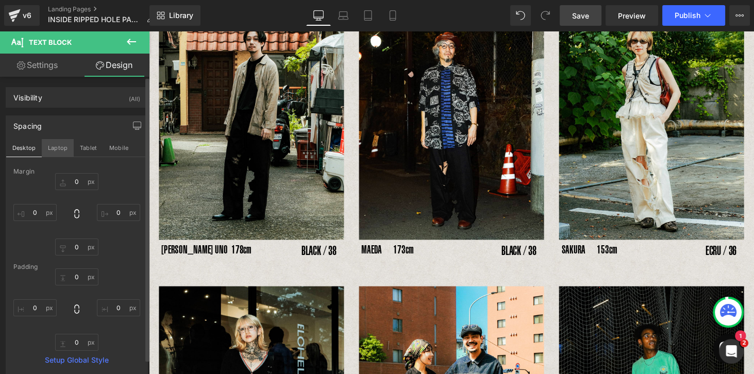
click at [52, 144] on button "Laptop" at bounding box center [58, 148] width 32 height 18
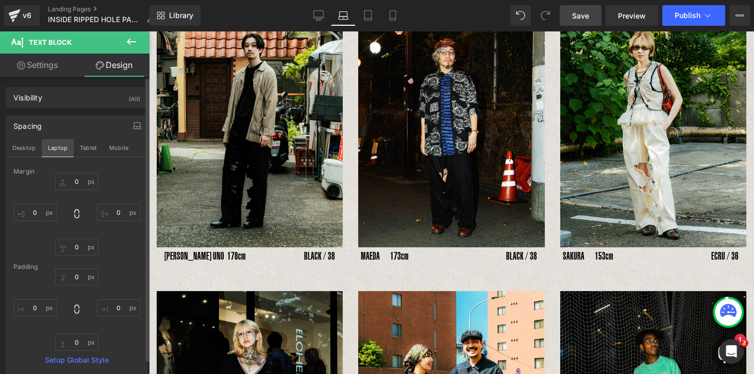
scroll to position [168, 0]
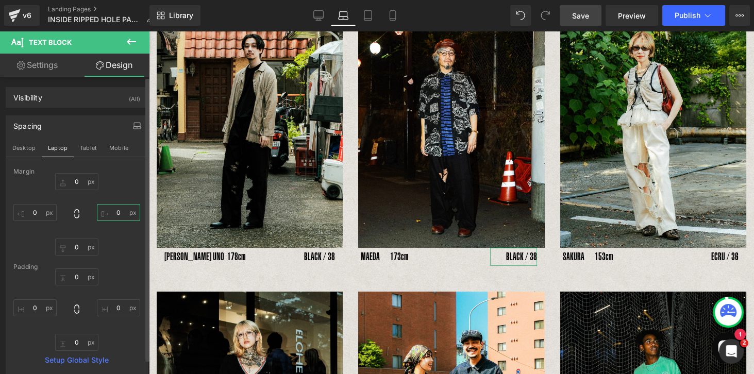
click at [114, 213] on input "0" at bounding box center [118, 212] width 43 height 17
drag, startPoint x: 81, startPoint y: 147, endPoint x: 111, endPoint y: 149, distance: 30.0
click at [81, 147] on button "Tablet" at bounding box center [88, 148] width 29 height 18
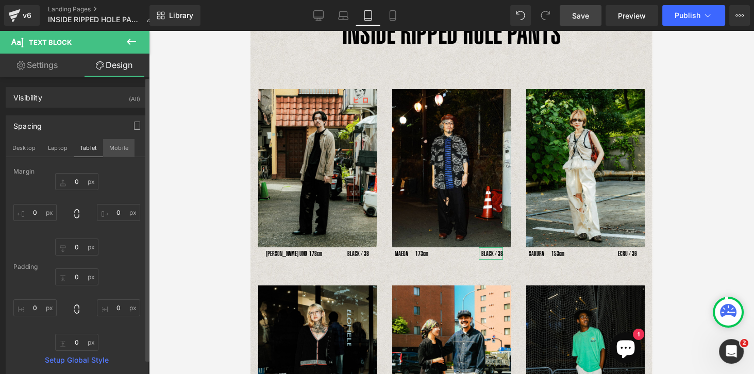
scroll to position [78, 0]
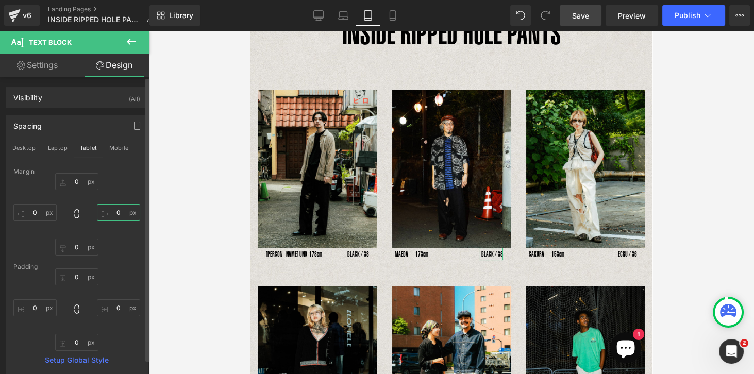
drag, startPoint x: 110, startPoint y: 212, endPoint x: 121, endPoint y: 213, distance: 10.8
click at [110, 211] on input "0" at bounding box center [118, 212] width 43 height 17
click at [122, 147] on button "Mobile" at bounding box center [118, 148] width 31 height 18
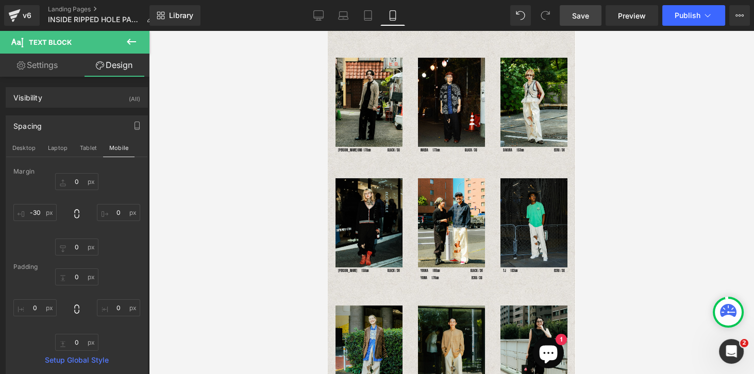
scroll to position [0, 0]
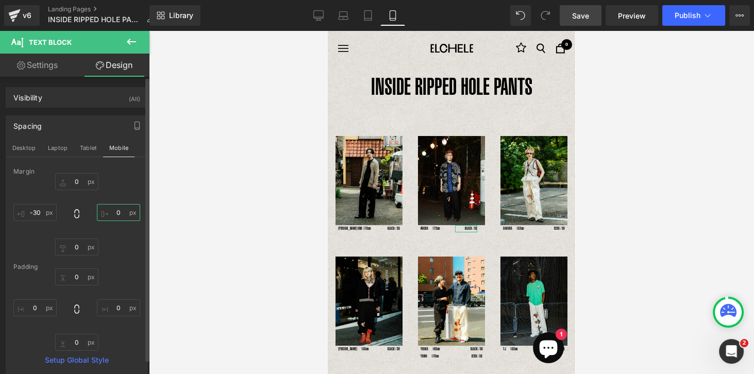
click at [116, 211] on input "0" at bounding box center [118, 212] width 43 height 17
click at [115, 121] on div "Spacing" at bounding box center [76, 126] width 141 height 20
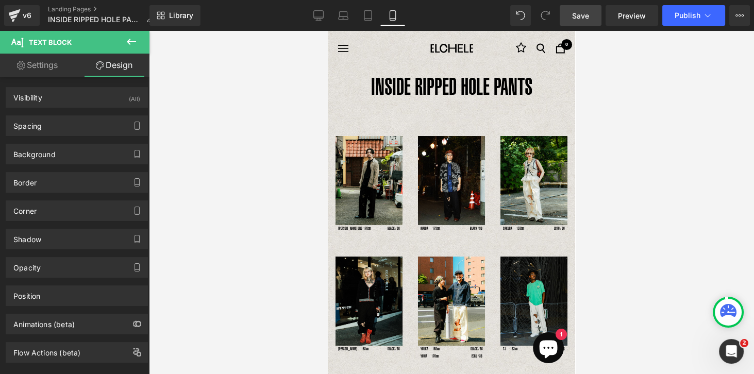
click at [589, 16] on span "Save" at bounding box center [580, 15] width 17 height 11
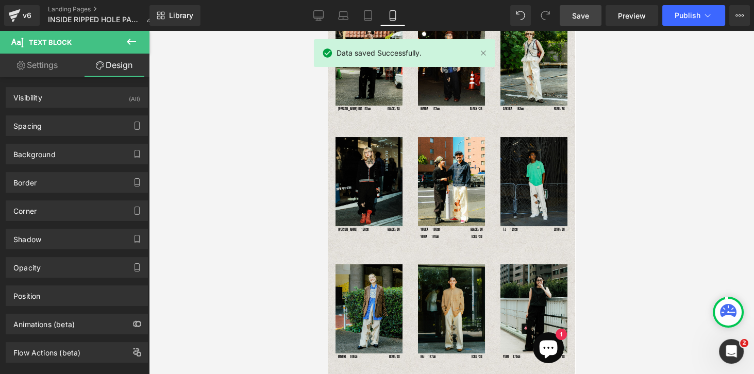
scroll to position [147, 0]
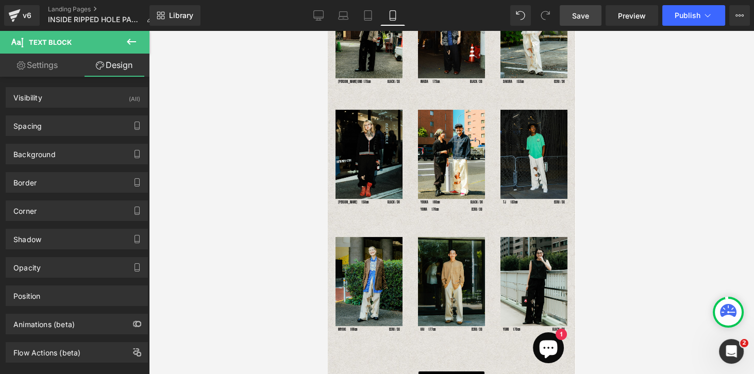
click at [226, 141] on div at bounding box center [451, 202] width 605 height 343
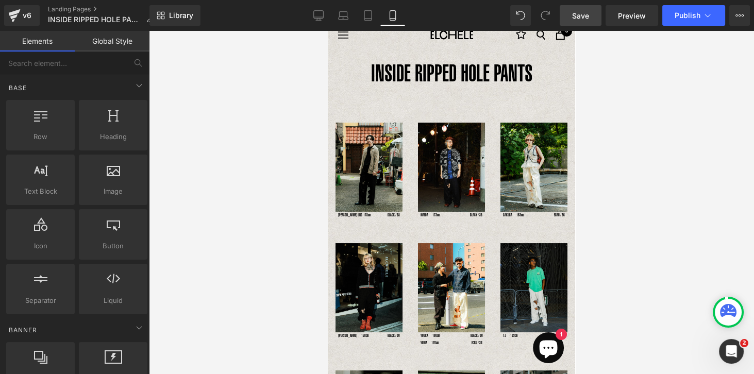
scroll to position [0, 0]
